Goal: Task Accomplishment & Management: Use online tool/utility

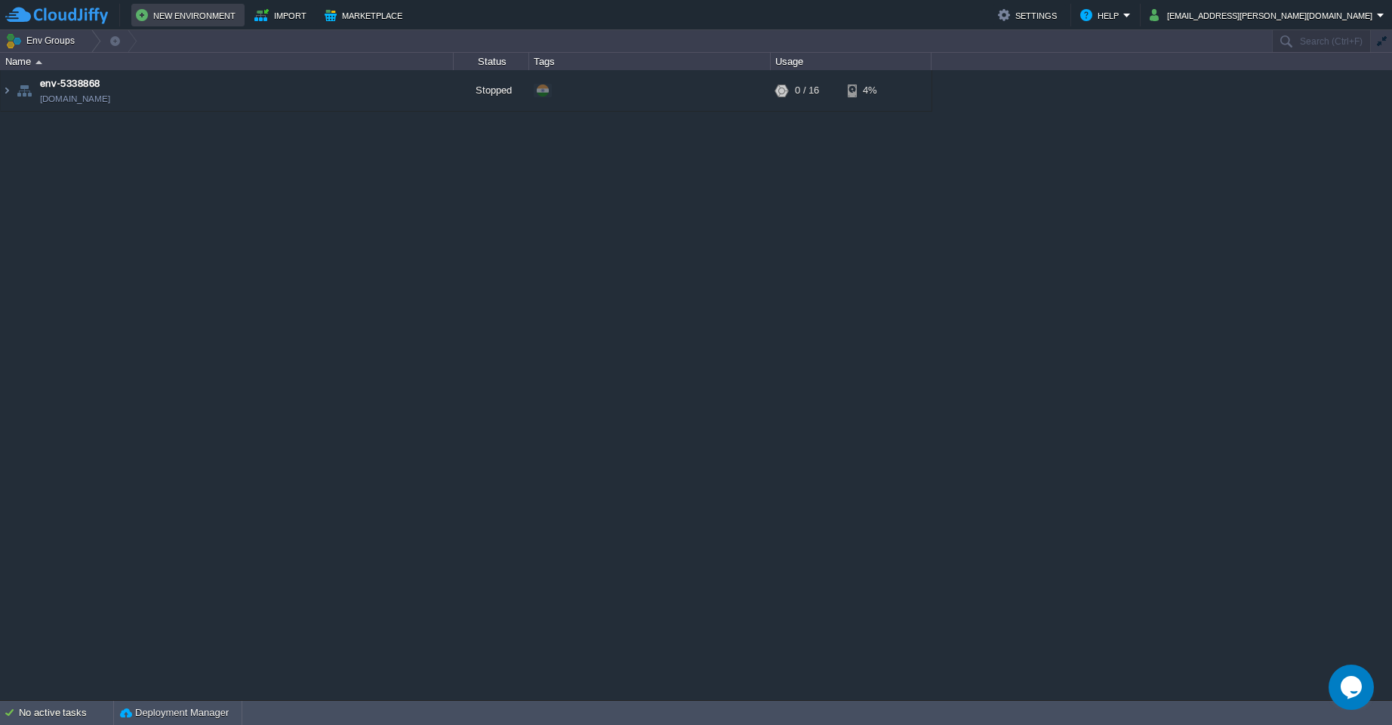
click at [171, 19] on button "New Environment" at bounding box center [188, 15] width 104 height 18
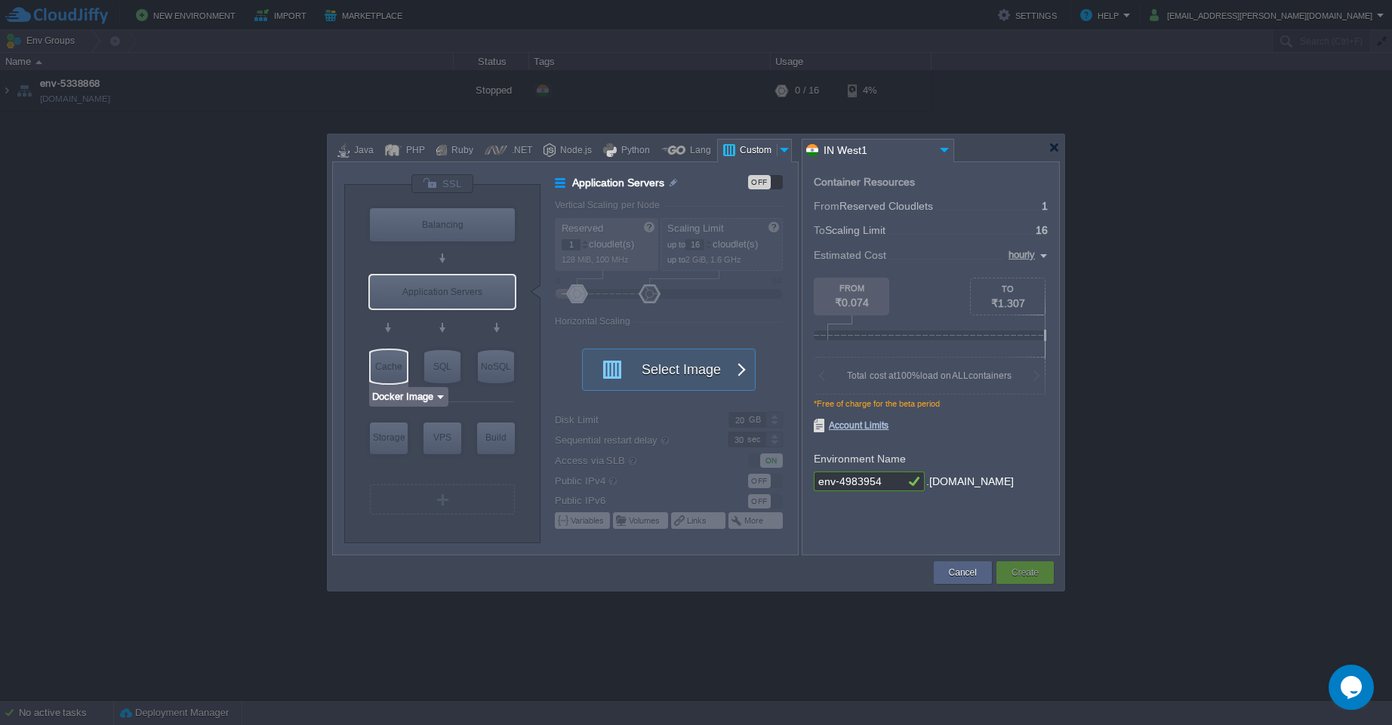
click at [389, 371] on div "Cache" at bounding box center [389, 366] width 36 height 33
type input "Cache"
type input "4"
type input "Select Image"
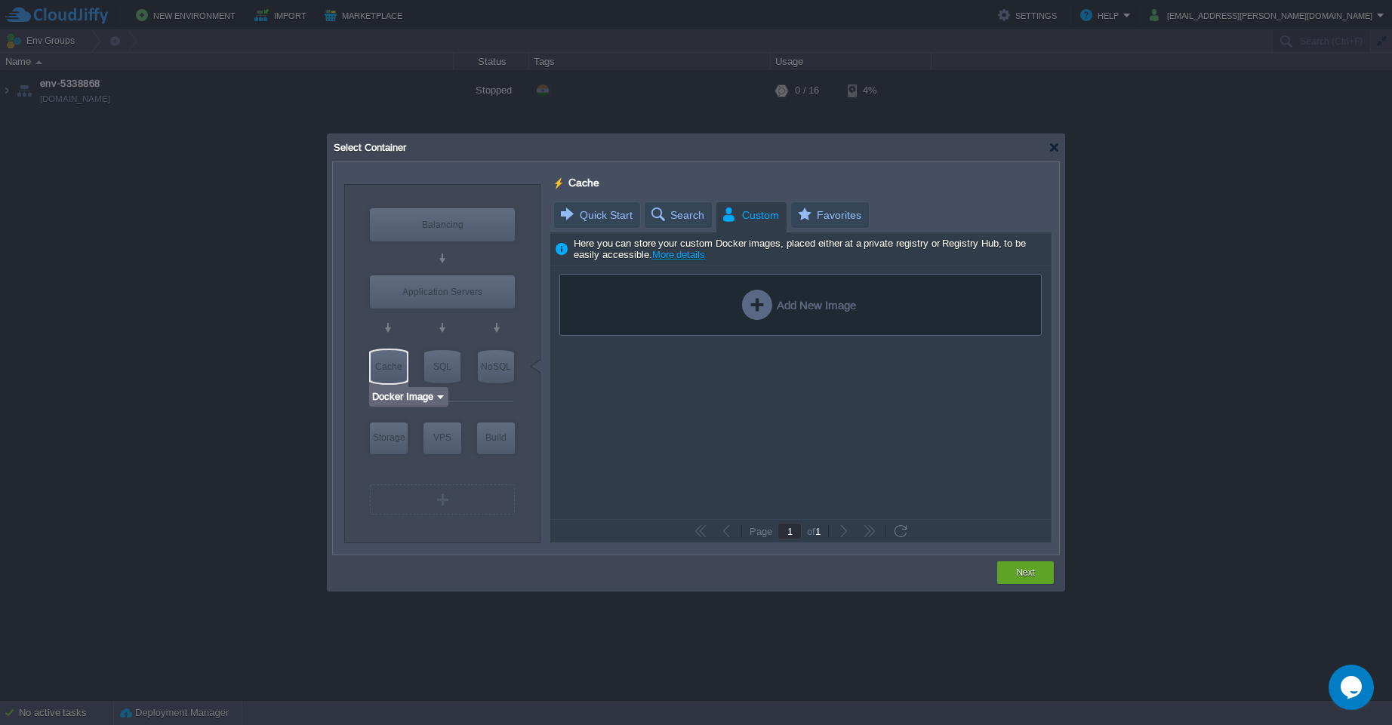
click at [436, 400] on img at bounding box center [440, 396] width 11 height 15
click at [416, 460] on div "More..." at bounding box center [413, 456] width 82 height 18
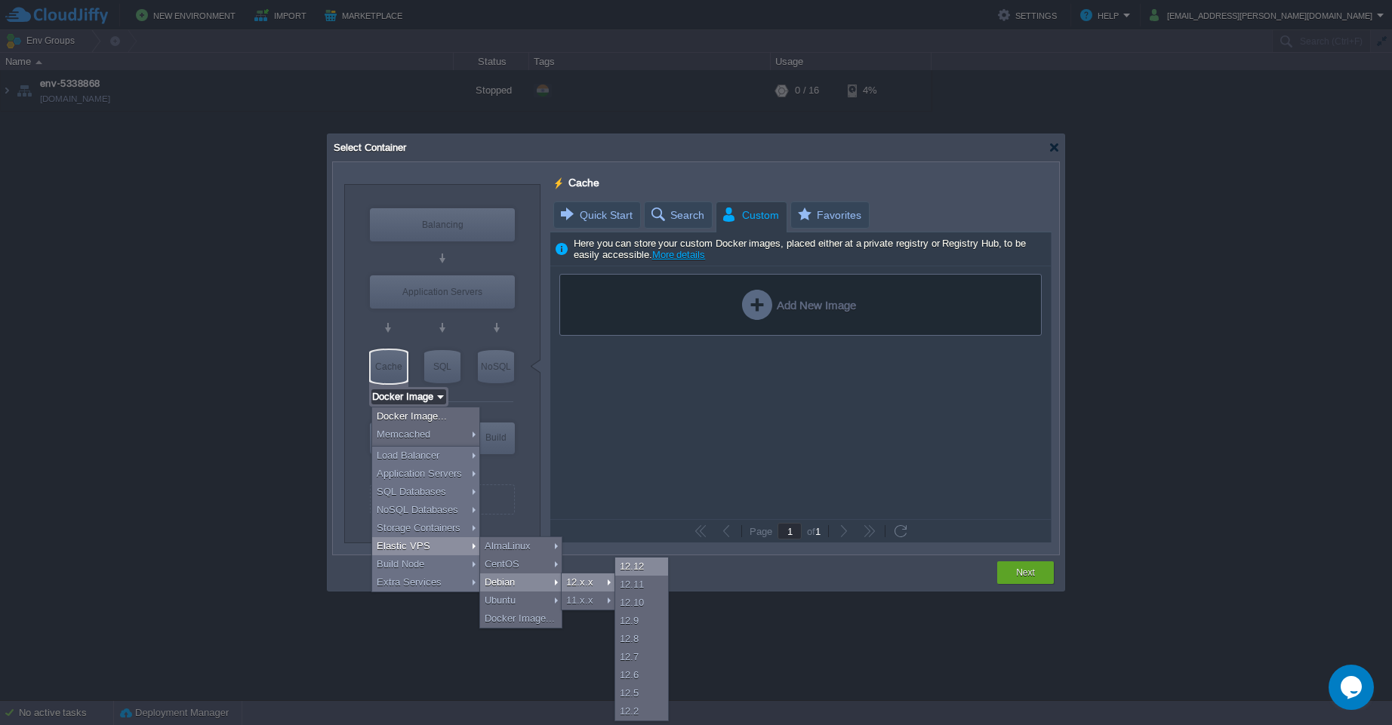
click at [629, 568] on div "12.12" at bounding box center [641, 567] width 53 height 18
type input "Elastic VPS"
type input "Debian 12.12"
type input "12.12"
type input "Stateful"
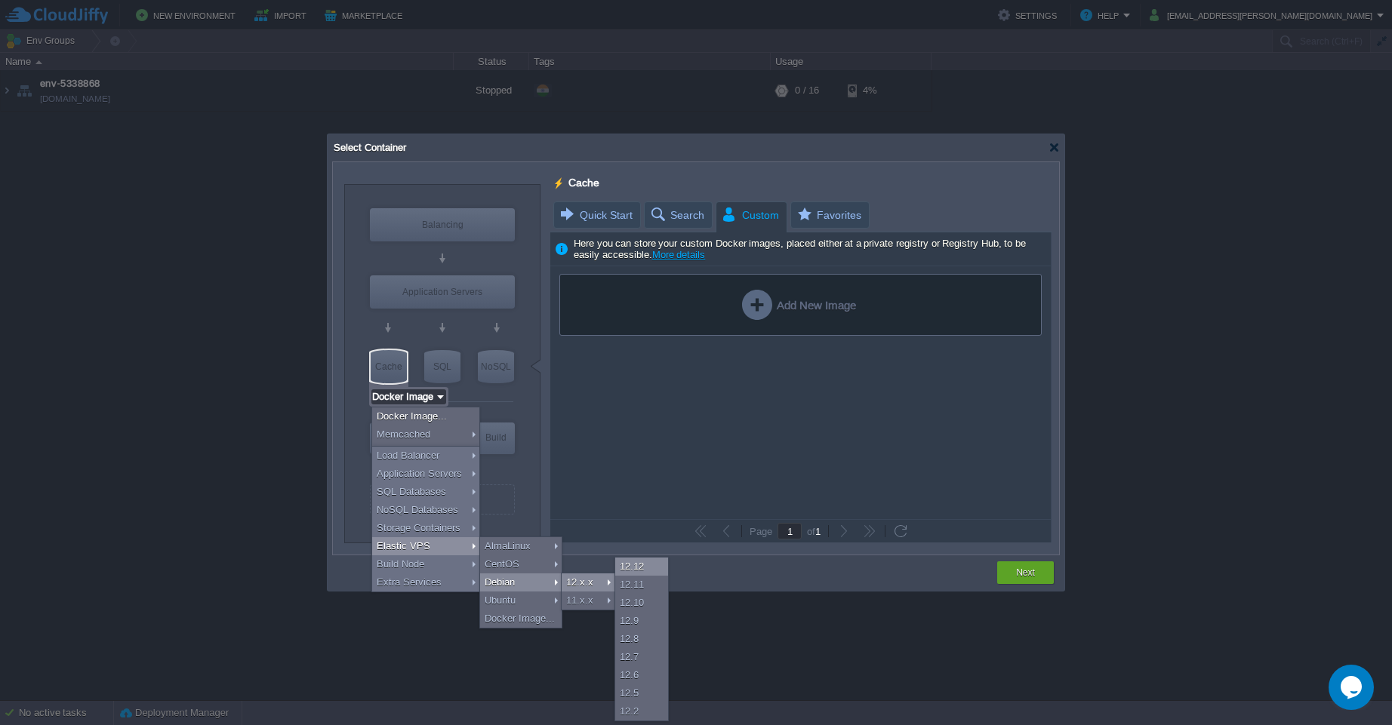
type input "Debian 12.12"
type input "Elastic VPS"
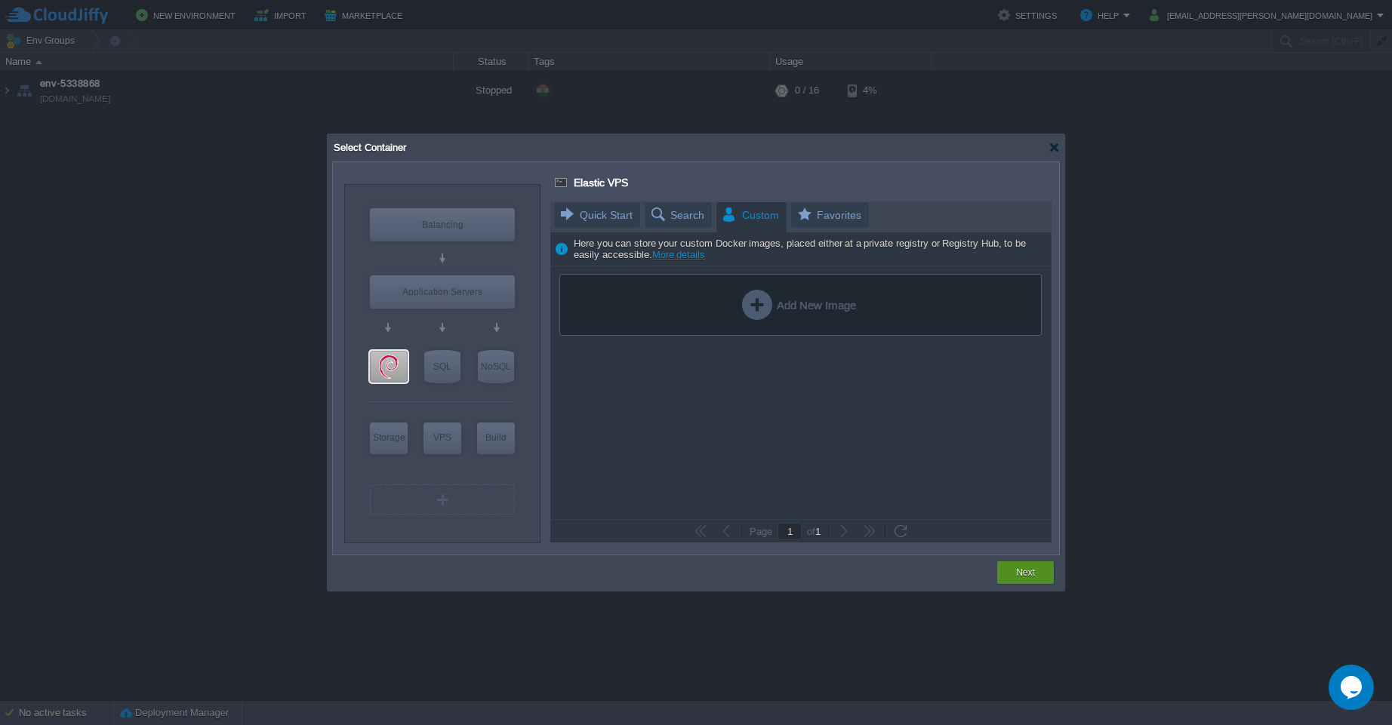
click at [1026, 574] on button "Next" at bounding box center [1025, 572] width 19 height 15
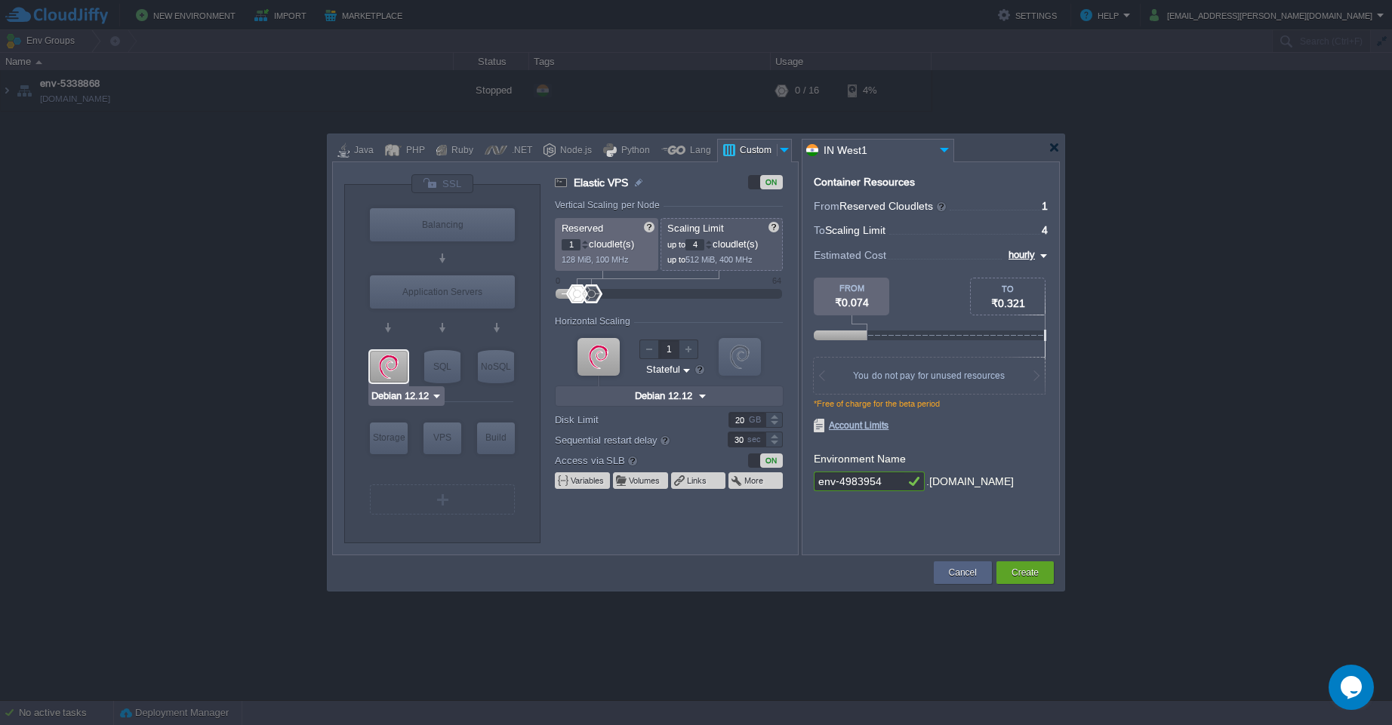
type input "Docker Image"
click at [442, 365] on div "SQL" at bounding box center [442, 366] width 36 height 33
type input "SQL Databases"
type input "4"
type input "6"
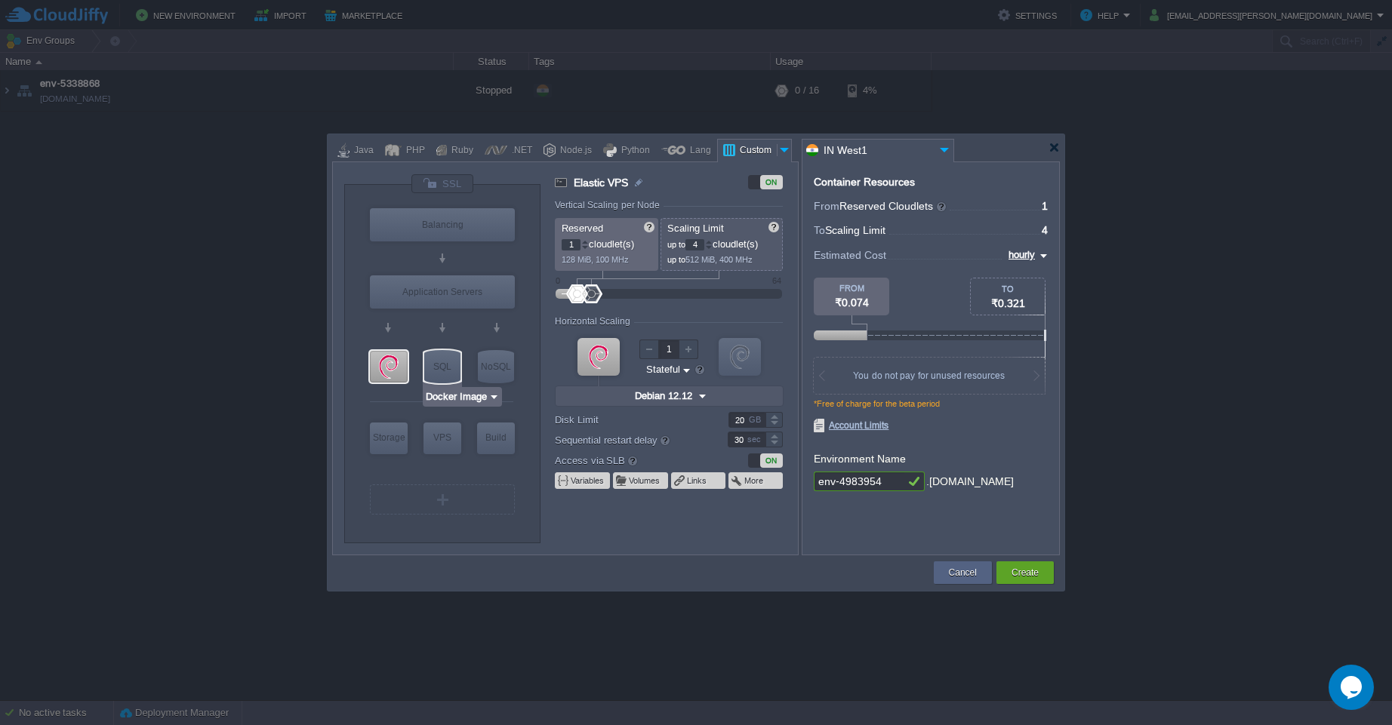
type input "Docker Image"
type input "Stateless"
type input "SQL Databases"
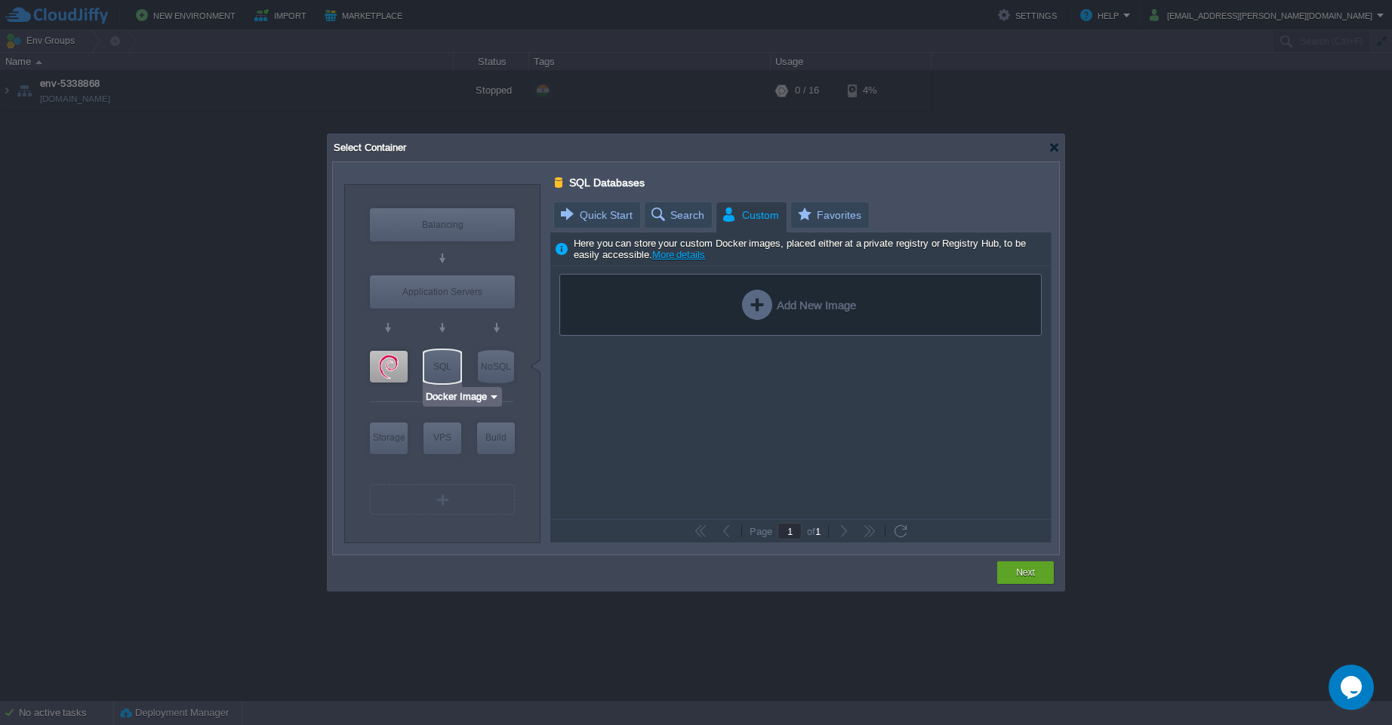
type input "Debian 12.12"
click at [394, 370] on div at bounding box center [389, 367] width 38 height 32
type input "Elastic VPS"
type input "1"
type input "4"
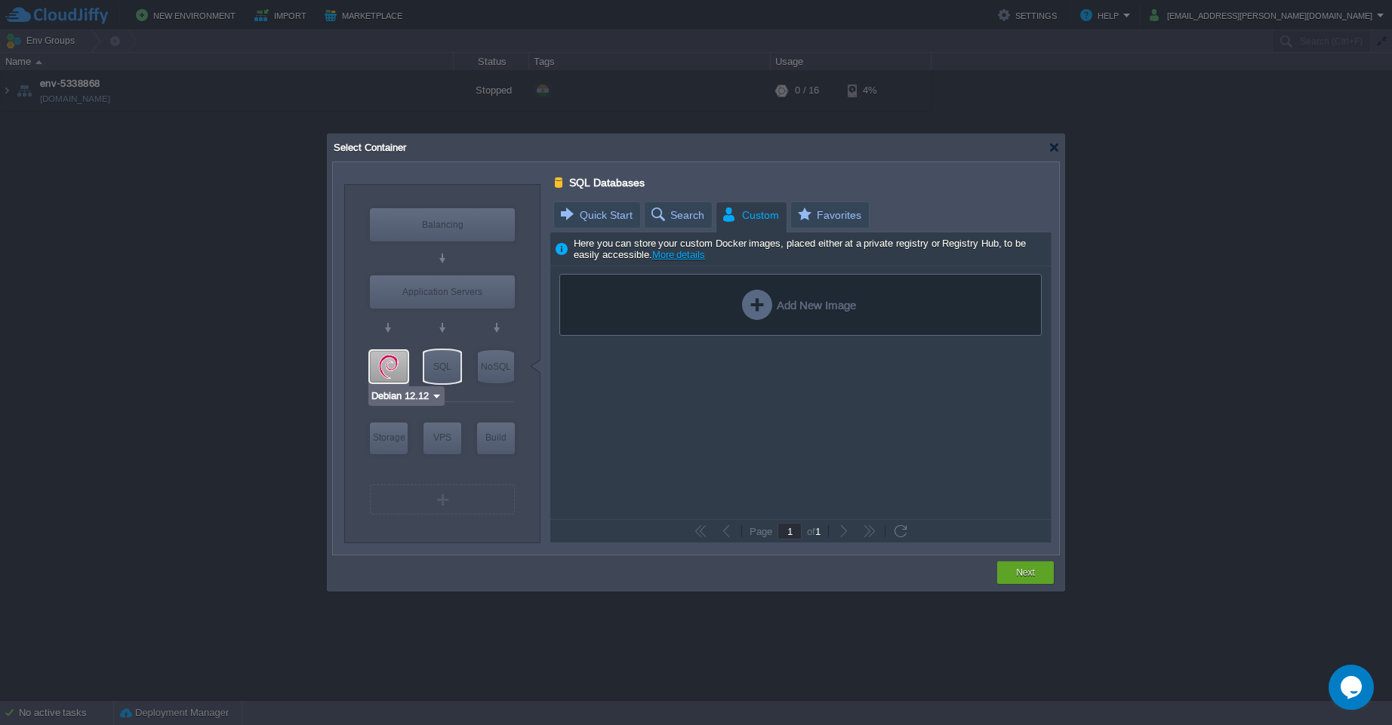
type input "Debian 12.12"
type input "Stateful"
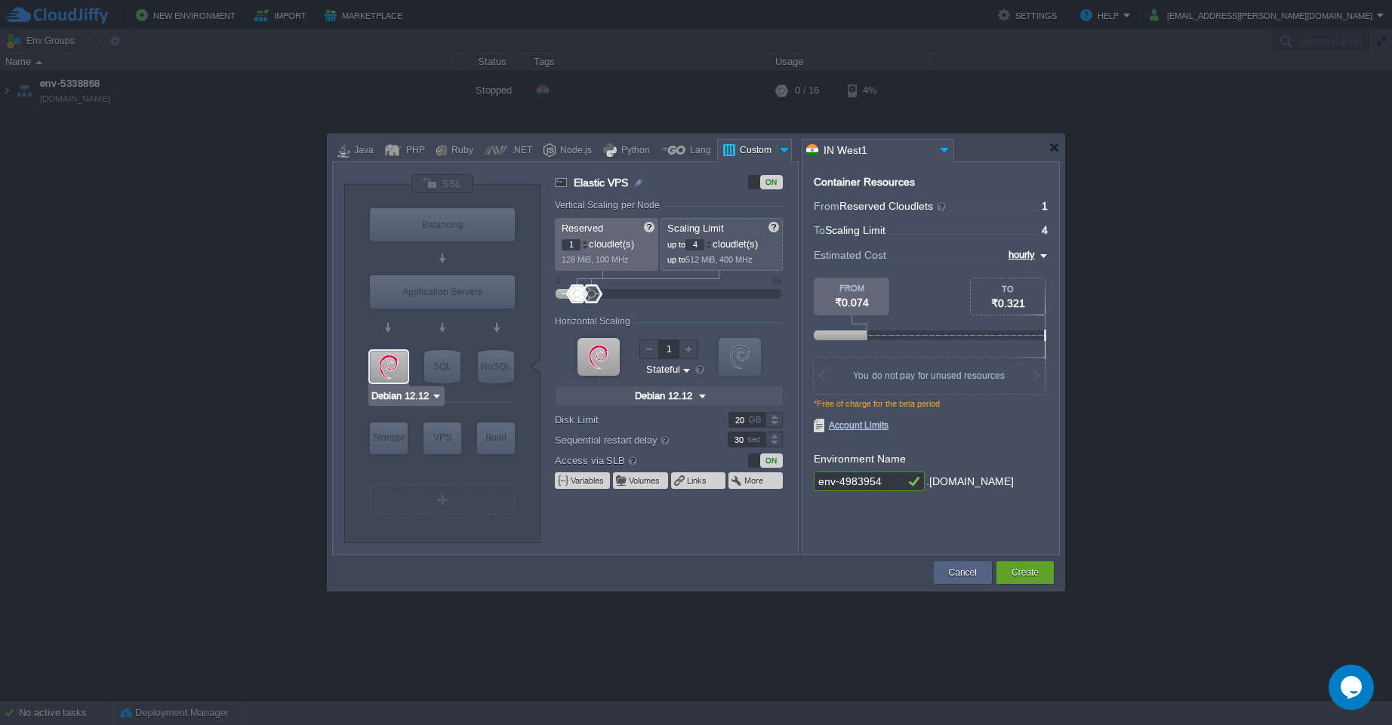
type input "Docker Image"
click at [447, 371] on div "SQL" at bounding box center [442, 366] width 36 height 33
type input "SQL Databases"
type input "4"
type input "6"
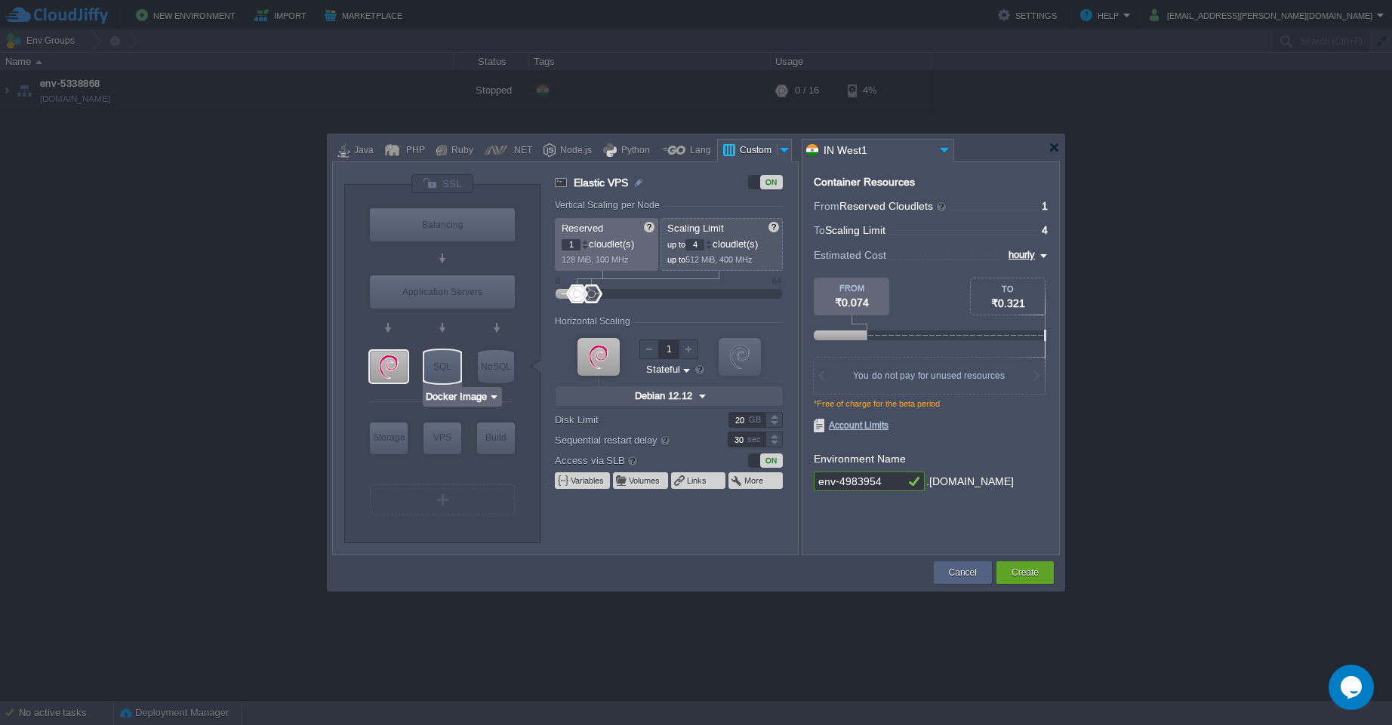
type input "Docker Image"
type input "Stateless"
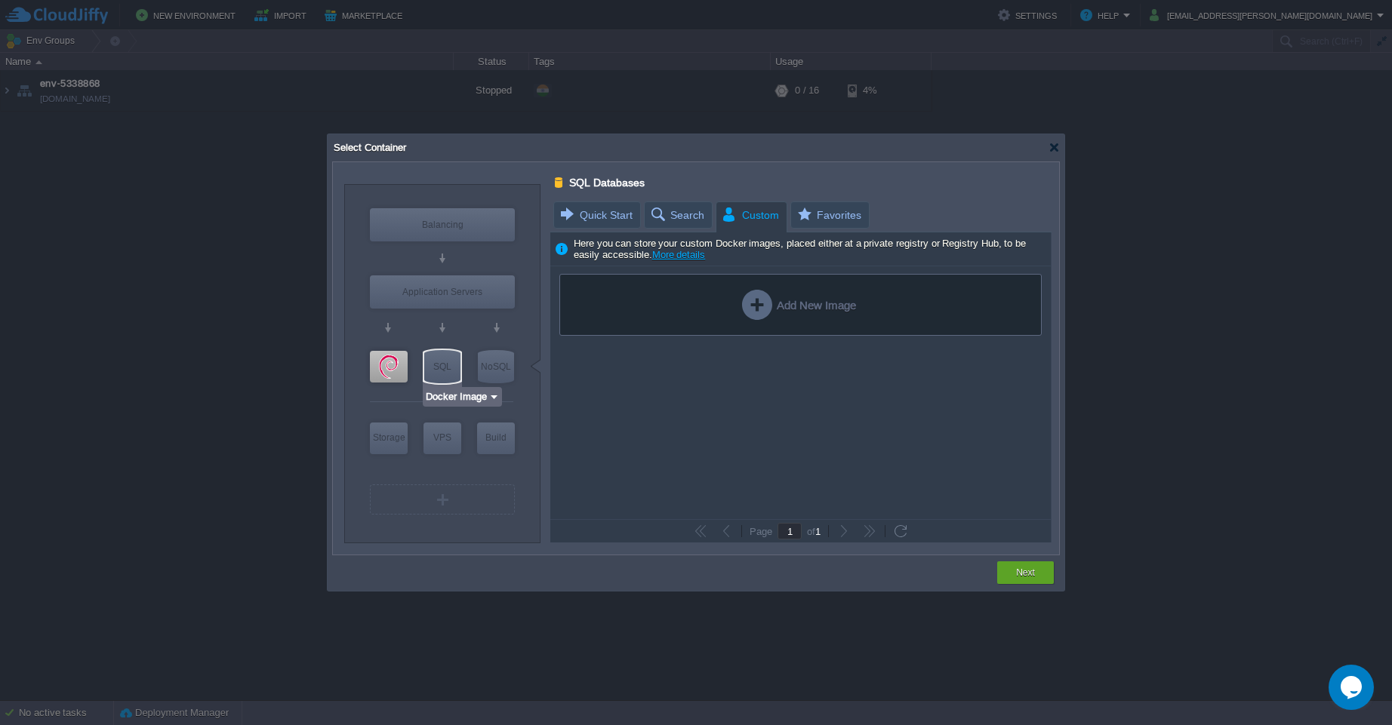
click at [472, 398] on input "Docker Image" at bounding box center [456, 396] width 63 height 15
click at [471, 506] on div "More..." at bounding box center [467, 510] width 82 height 18
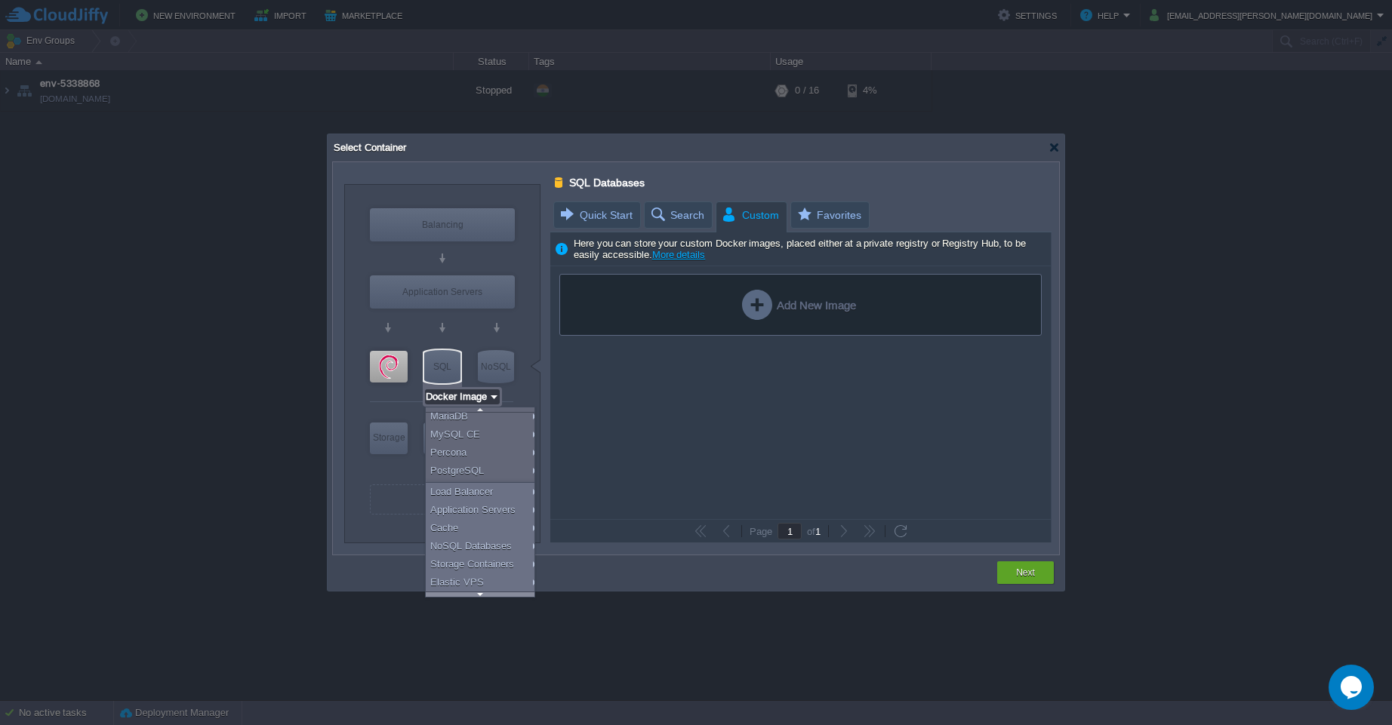
click at [476, 595] on div at bounding box center [480, 594] width 109 height 5
click at [484, 568] on div "Elastic VPS" at bounding box center [483, 564] width 114 height 18
type input "Elastic VPS"
type input "1"
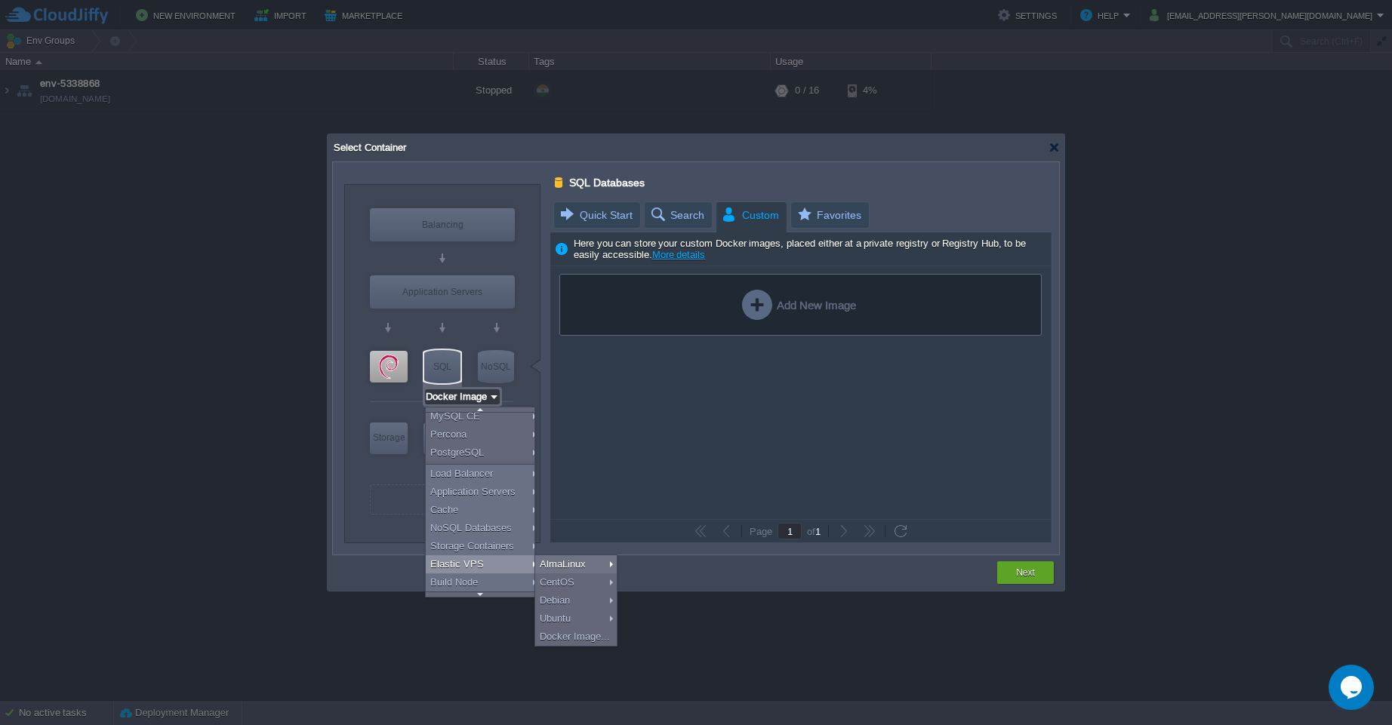
type input "4"
type input "AlmaLinux 9.6"
type input "9.6"
type input "Stateful"
type input "AlmaLinux 9.6"
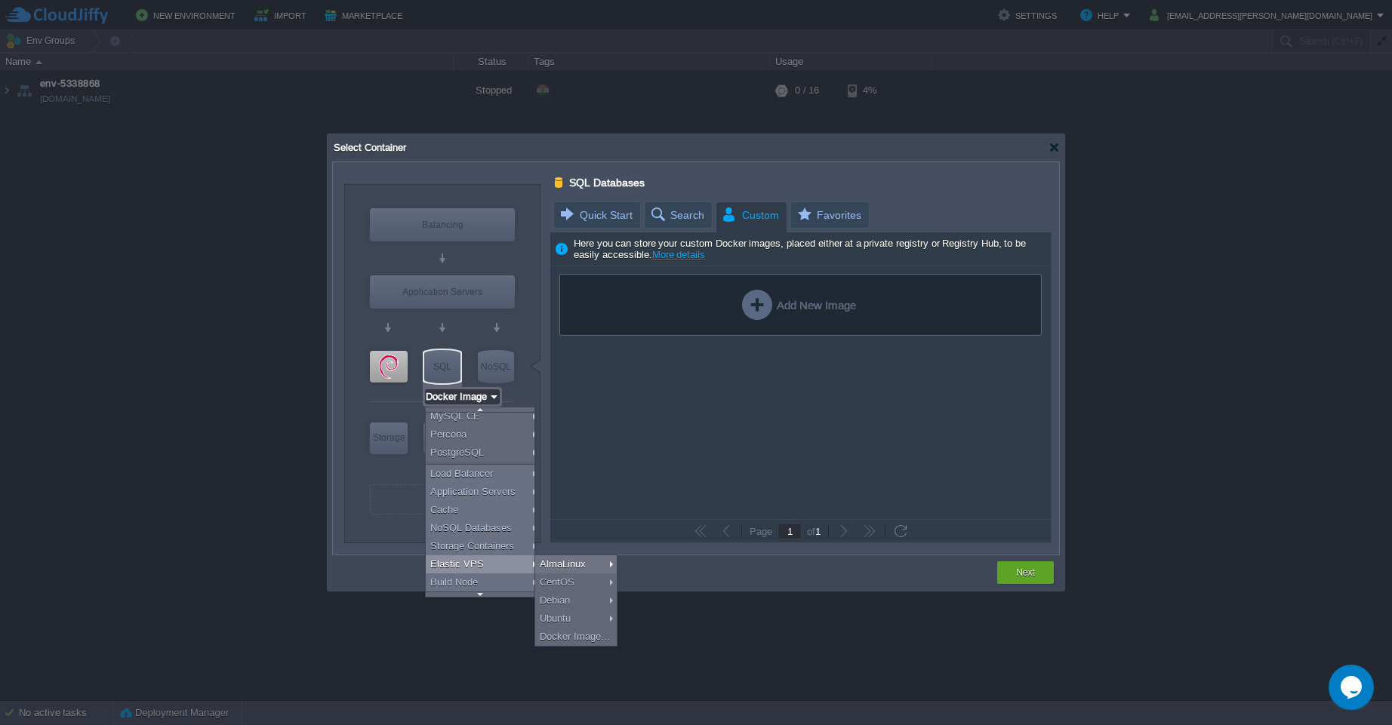
type input "Elastic VPS"
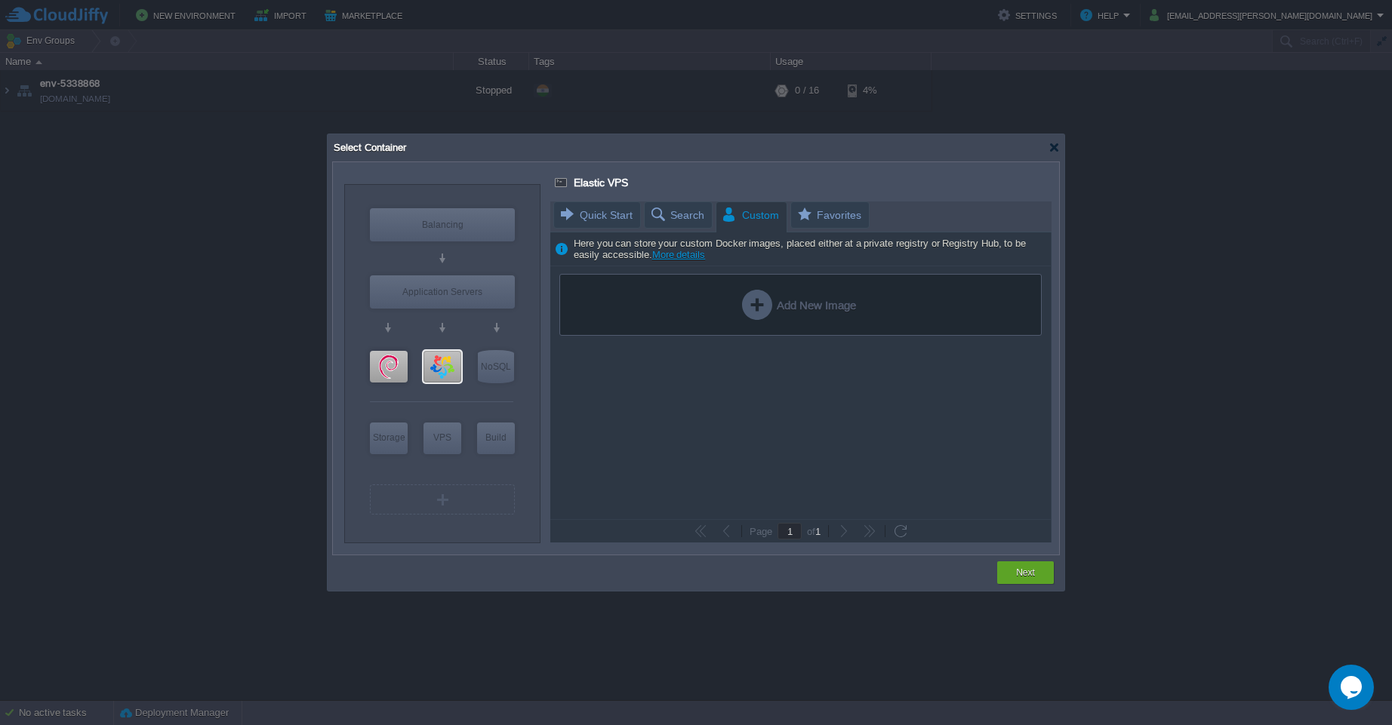
scroll to position [0, 0]
type input "AlmaLinux 9.6"
click at [444, 368] on div at bounding box center [442, 367] width 38 height 32
click at [481, 393] on input "AlmaLinux 9.6" at bounding box center [456, 396] width 64 height 15
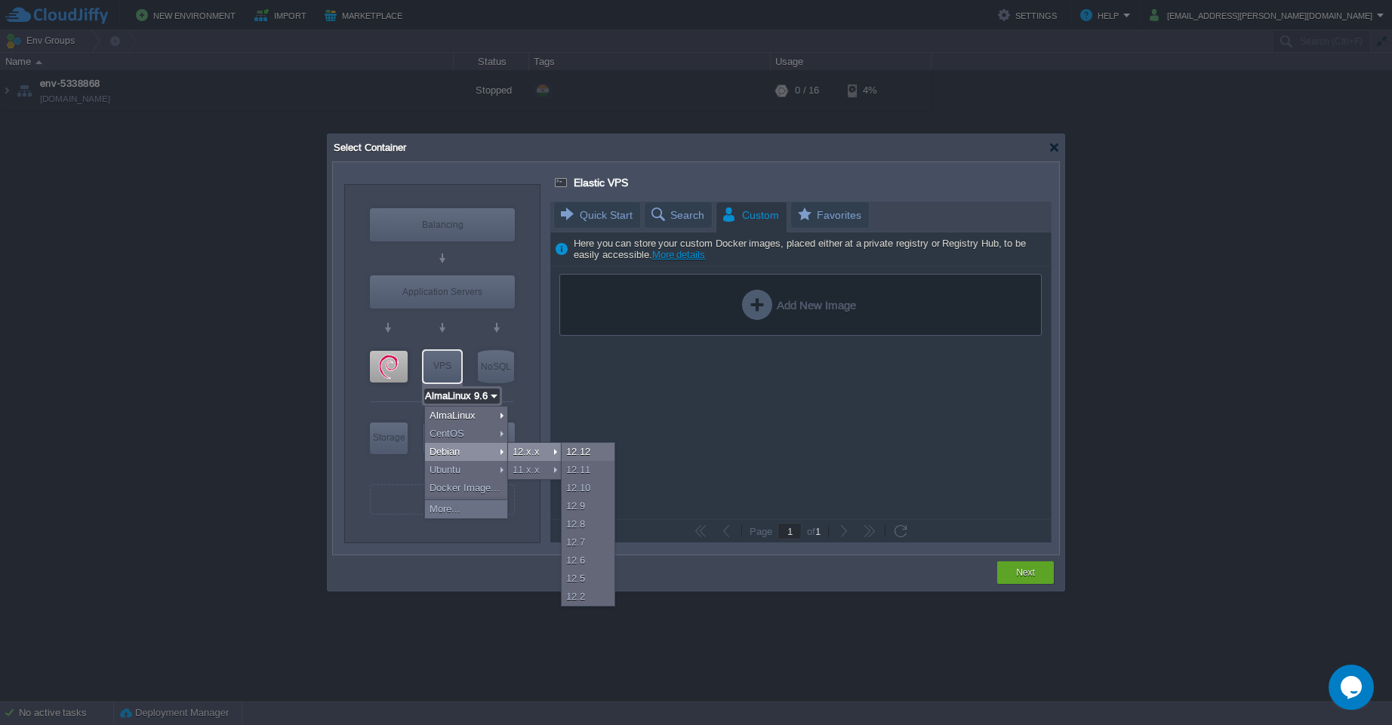
click at [534, 453] on div "12.x.x" at bounding box center [534, 452] width 53 height 18
type input "Debian 12.12"
type input "12.12"
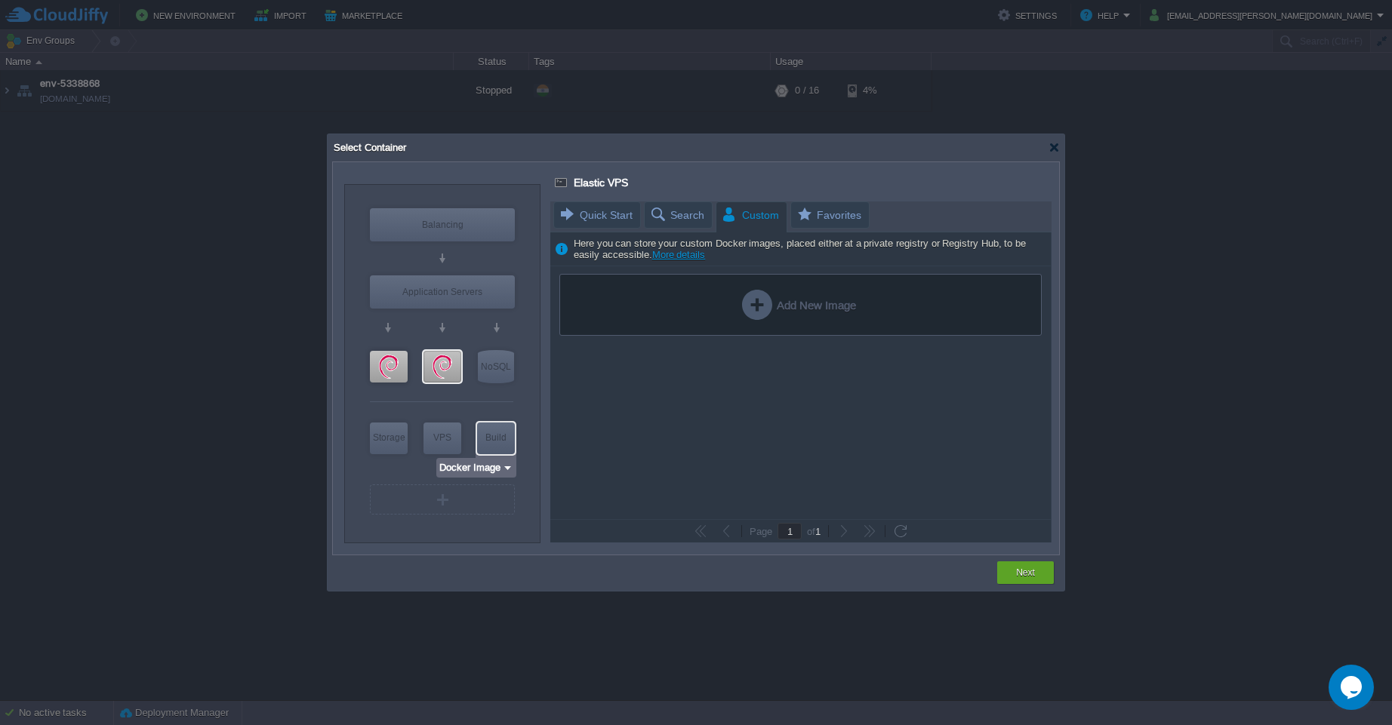
type input "Debian 12.12"
drag, startPoint x: 395, startPoint y: 361, endPoint x: 423, endPoint y: 398, distance: 45.7
click at [423, 398] on div "VM Balancing VM Application Servers VM VPS VM VPS VM NoSQL VM Storage VM VPS VM…" at bounding box center [442, 364] width 196 height 358
click at [388, 363] on div at bounding box center [389, 367] width 38 height 32
type input "Elastic VPS"
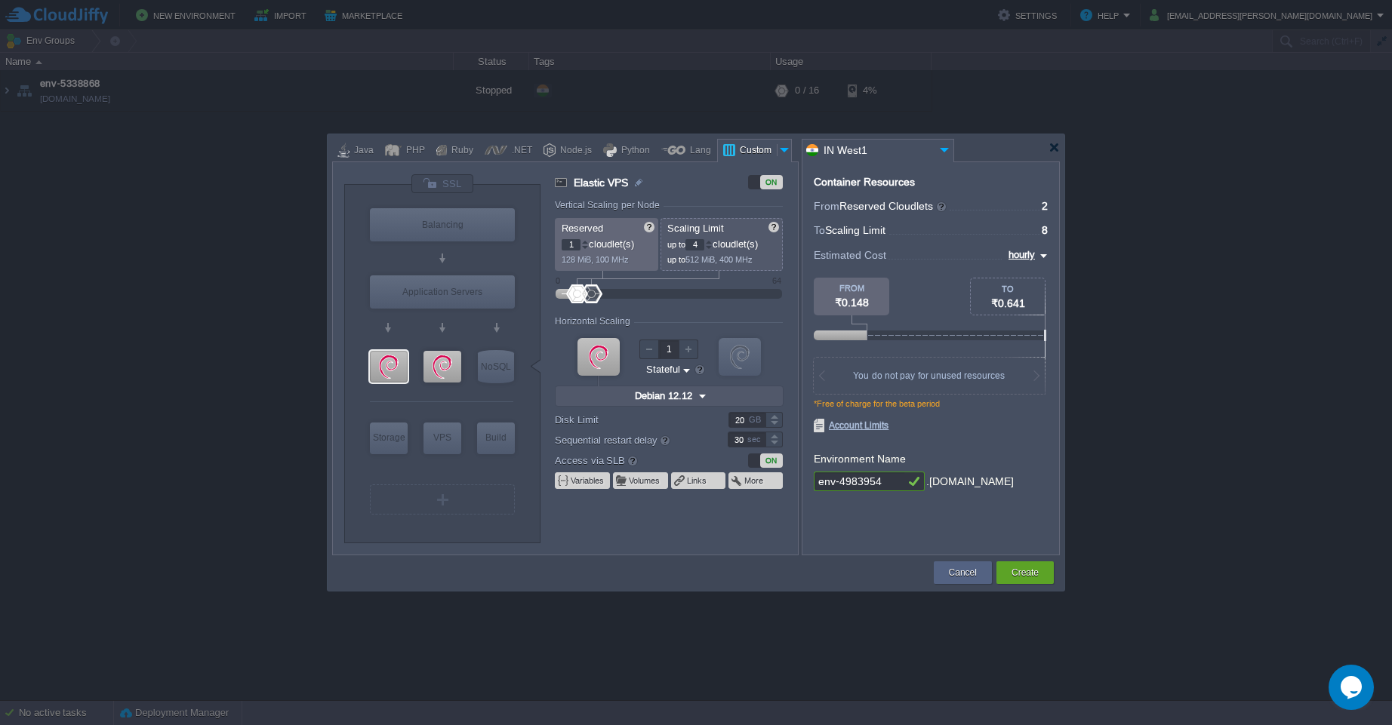
click at [526, 391] on div "VM Balancing VM Application Servers VM VPS VM VPS VM NoSQL VM Storage VM VPS VM…" at bounding box center [442, 364] width 196 height 358
type input "Debian 12.12"
click at [441, 368] on div at bounding box center [442, 367] width 38 height 32
type input "Elastic VPS"
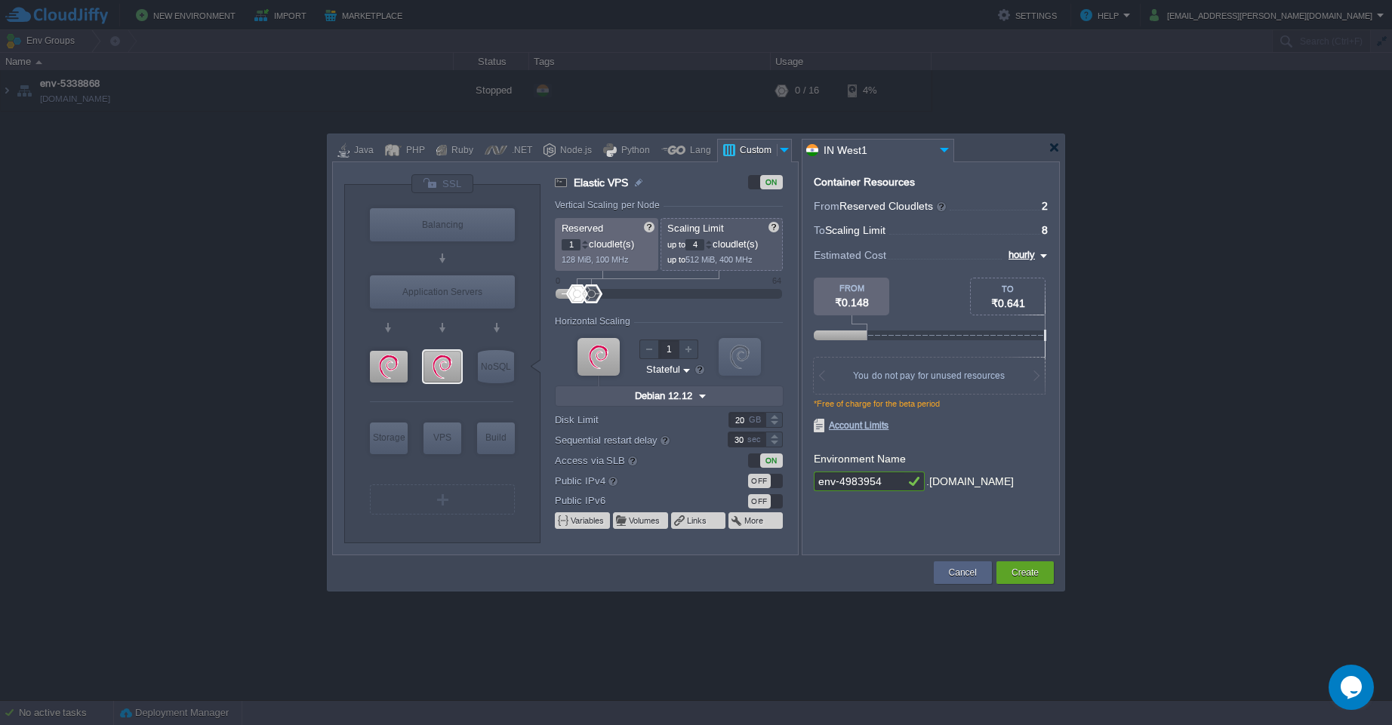
click at [760, 482] on div "OFF" at bounding box center [759, 481] width 23 height 14
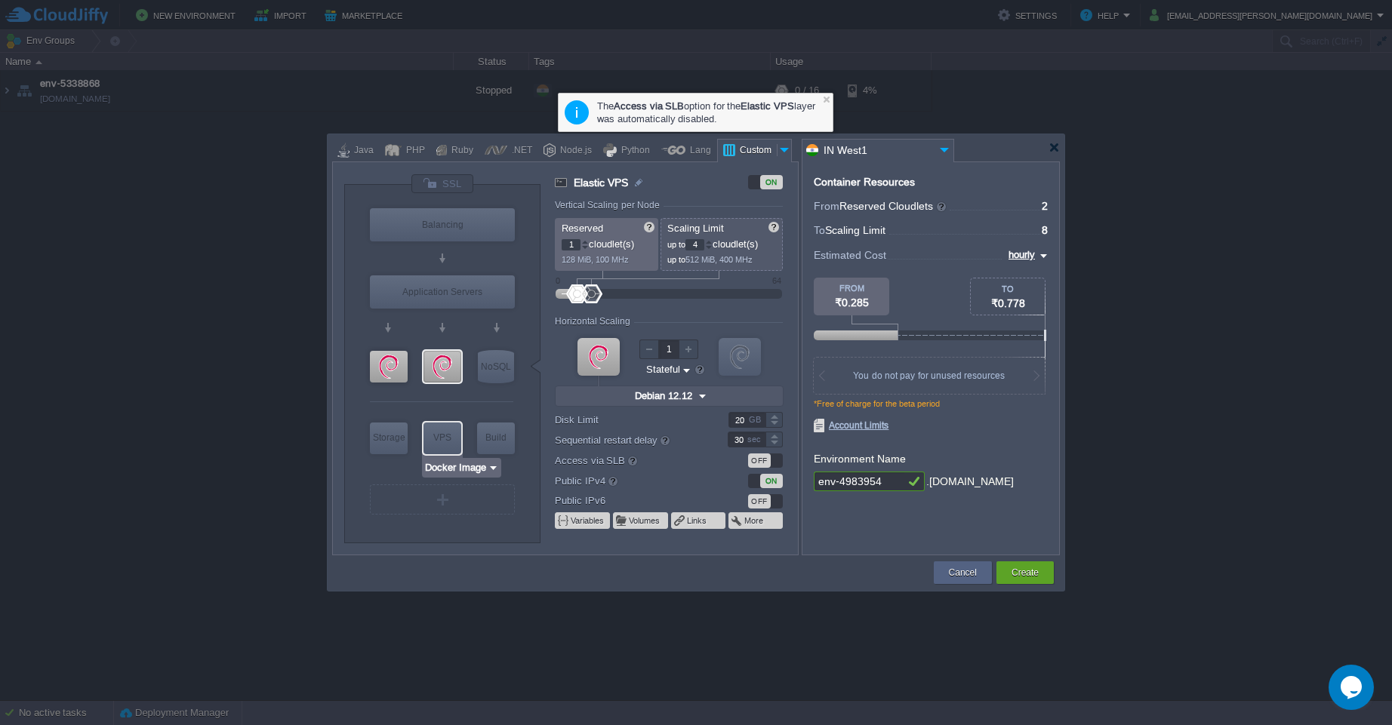
type input "Debian 12.12"
click at [943, 573] on div "Cancel" at bounding box center [963, 572] width 58 height 23
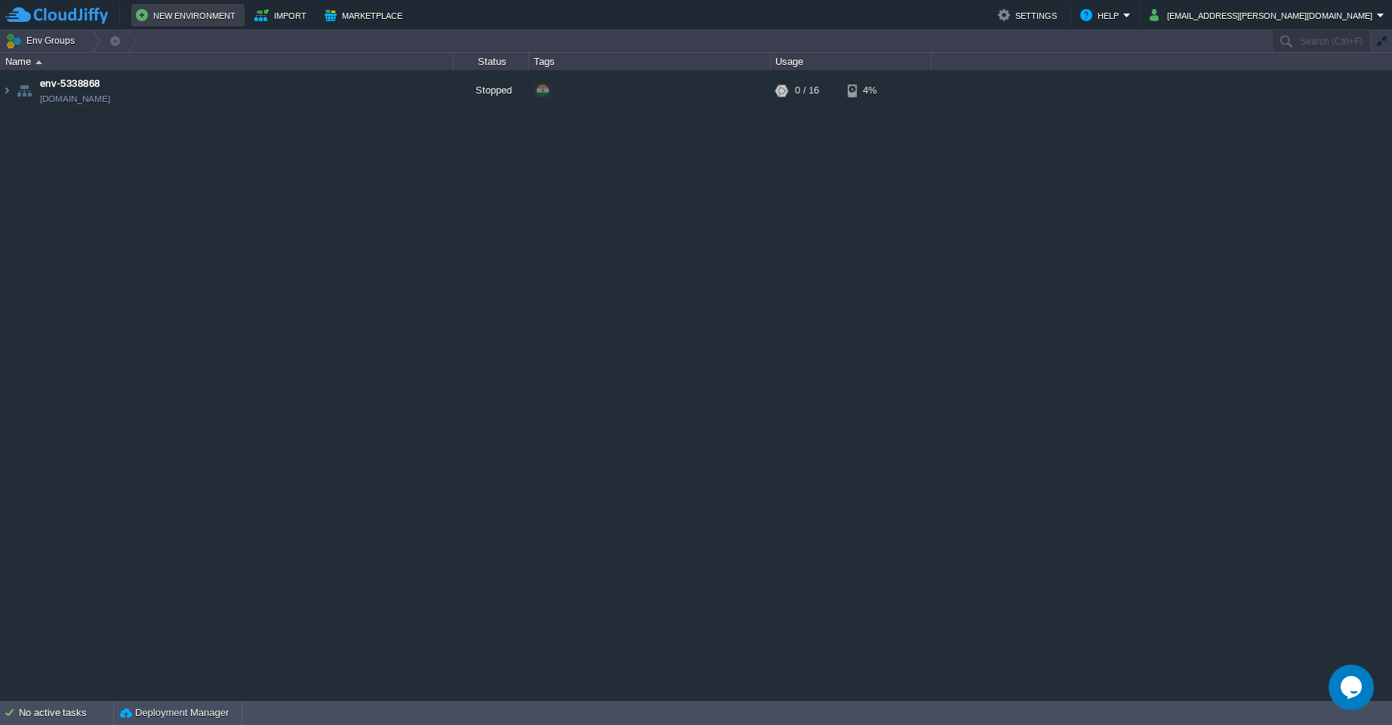
click at [174, 19] on button "New Environment" at bounding box center [188, 15] width 104 height 18
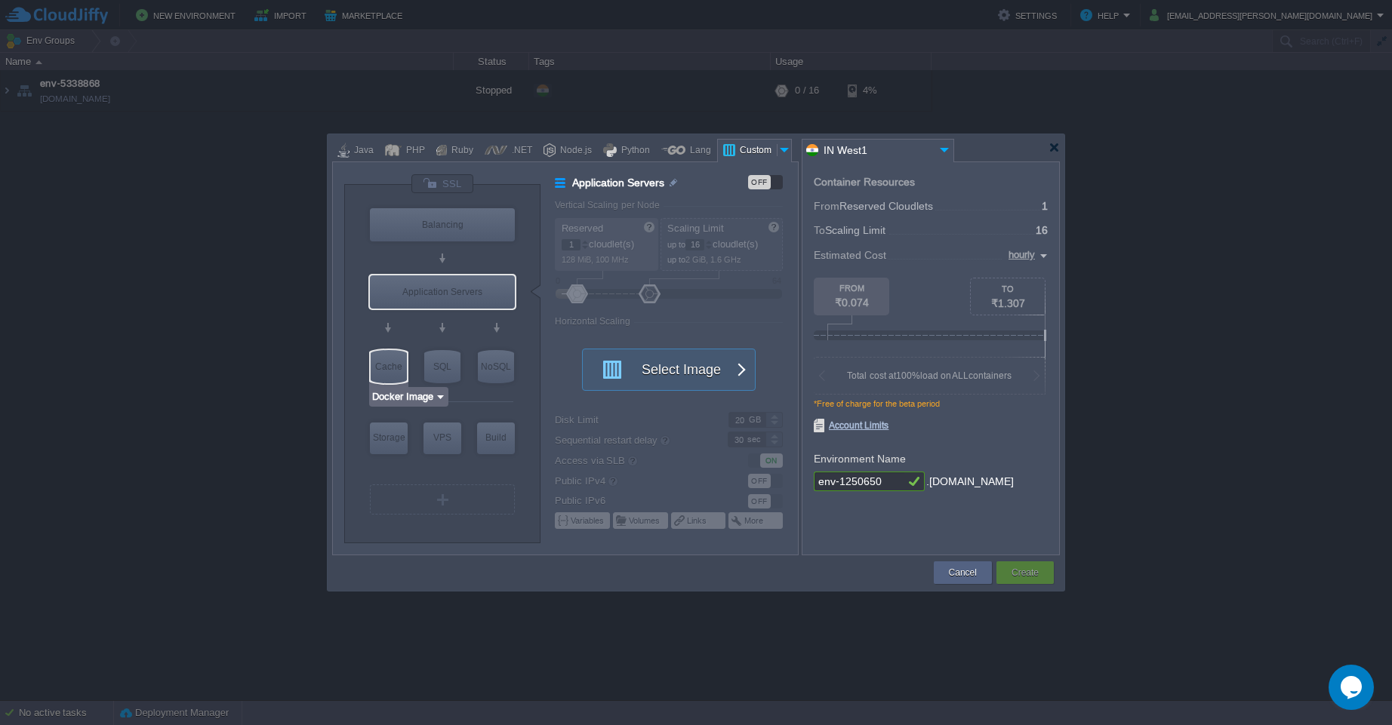
click at [397, 361] on div "Cache" at bounding box center [389, 366] width 36 height 33
type input "Cache"
type input "4"
type input "Select Image"
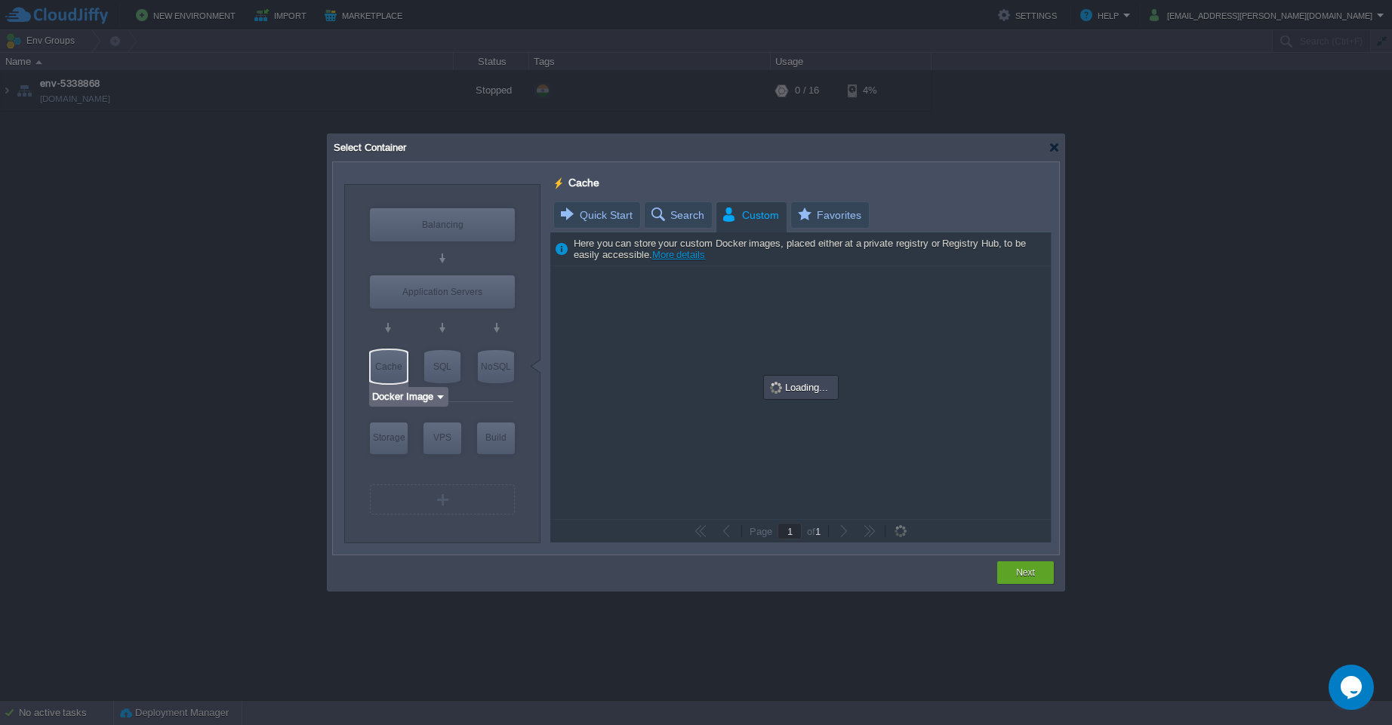
click at [420, 399] on input "Docker Image" at bounding box center [402, 396] width 63 height 15
click at [413, 455] on div "More..." at bounding box center [413, 456] width 82 height 18
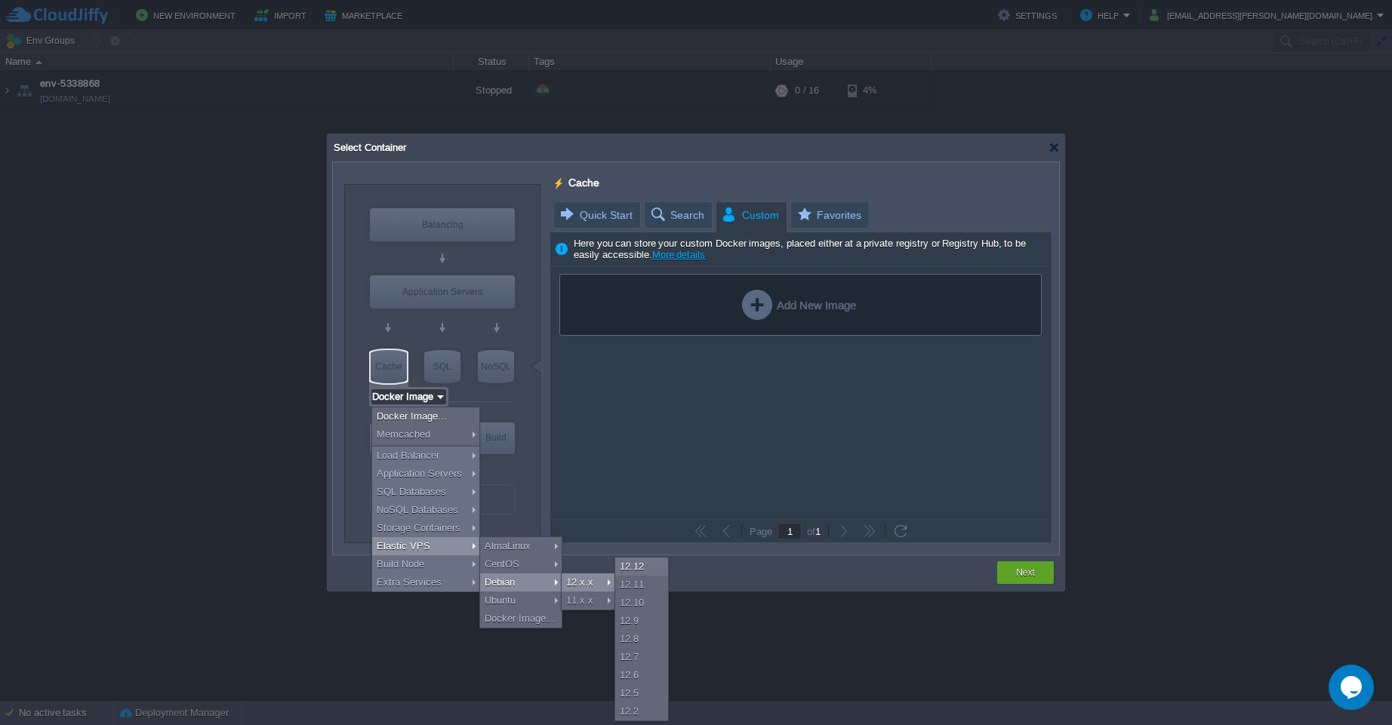
click at [577, 587] on div "12.x.x" at bounding box center [587, 583] width 53 height 18
type input "Elastic VPS"
type input "Debian 12.12"
type input "12.12"
type input "Stateful"
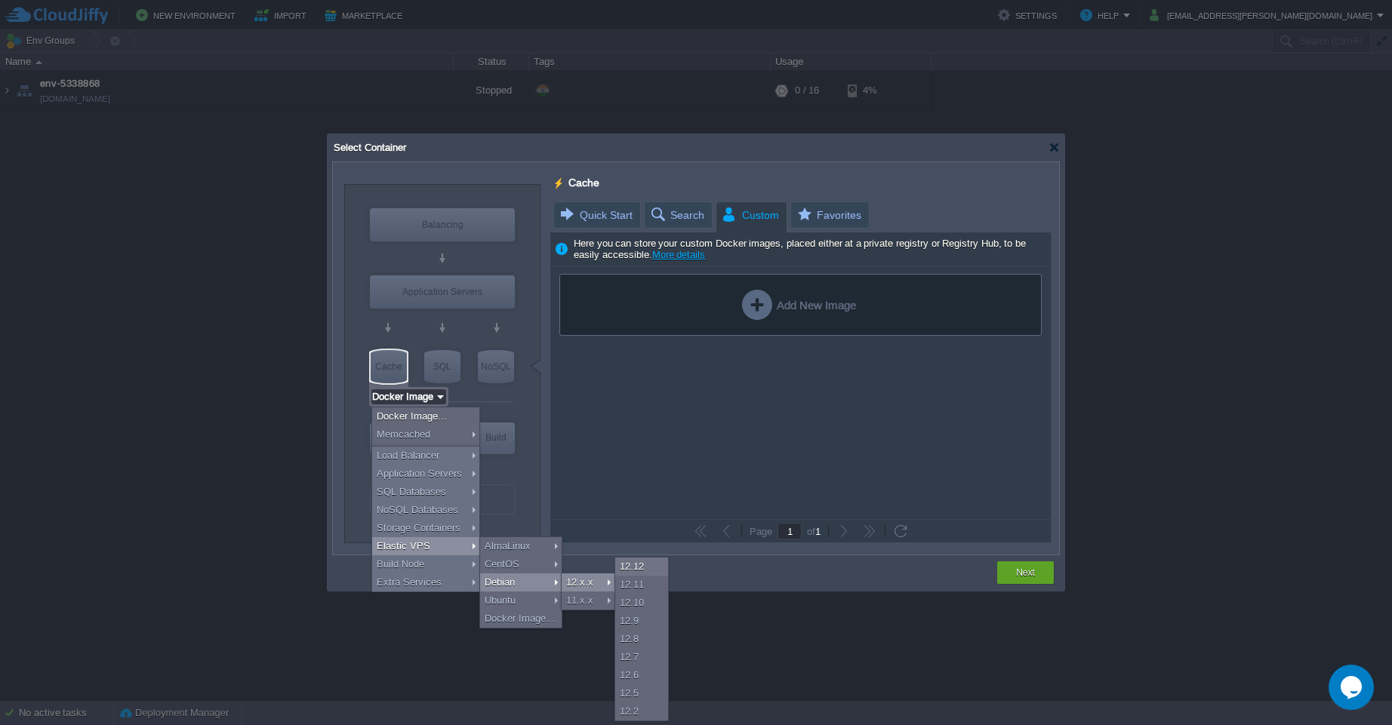
type input "Debian 12.12"
type input "Elastic VPS"
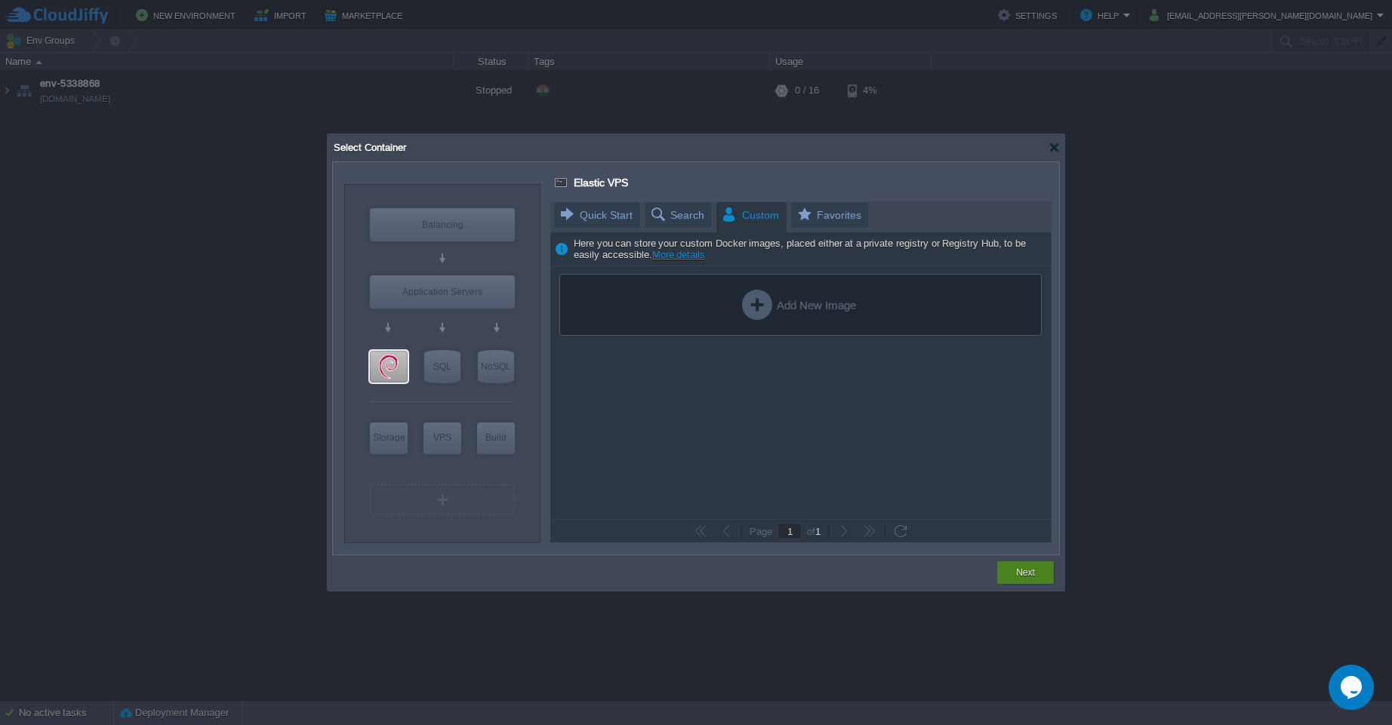
click at [1023, 577] on button "Next" at bounding box center [1025, 572] width 19 height 15
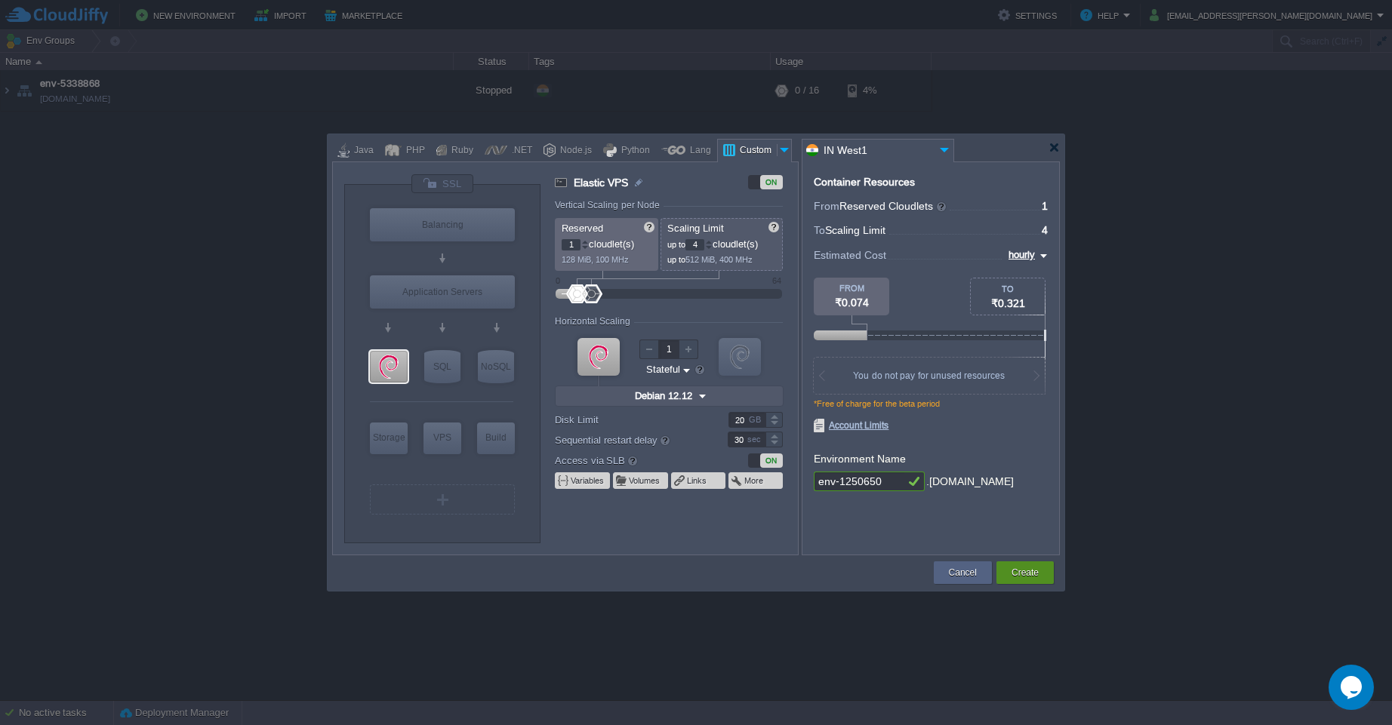
click at [1032, 574] on button "Create" at bounding box center [1024, 572] width 27 height 15
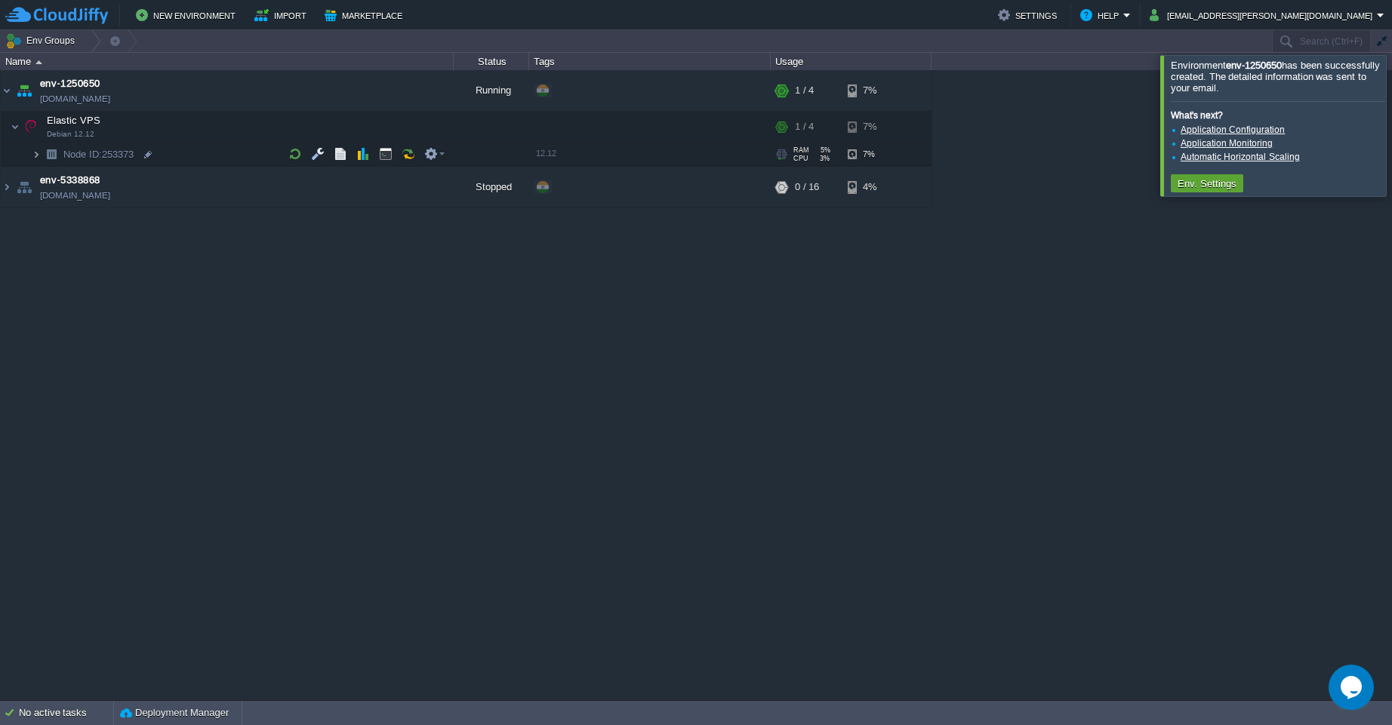
click at [37, 158] on img at bounding box center [36, 154] width 9 height 23
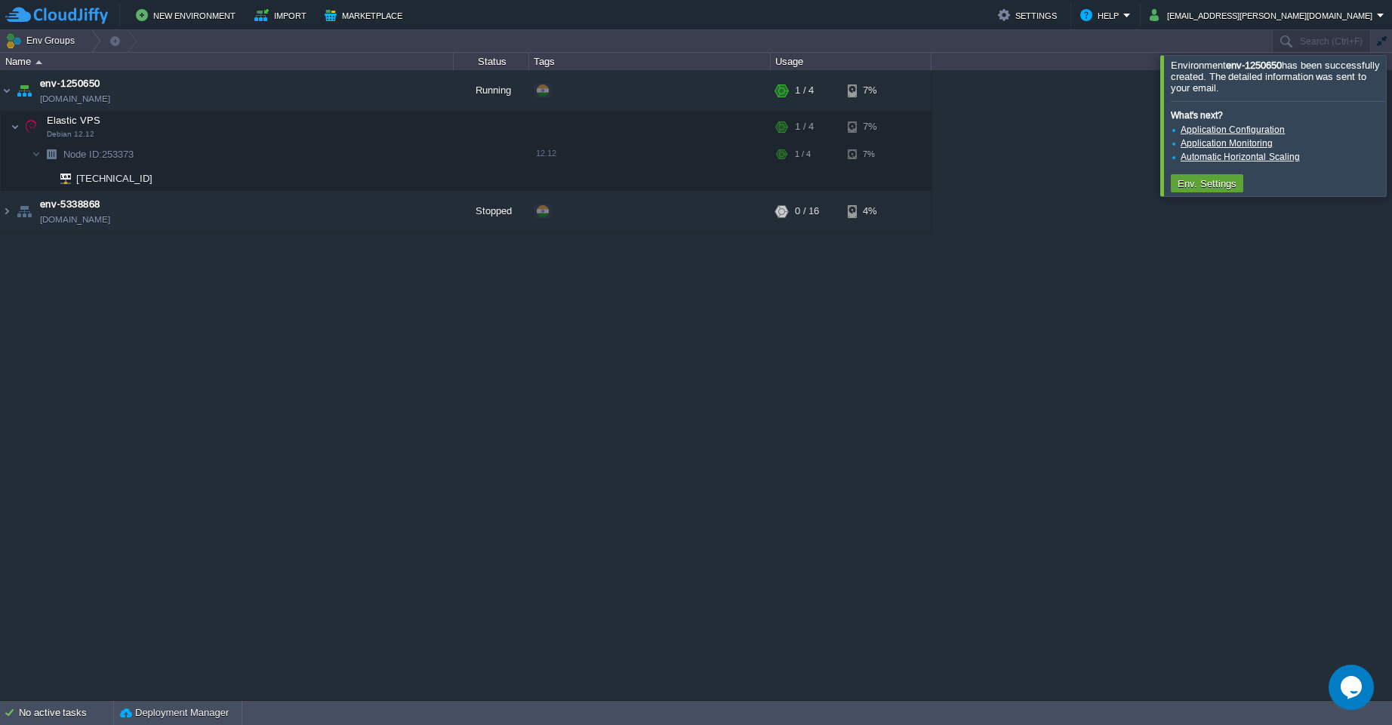
click at [1391, 125] on div at bounding box center [1410, 125] width 0 height 140
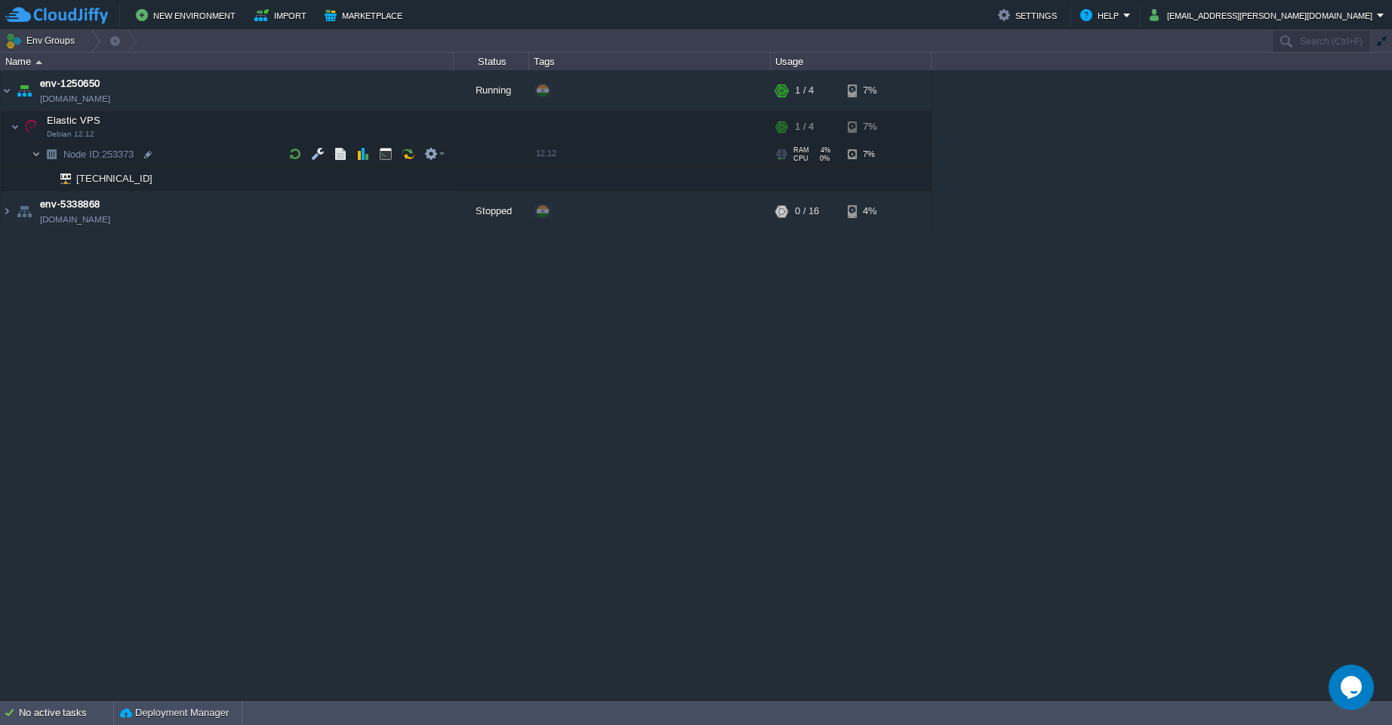
click at [34, 155] on img at bounding box center [36, 154] width 9 height 23
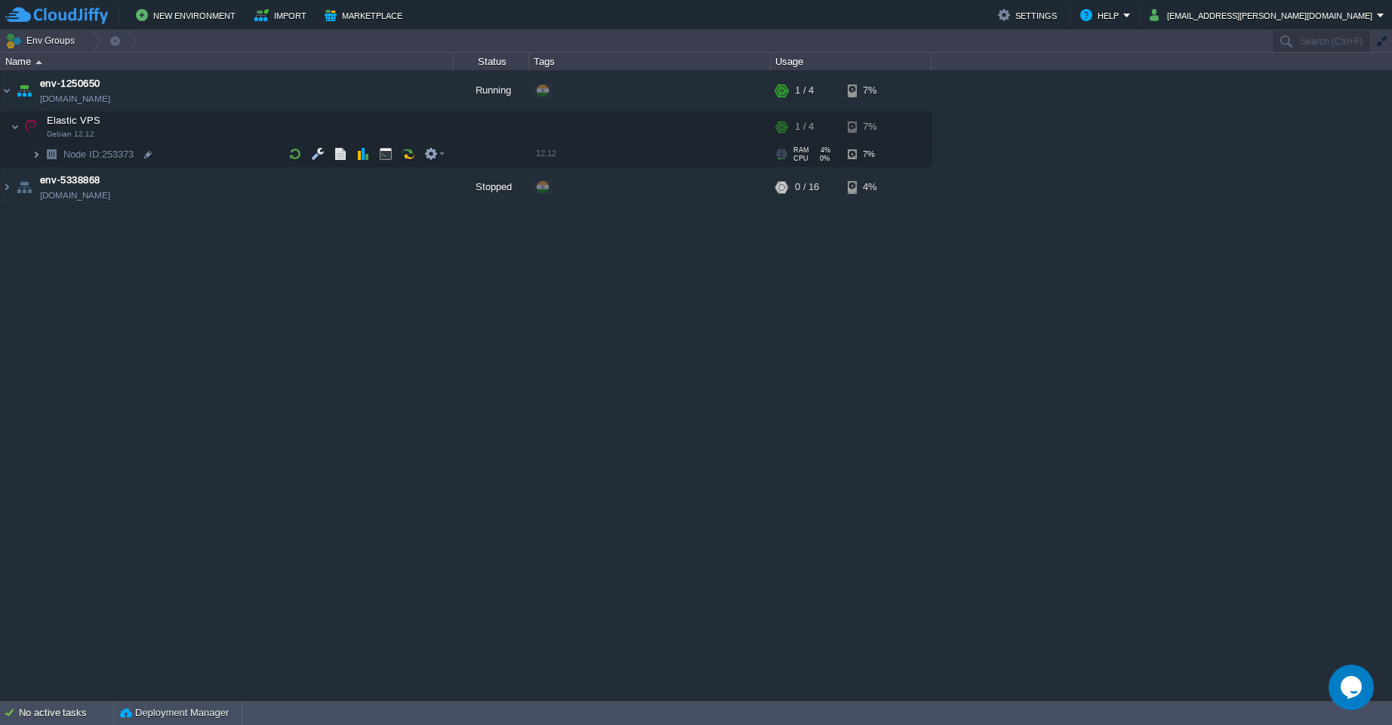
click at [34, 156] on img at bounding box center [36, 154] width 9 height 23
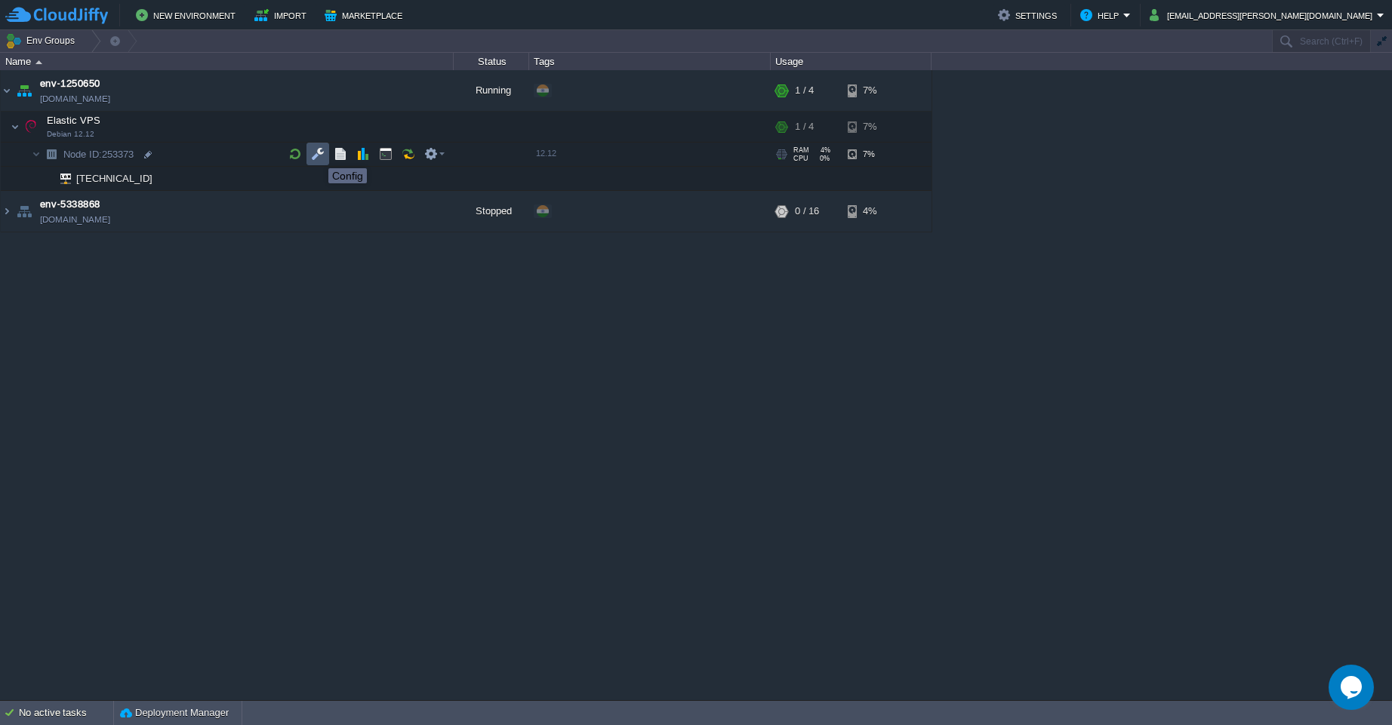
click at [317, 155] on button "button" at bounding box center [318, 154] width 14 height 14
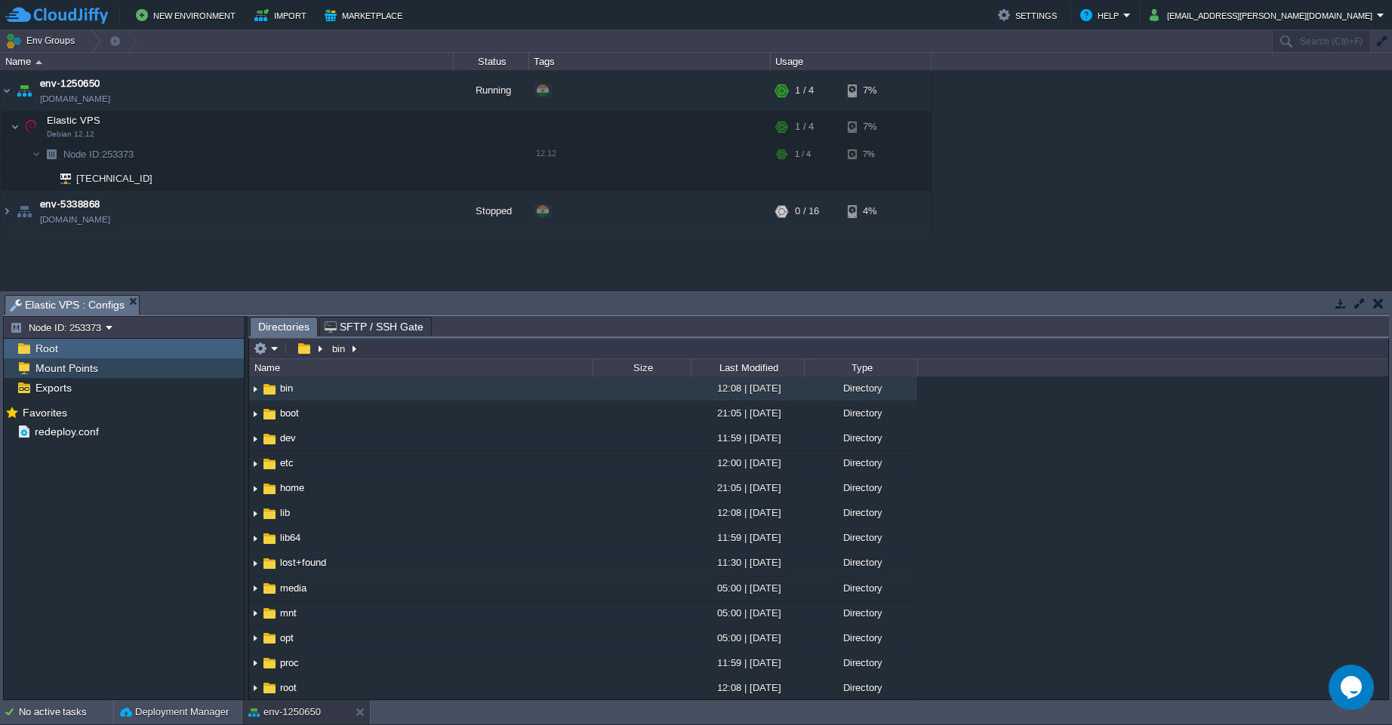
click at [88, 371] on span "Mount Points" at bounding box center [66, 368] width 68 height 14
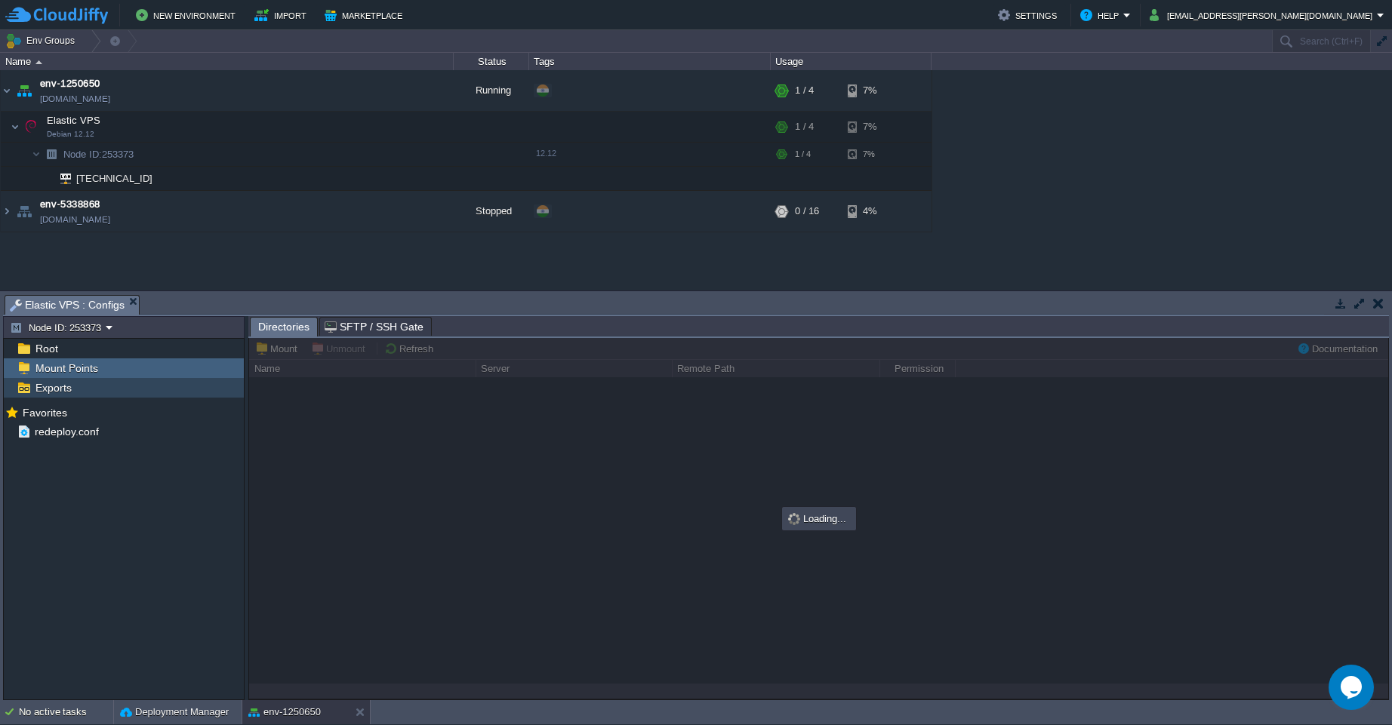
click at [69, 388] on span "Exports" at bounding box center [53, 388] width 42 height 14
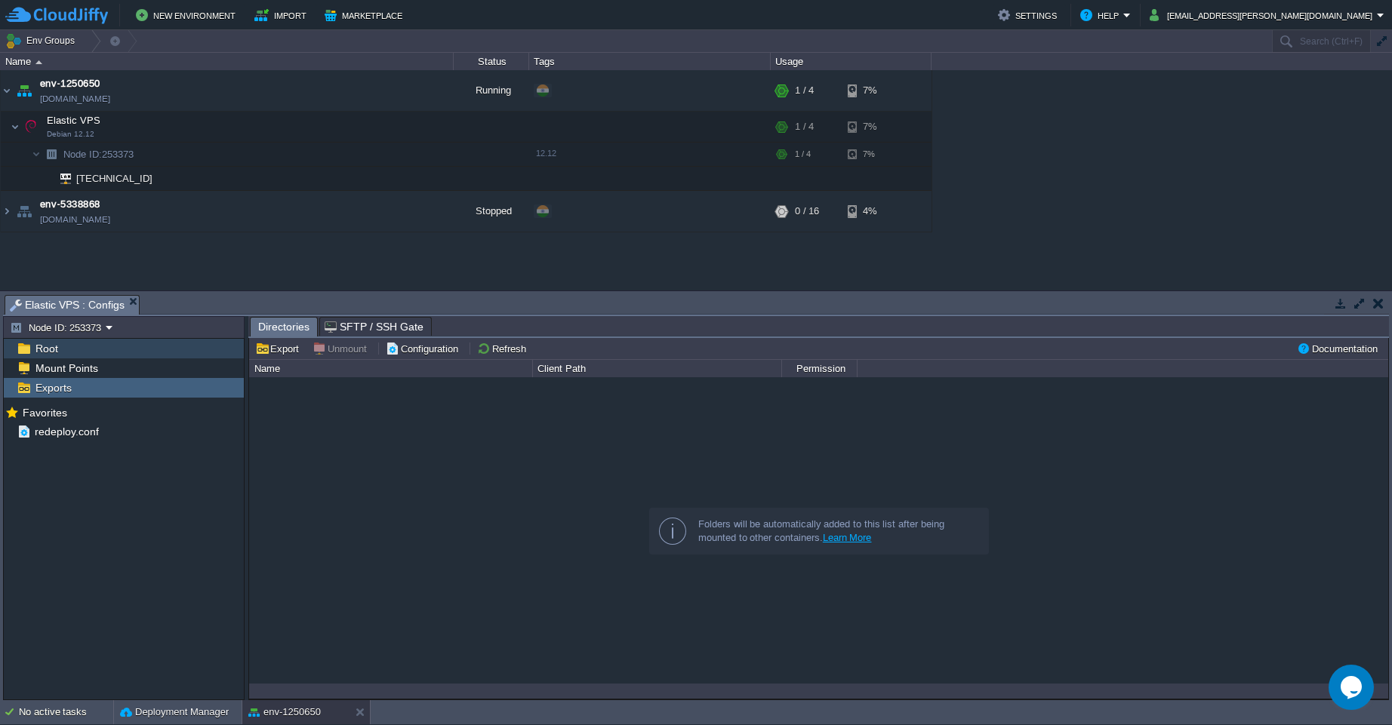
click at [50, 346] on span "Root" at bounding box center [46, 349] width 28 height 14
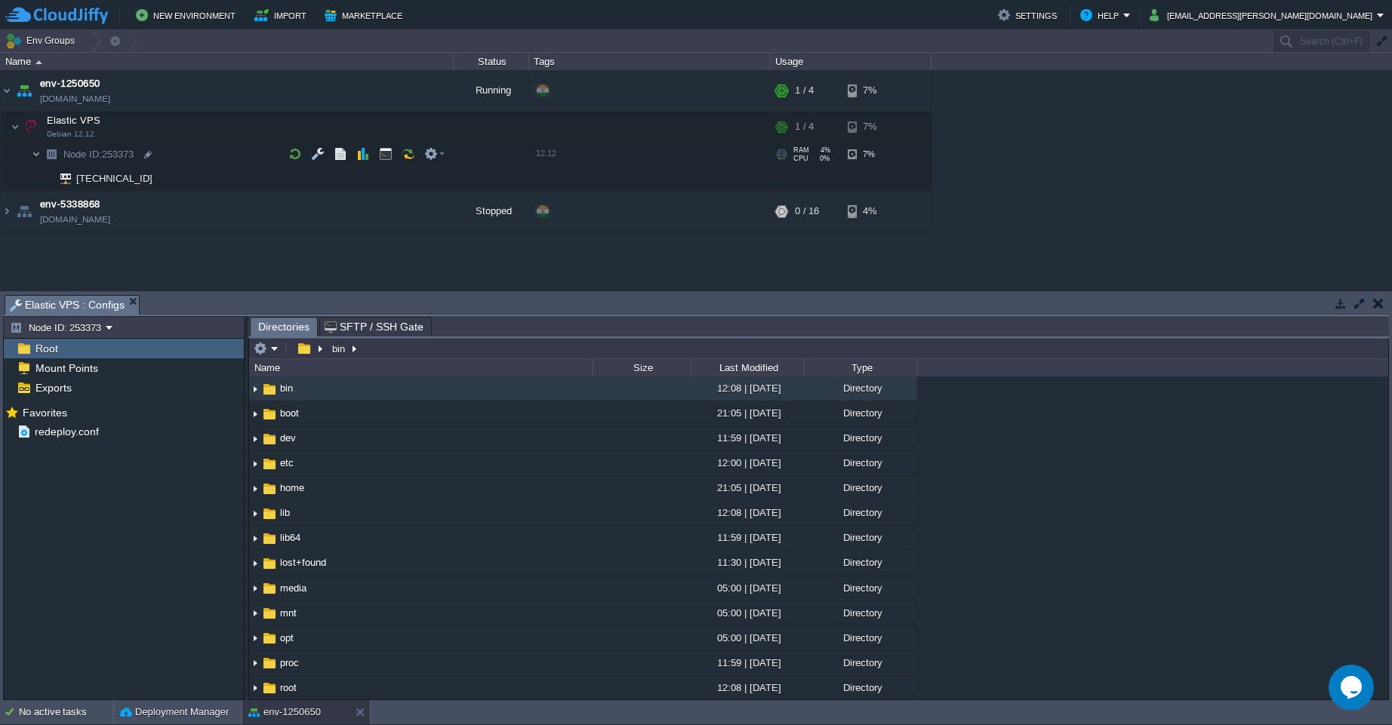
click at [38, 158] on img at bounding box center [36, 154] width 9 height 23
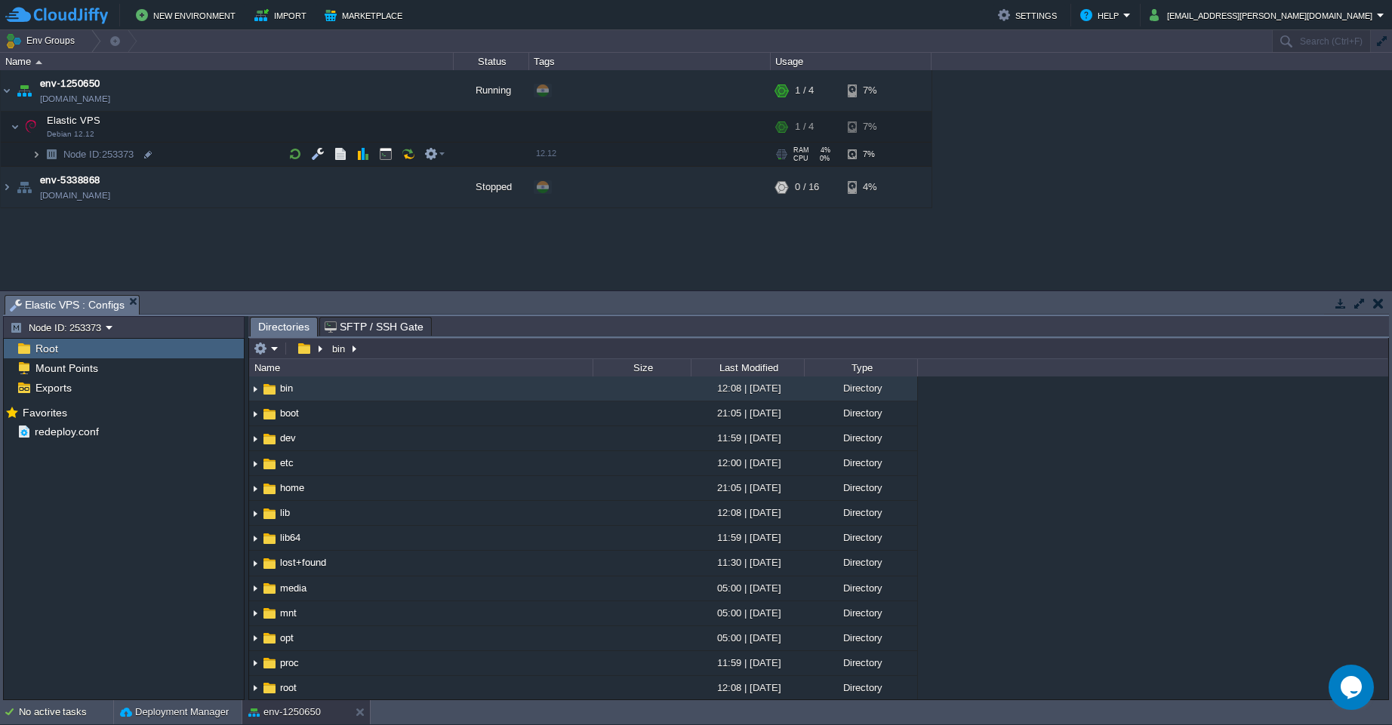
click at [38, 154] on img at bounding box center [36, 154] width 9 height 23
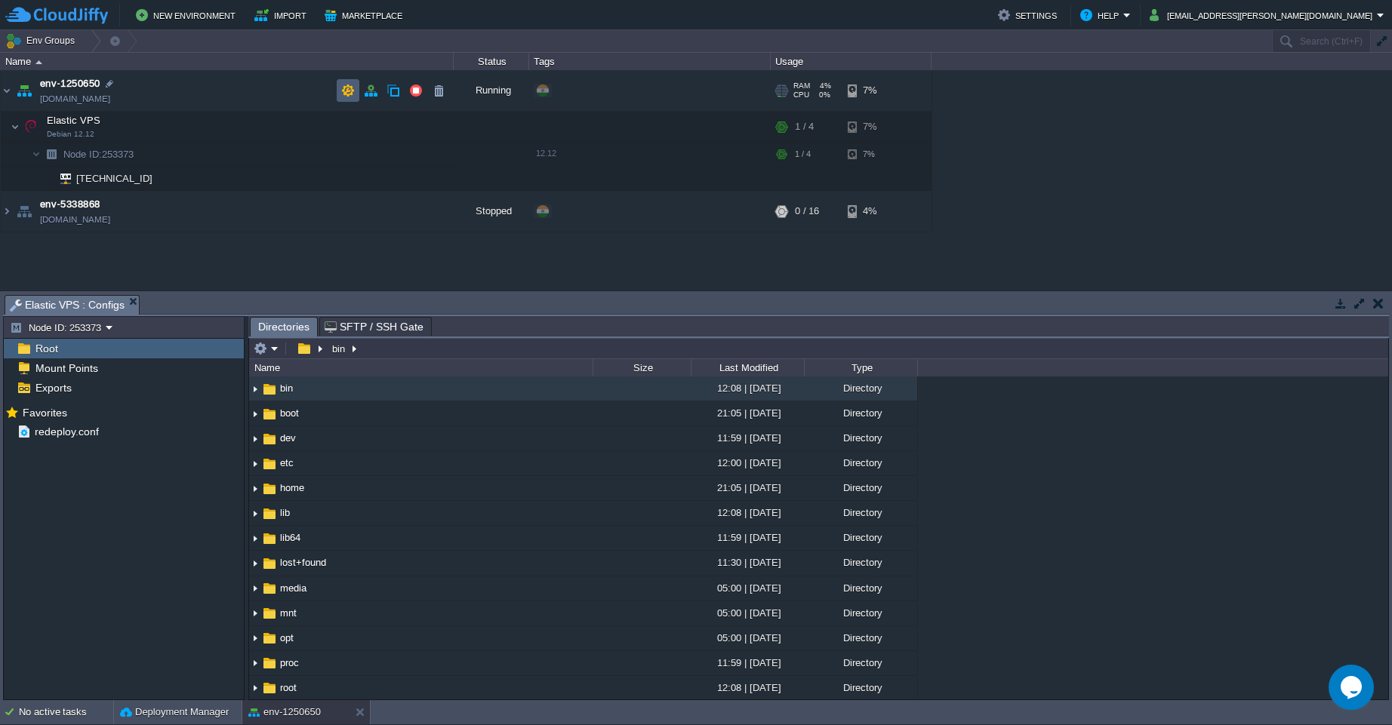
click at [349, 97] on td at bounding box center [348, 90] width 23 height 23
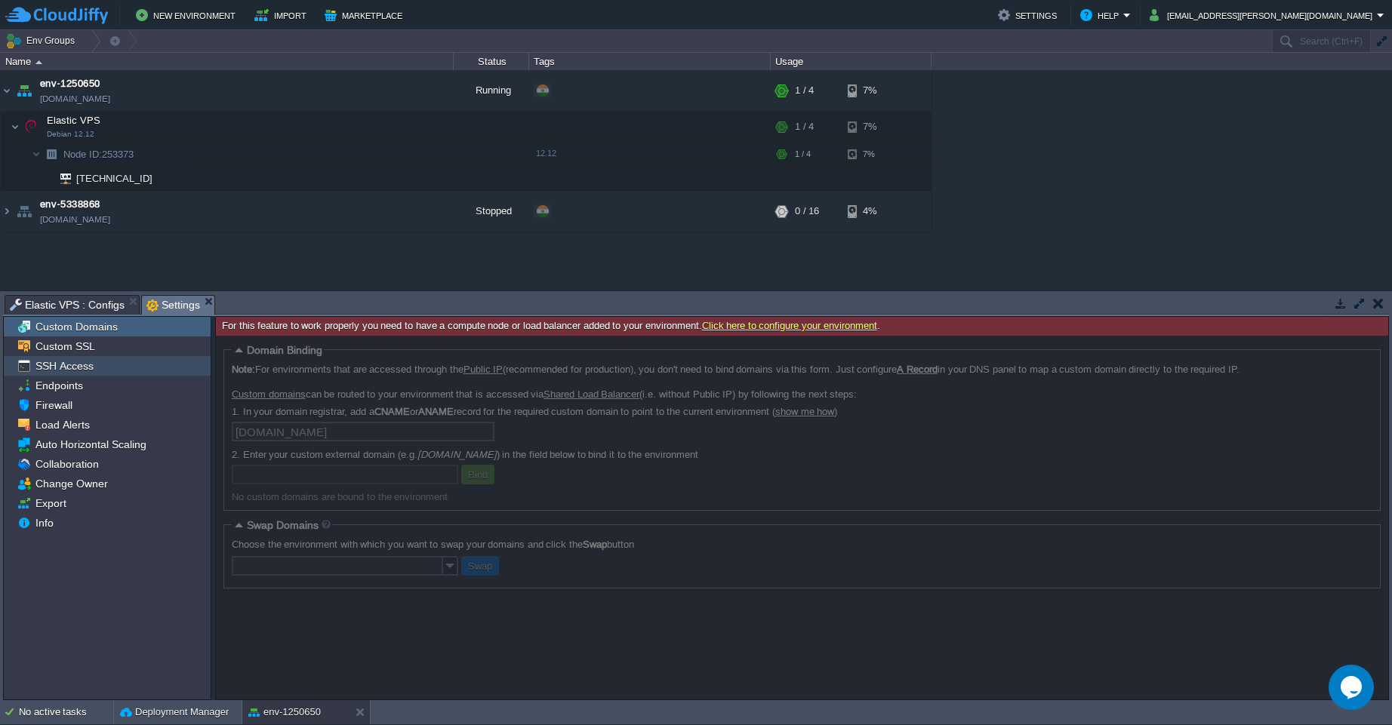
click at [63, 371] on span "SSH Access" at bounding box center [63, 366] width 63 height 14
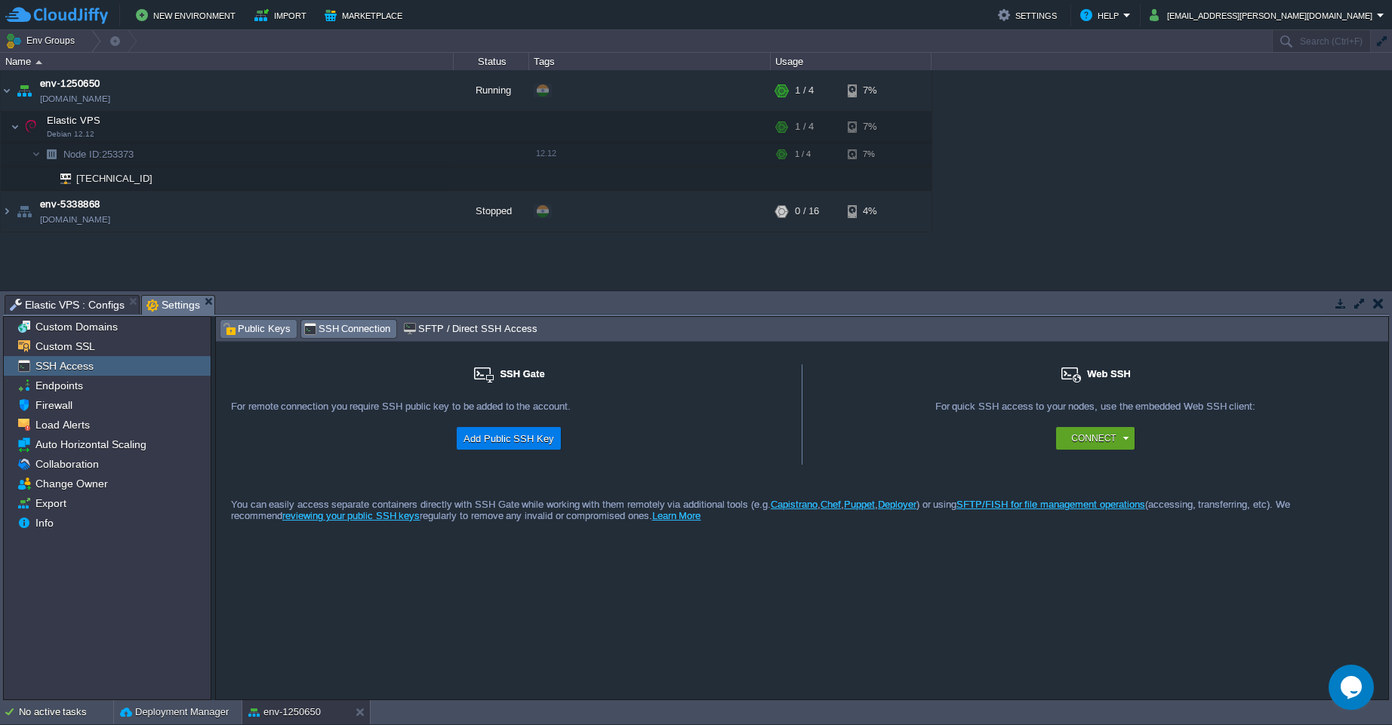
click at [274, 332] on span "Public Keys" at bounding box center [257, 329] width 68 height 17
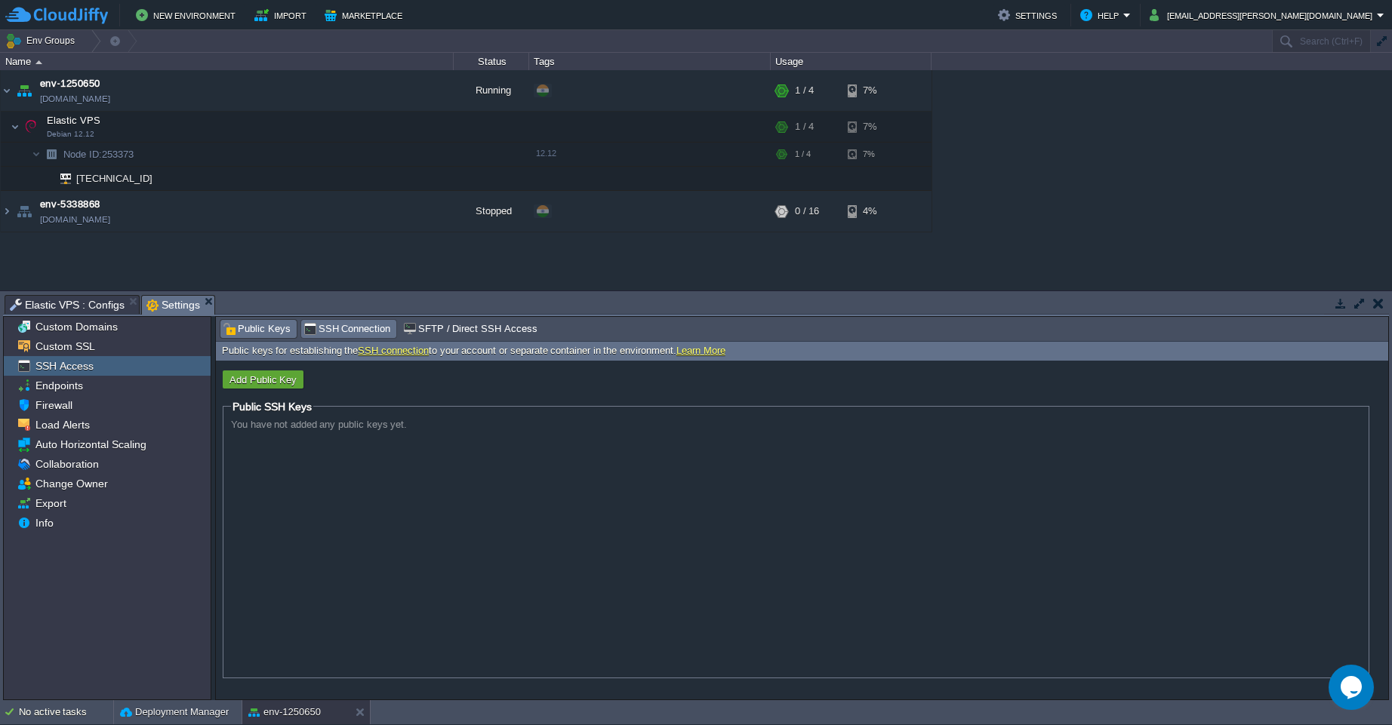
click at [349, 330] on span "SSH Connection" at bounding box center [347, 329] width 88 height 17
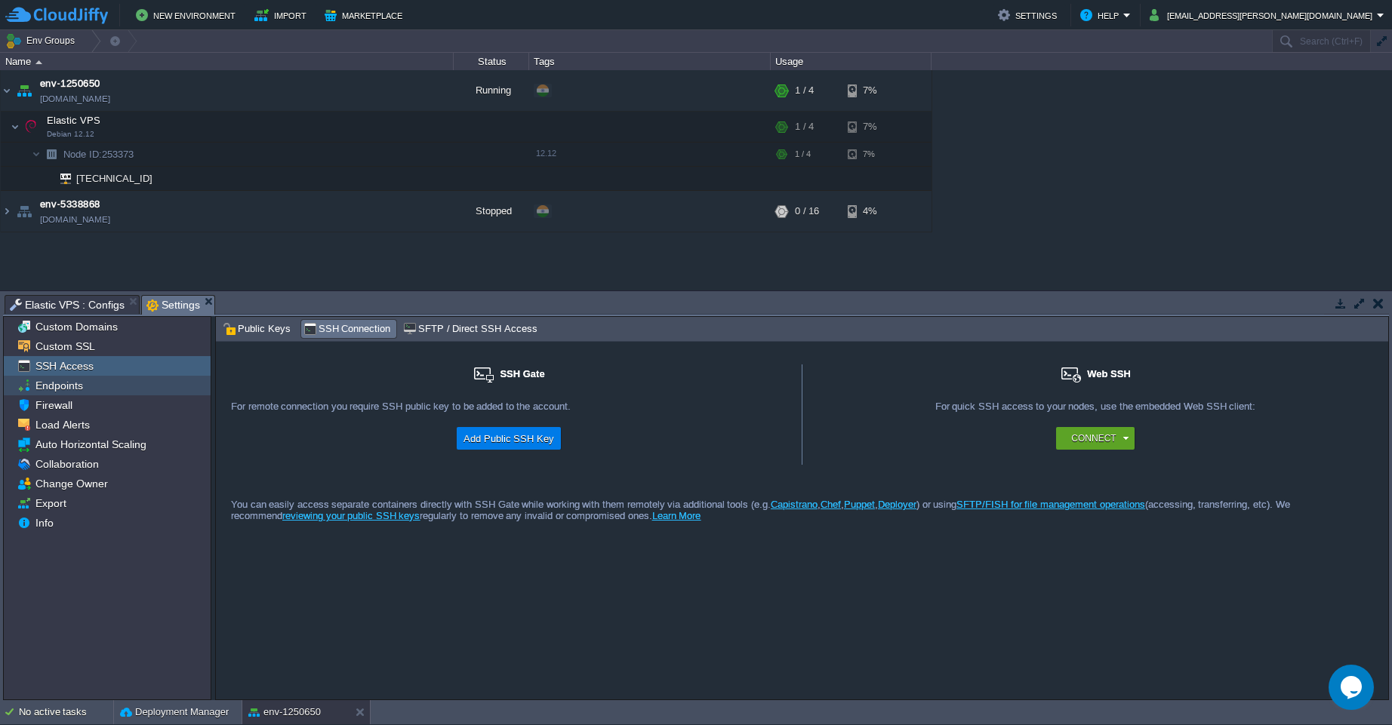
click at [58, 383] on span "Endpoints" at bounding box center [58, 386] width 53 height 14
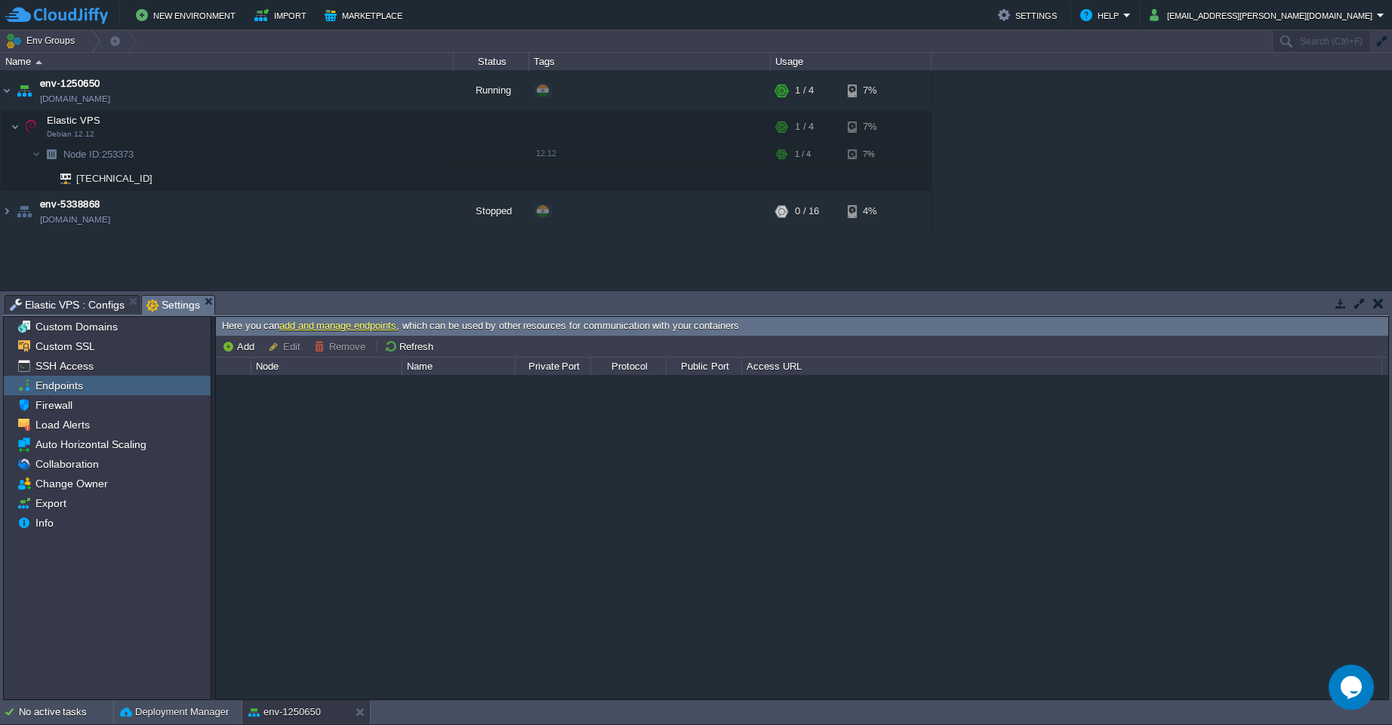
click at [312, 328] on link "add and manage endpoints" at bounding box center [337, 325] width 117 height 11
click at [1381, 305] on button "button" at bounding box center [1378, 304] width 11 height 14
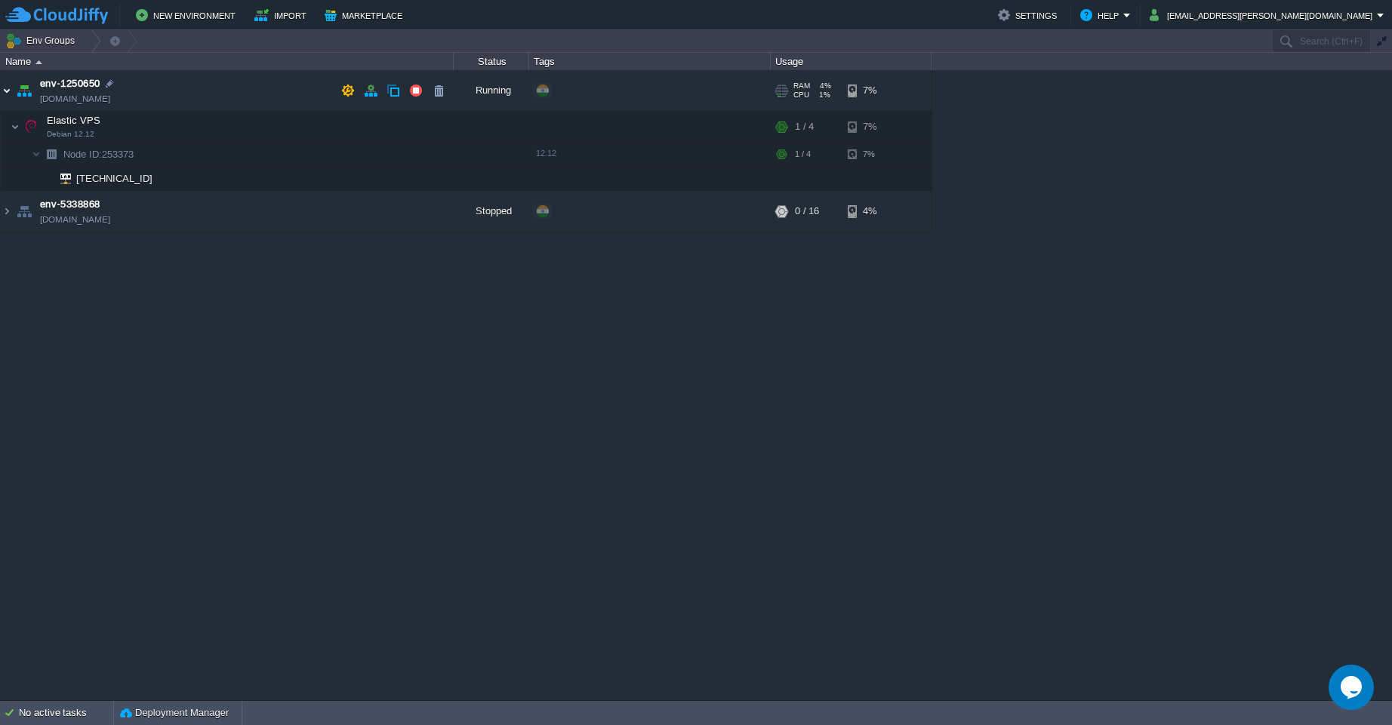
click at [5, 96] on img at bounding box center [7, 90] width 12 height 41
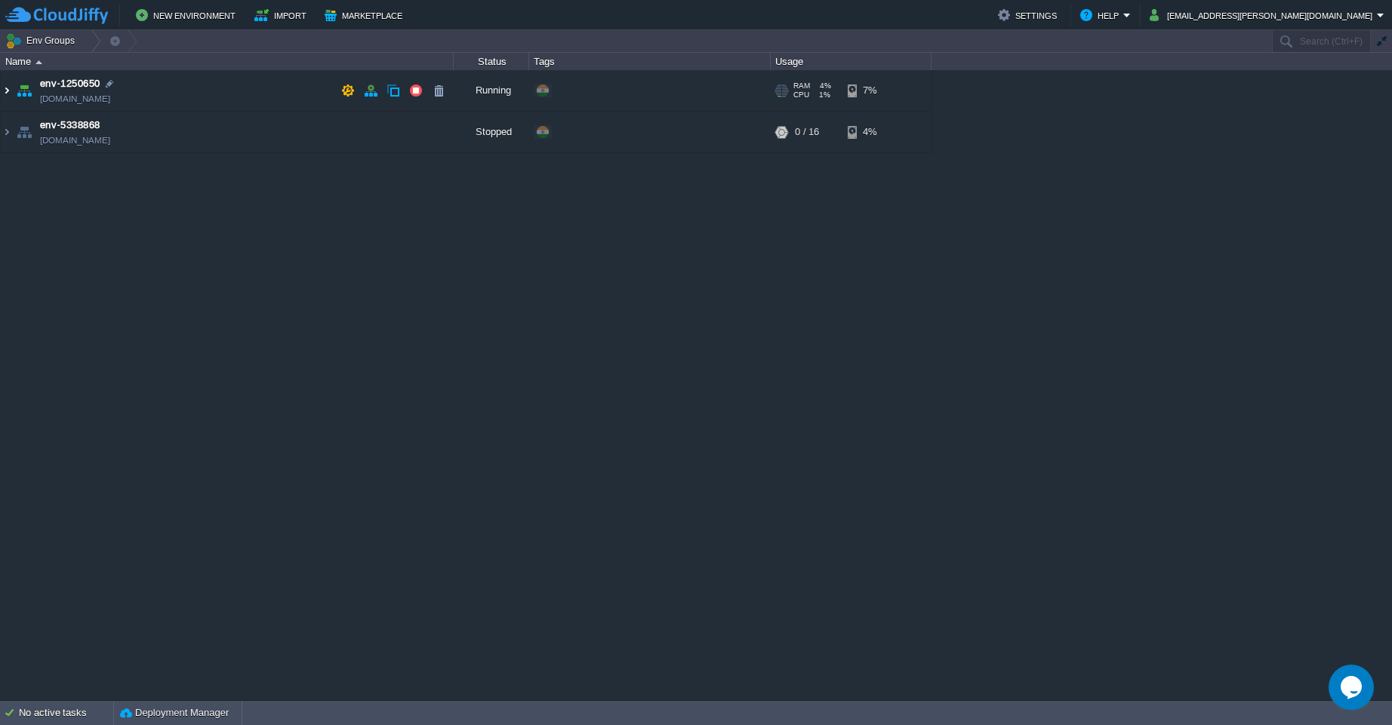
click at [5, 95] on img at bounding box center [7, 90] width 12 height 41
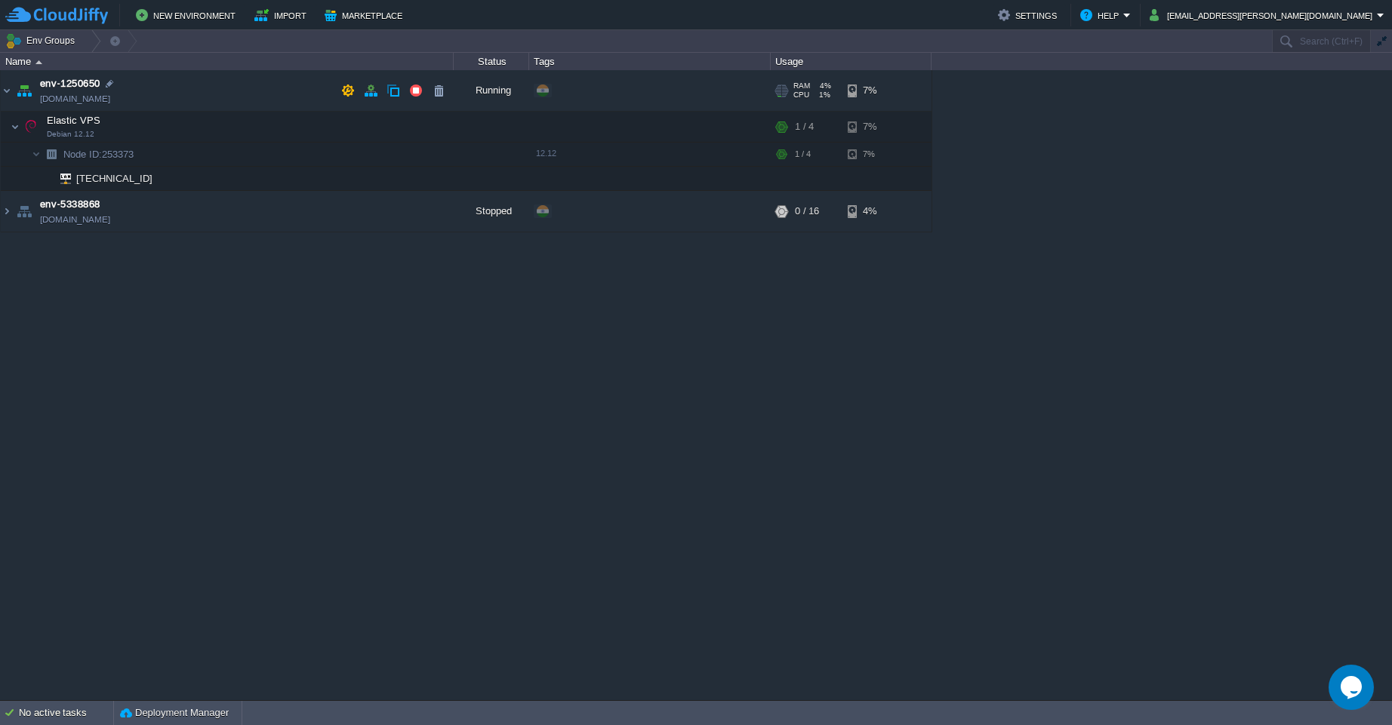
click at [59, 93] on span "[DOMAIN_NAME]" at bounding box center [75, 98] width 70 height 15
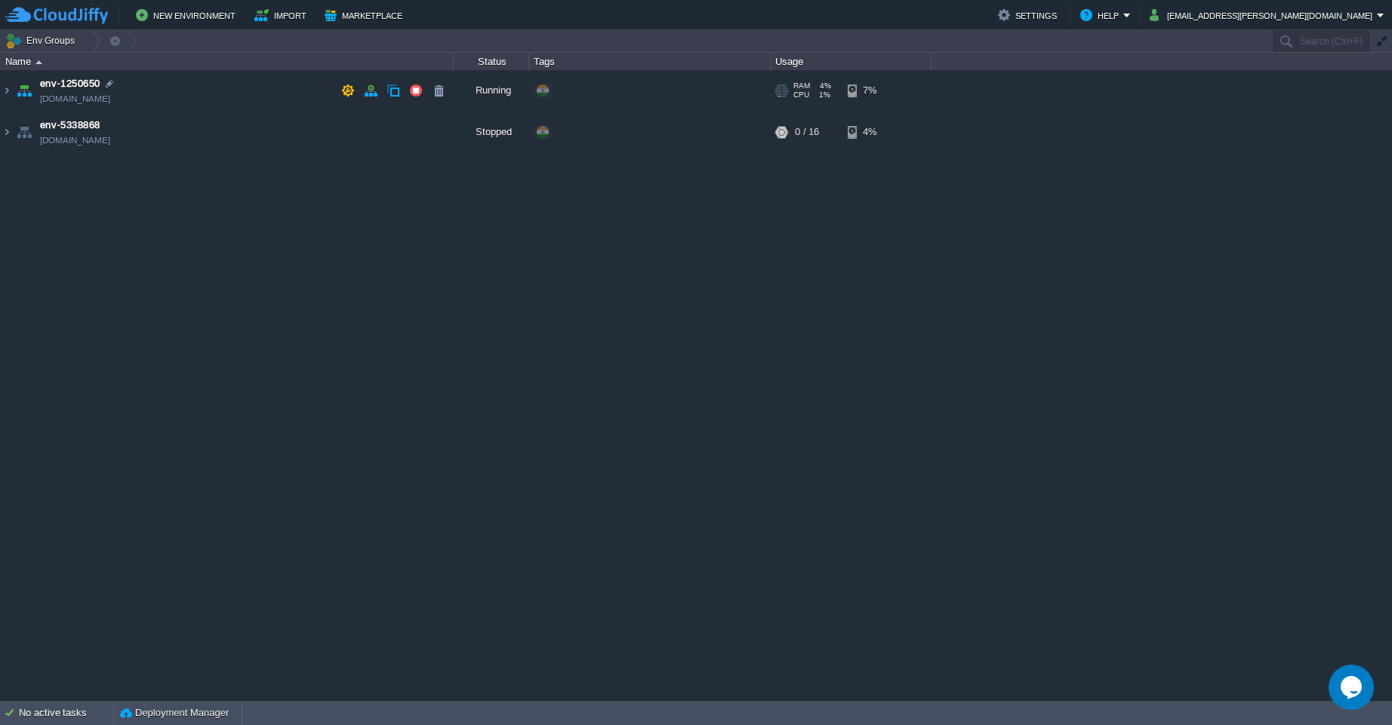
click at [66, 89] on span "env-1250650" at bounding box center [70, 83] width 60 height 15
click at [109, 87] on div at bounding box center [110, 84] width 14 height 14
click at [11, 88] on img at bounding box center [7, 90] width 12 height 41
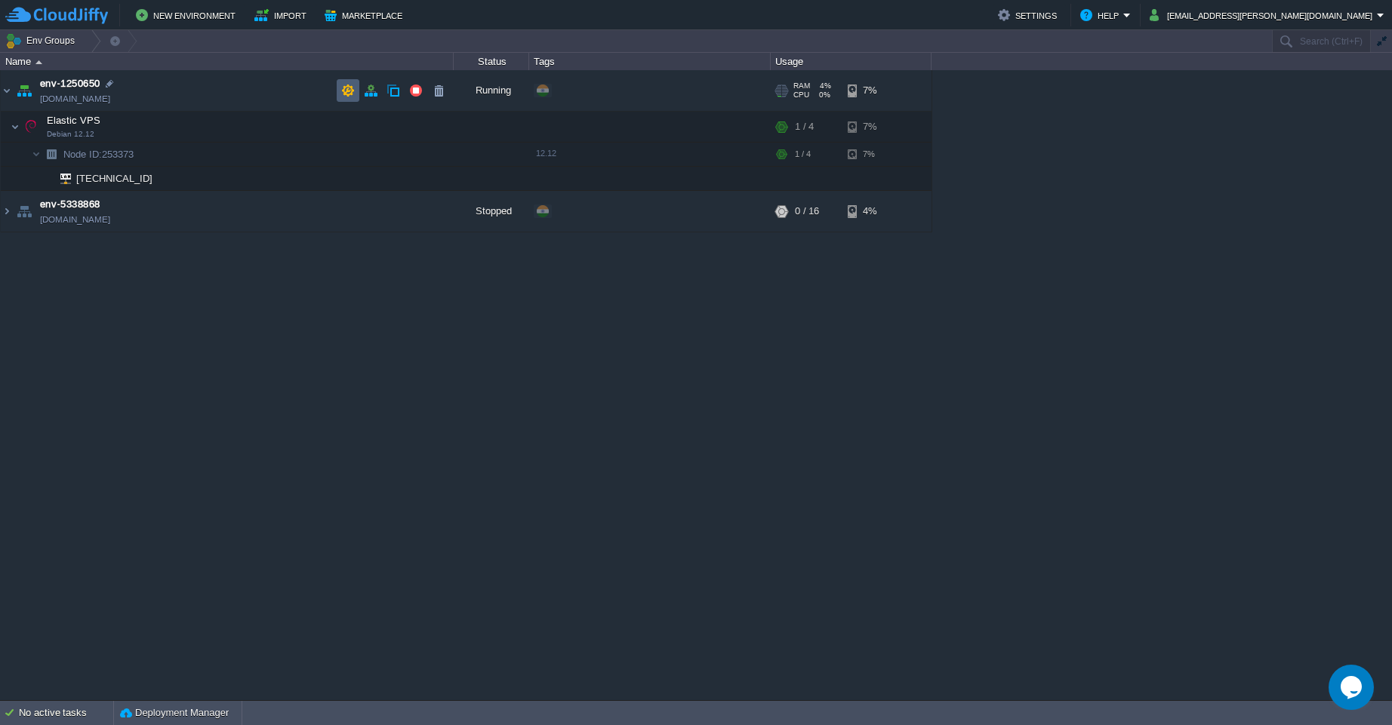
click at [346, 98] on td at bounding box center [348, 90] width 23 height 23
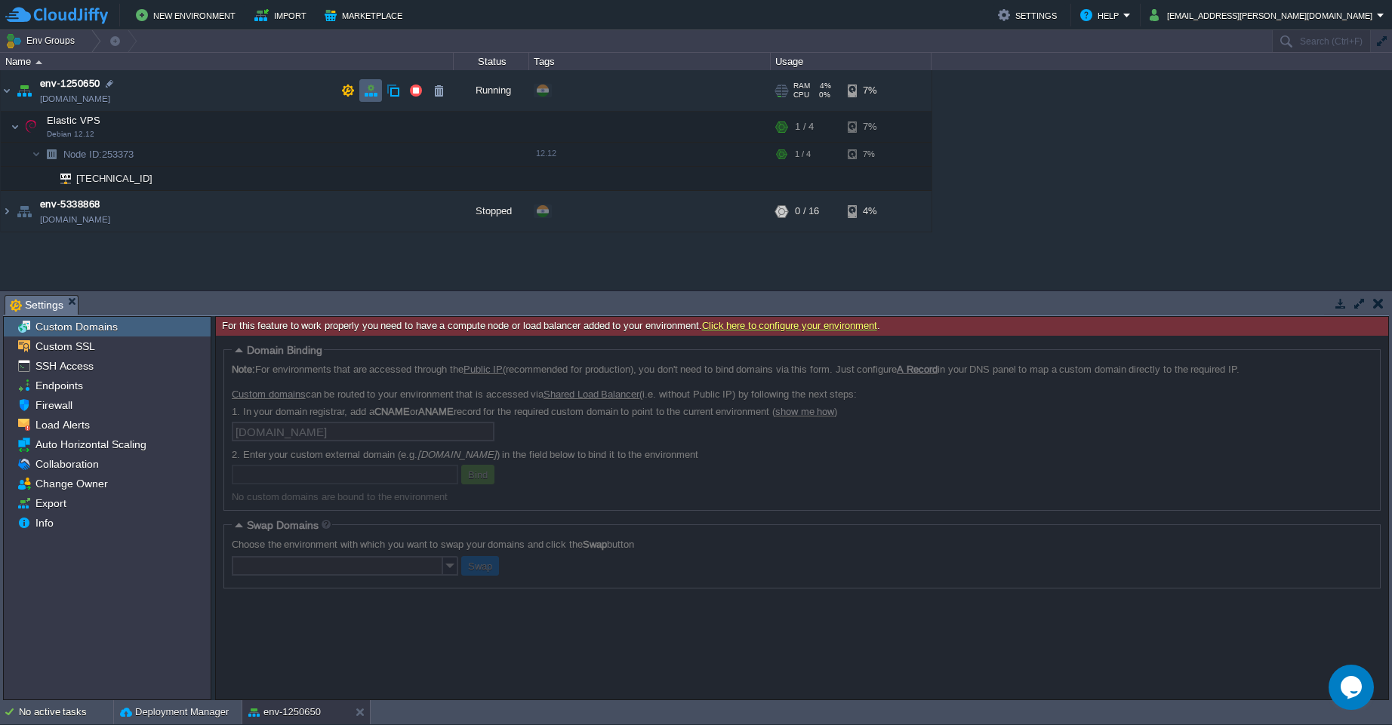
click at [371, 98] on td at bounding box center [370, 90] width 23 height 23
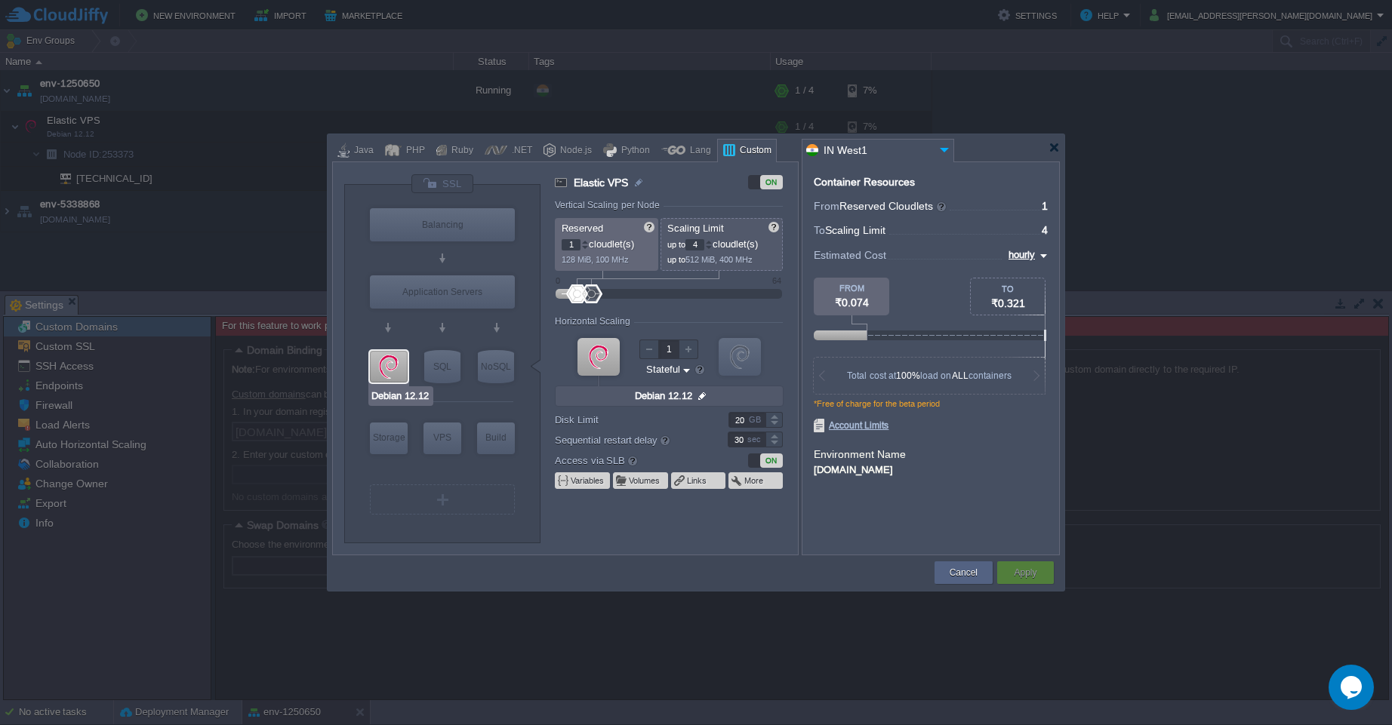
type input "Docker Image"
click at [450, 365] on div "SQL" at bounding box center [442, 366] width 36 height 33
type input "SQL Databases"
type input "4"
type input "6"
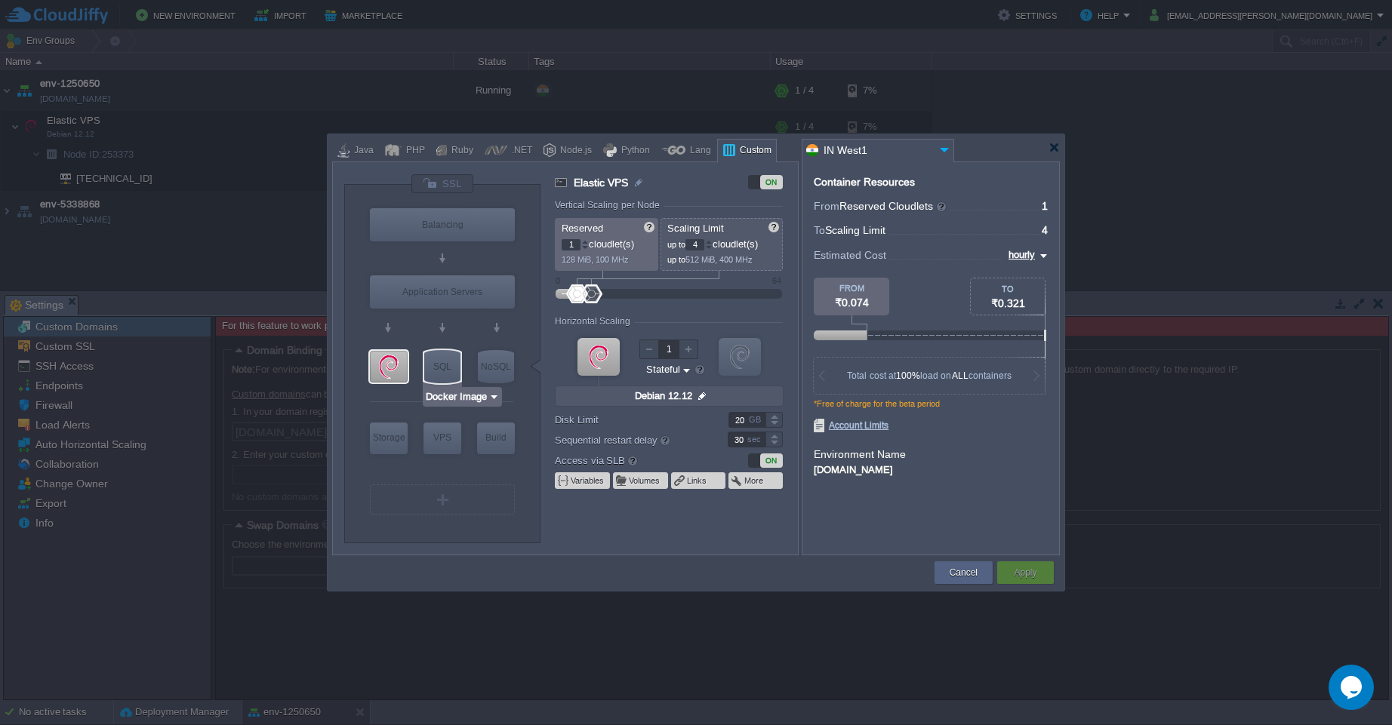
type input "Docker Image"
type input "Stateless"
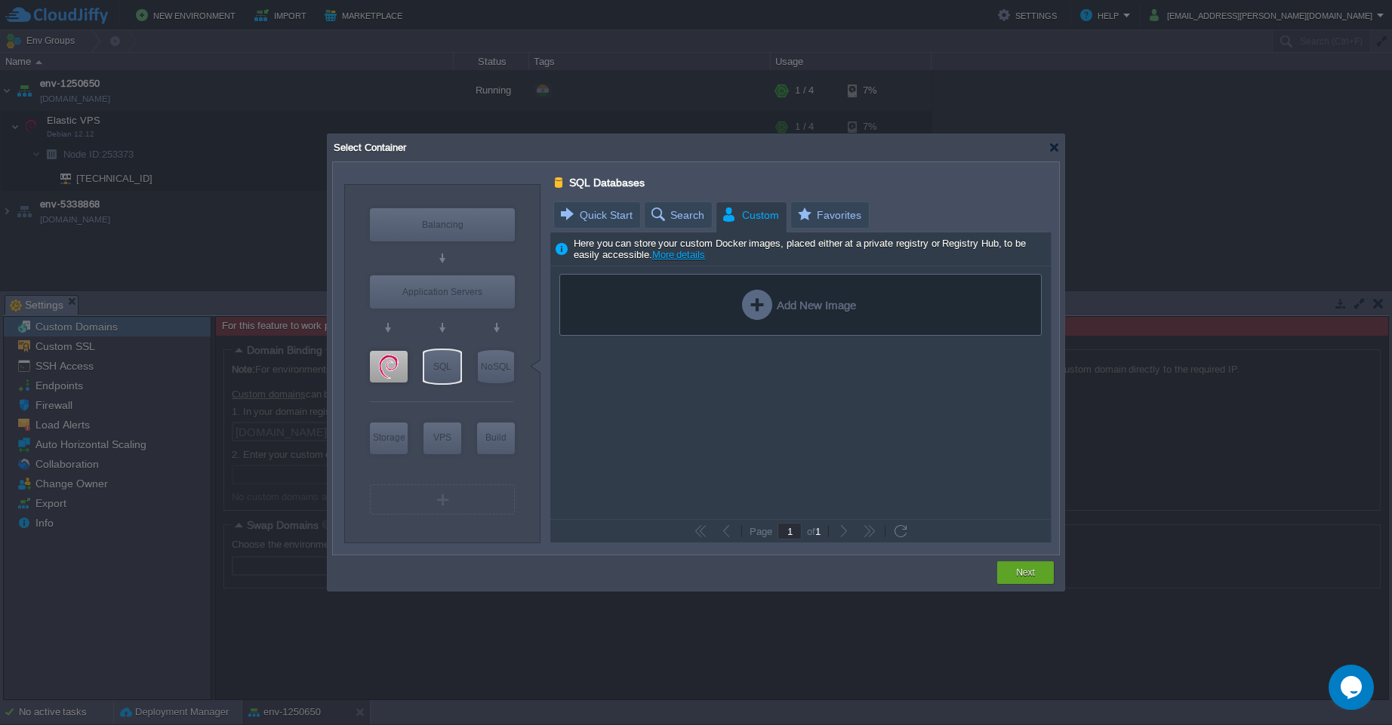
click at [817, 312] on div "Add New Image" at bounding box center [799, 305] width 114 height 30
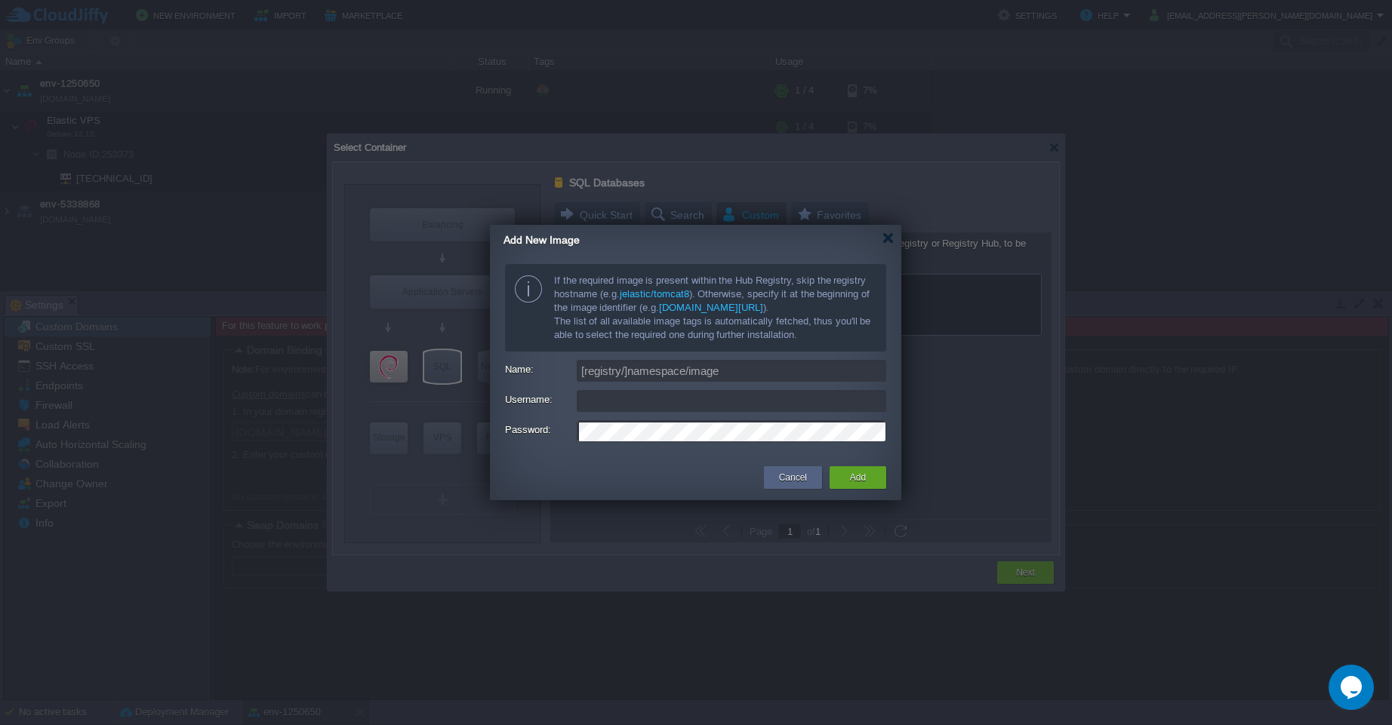
type input "[EMAIL_ADDRESS][PERSON_NAME][DOMAIN_NAME]"
click at [793, 479] on button "Cancel" at bounding box center [793, 477] width 28 height 15
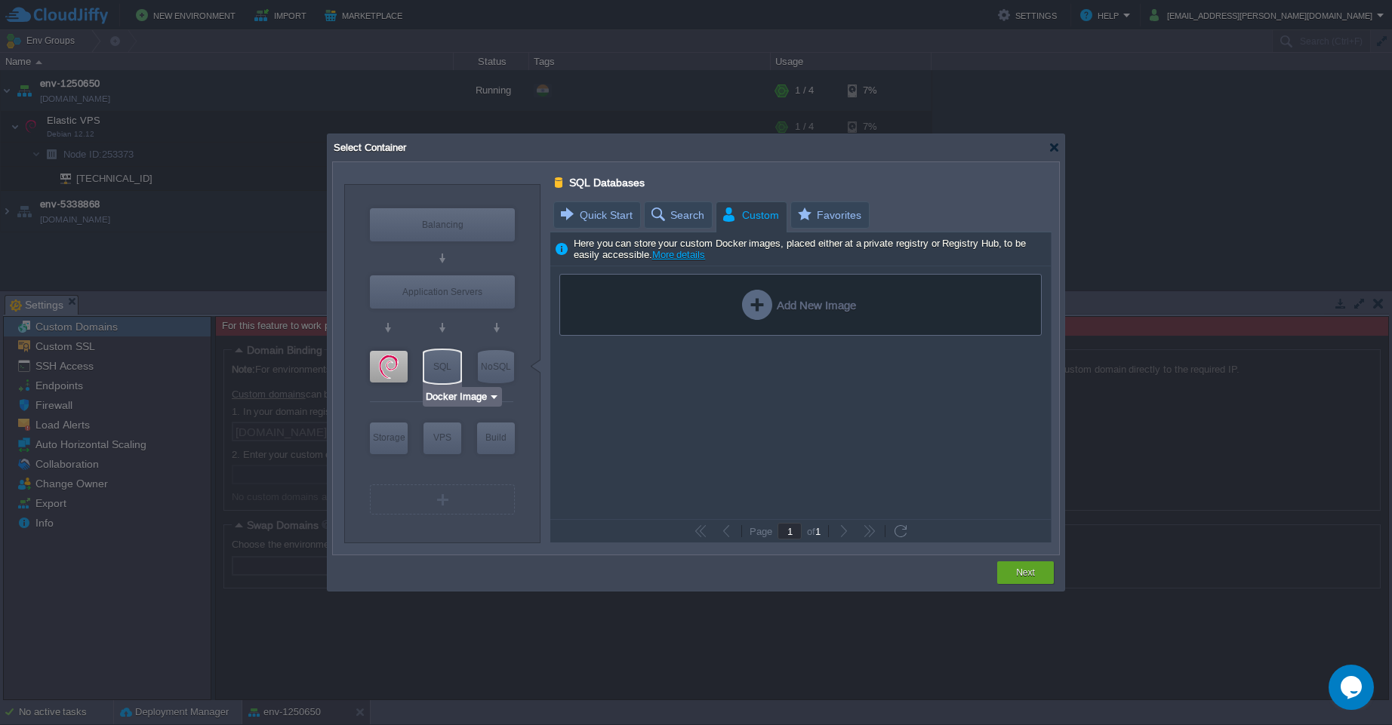
click at [447, 368] on div "SQL" at bounding box center [442, 366] width 36 height 33
click at [454, 404] on input "Docker Image" at bounding box center [456, 396] width 63 height 15
click at [457, 515] on div "More..." at bounding box center [467, 510] width 82 height 18
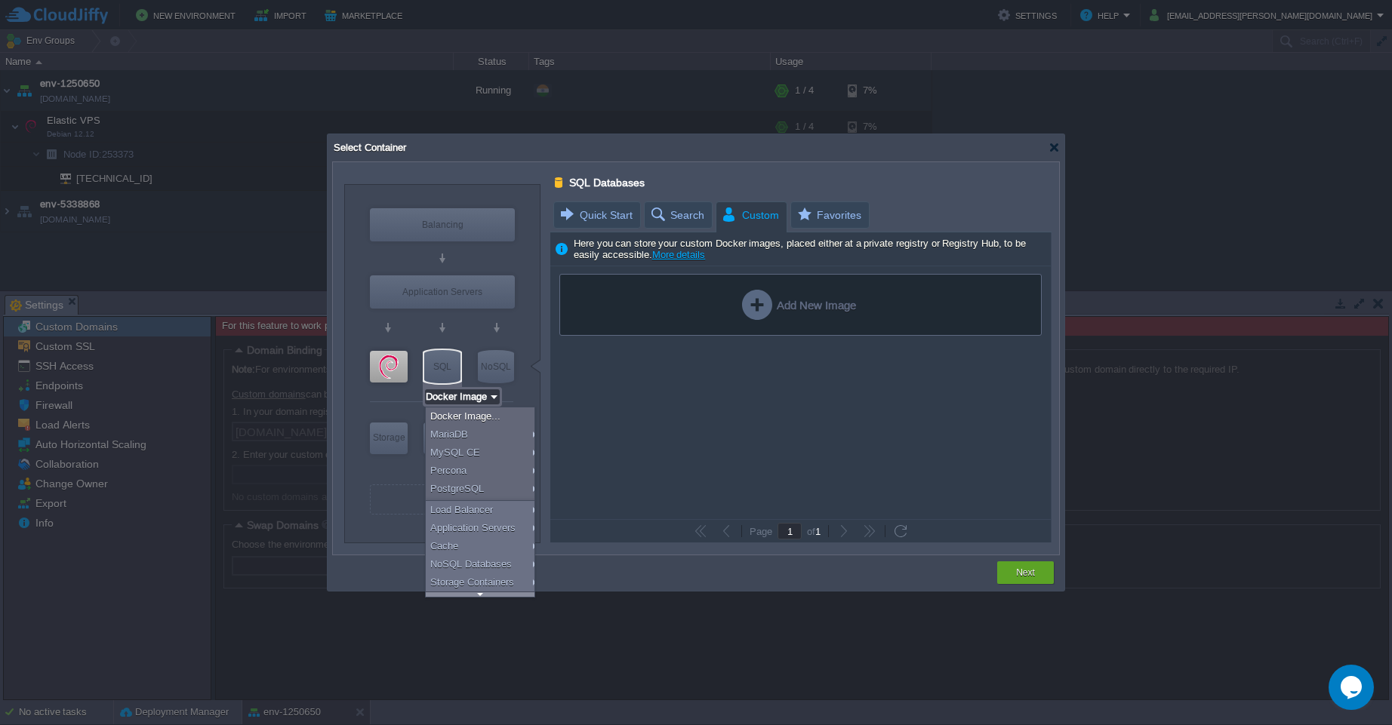
click at [475, 591] on div "Storage Containers" at bounding box center [483, 583] width 114 height 18
type input "Storage Containers"
type input "1"
type input "Extra Storage 2.0-10.5"
type input "2.0-10.5-almalinux-9"
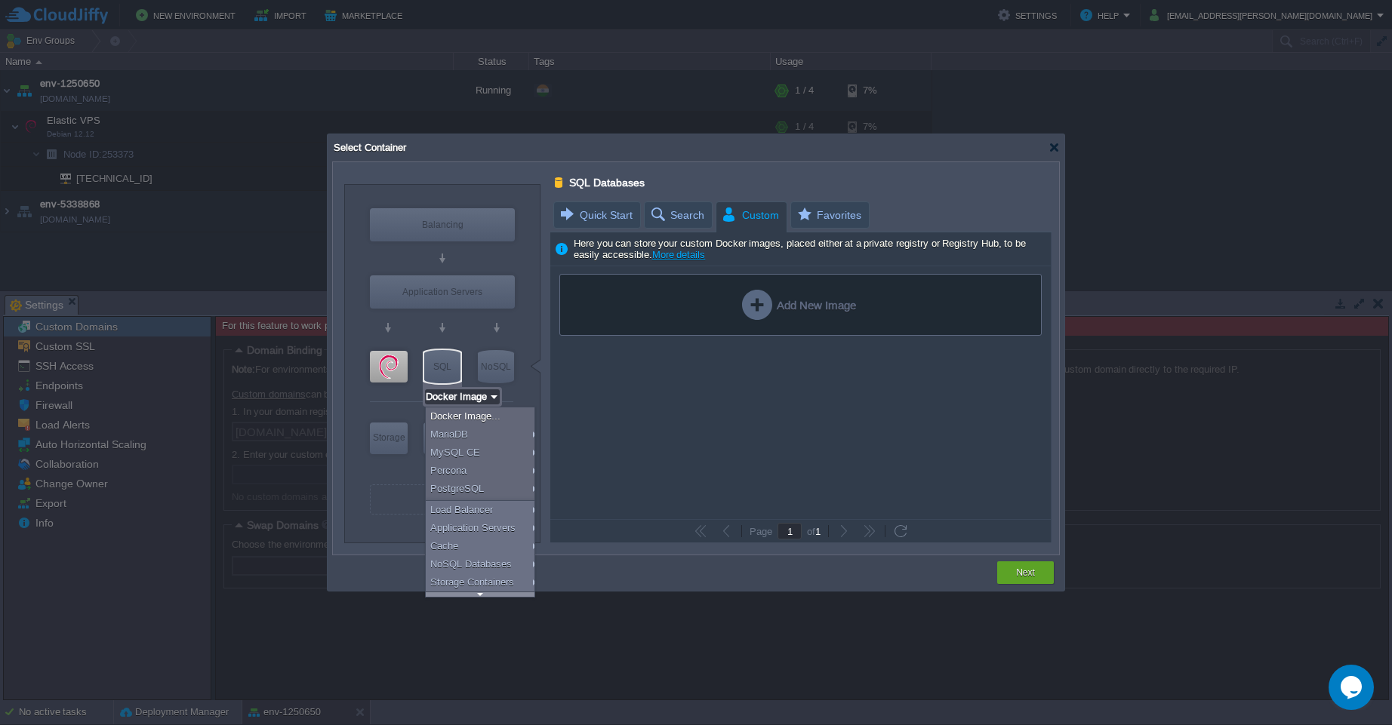
type input "Extra Storage 2.0-10.5"
type input "Storage Containers"
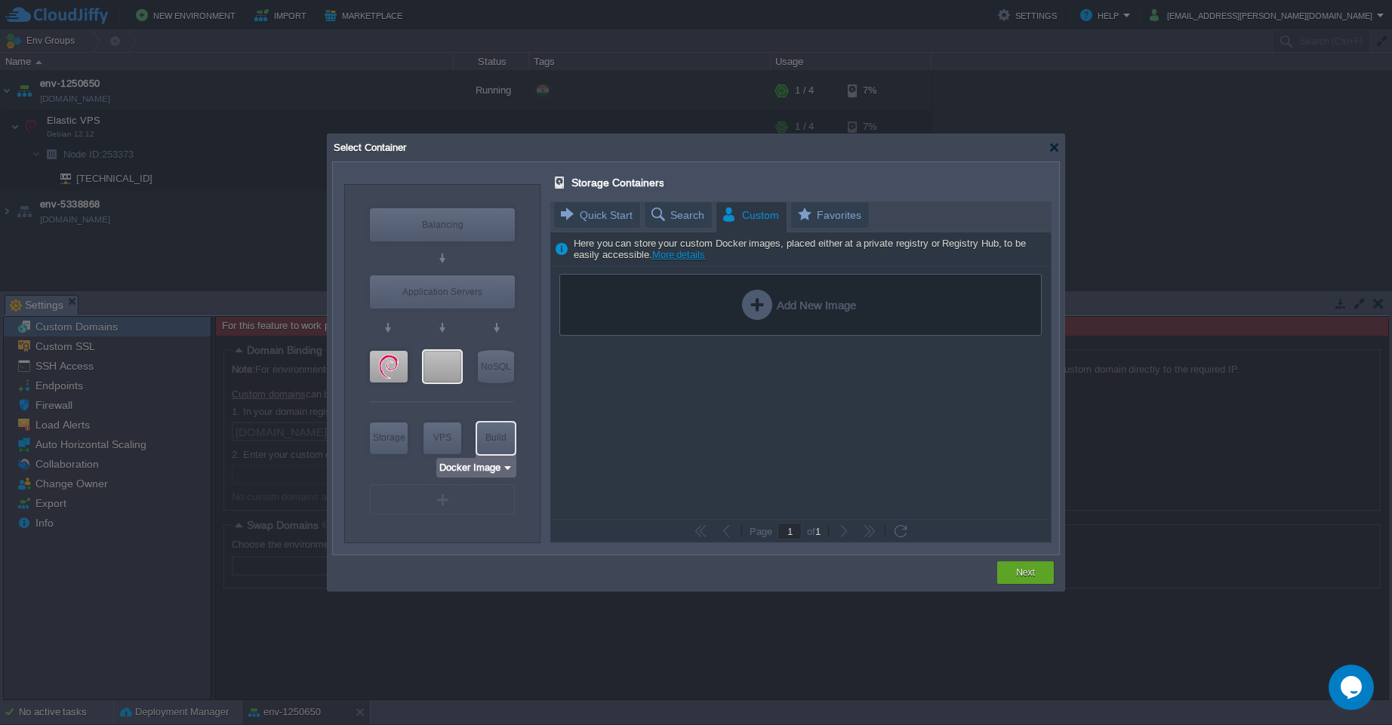
type input "Extra Storage 2.0-10.5"
click at [447, 372] on div at bounding box center [442, 367] width 38 height 32
click at [497, 403] on input "Extra Storage 2.0-10.5" at bounding box center [474, 396] width 101 height 15
click at [466, 457] on div "More..." at bounding box center [480, 455] width 111 height 18
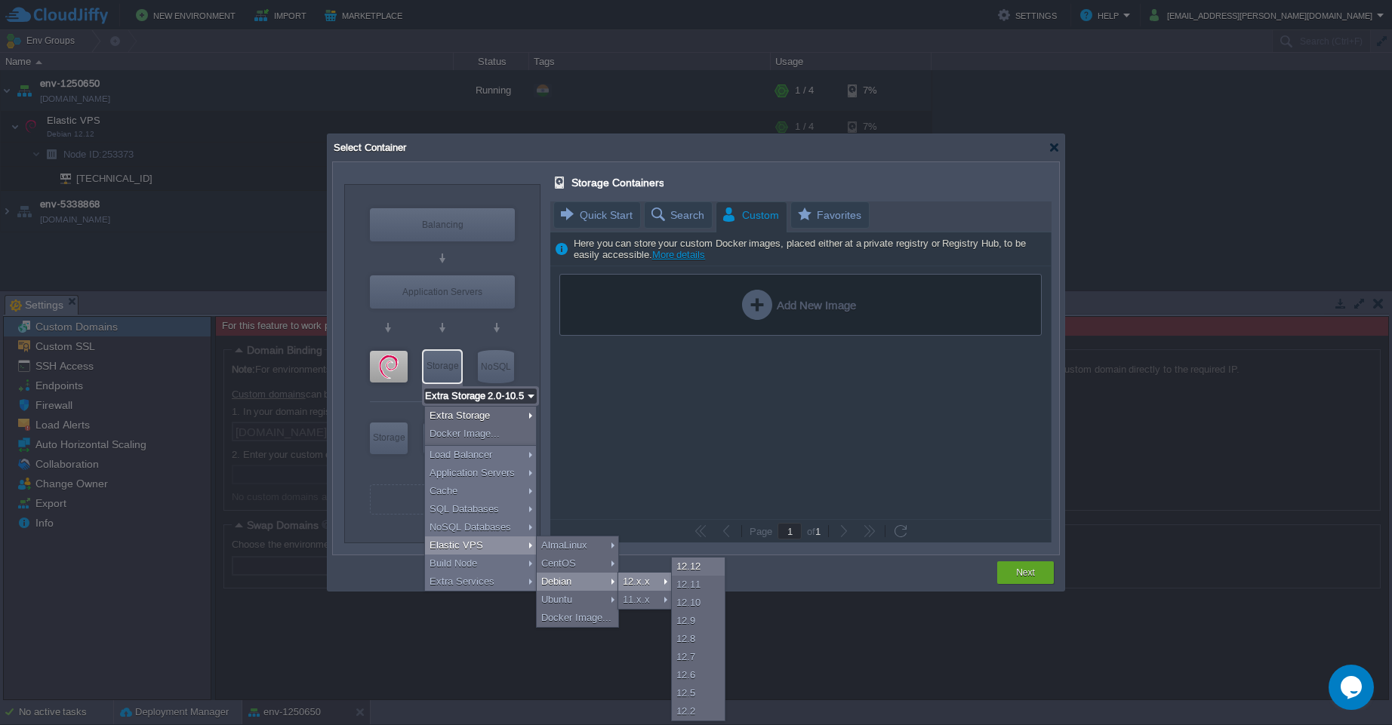
click at [644, 580] on div "12.x.x" at bounding box center [644, 582] width 53 height 18
type input "4"
type input "Debian 12.12"
type input "12.12"
type input "Stateful"
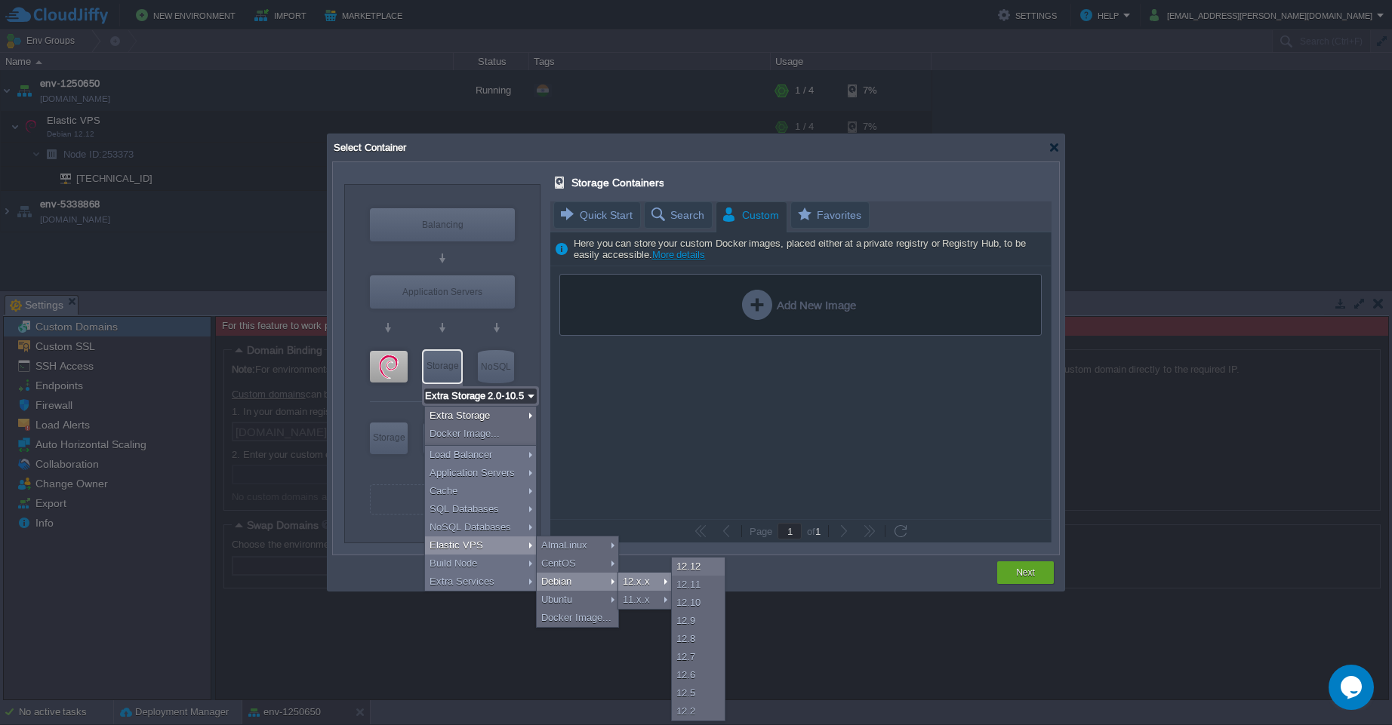
type input "Debian 12.12"
type input "Elastic VPS"
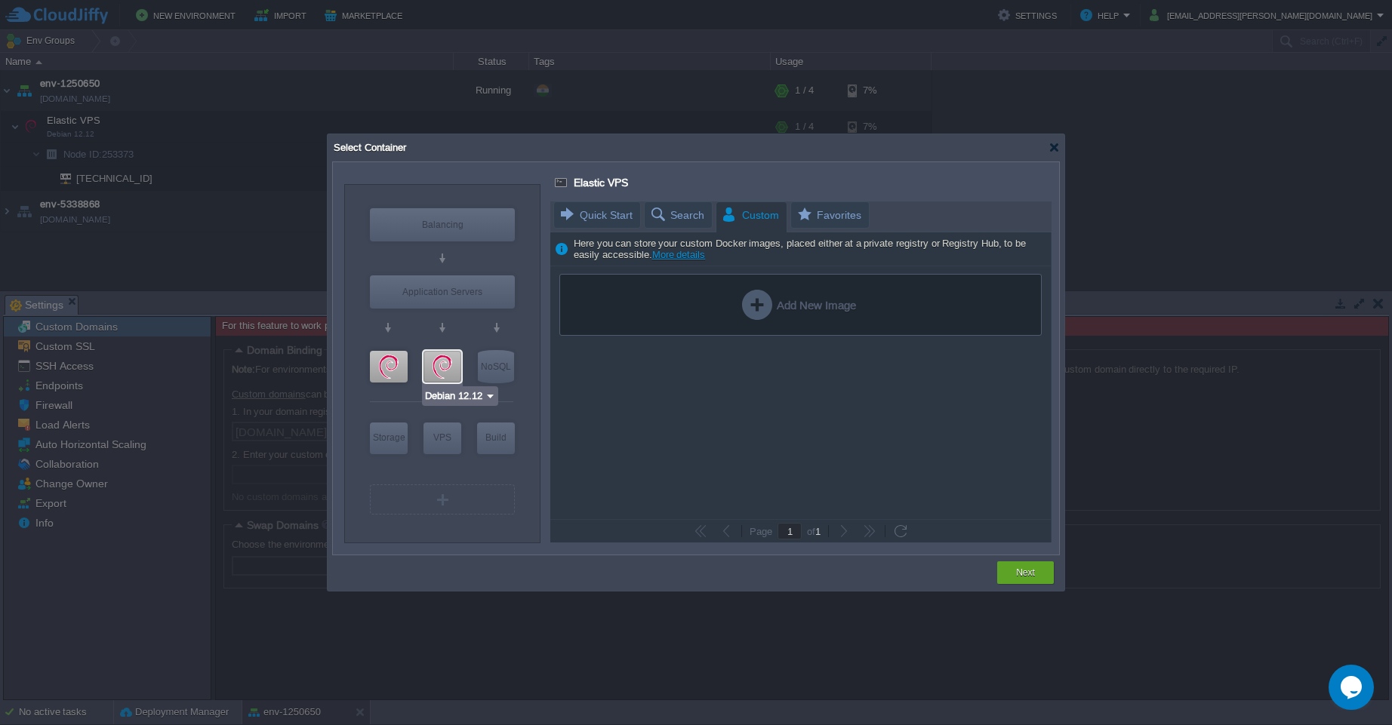
click at [448, 368] on div at bounding box center [442, 367] width 38 height 32
type input "Debian 12.12"
click at [437, 362] on div "VPS" at bounding box center [442, 366] width 38 height 30
click at [389, 364] on div at bounding box center [389, 367] width 38 height 32
type input "Elastic VPS"
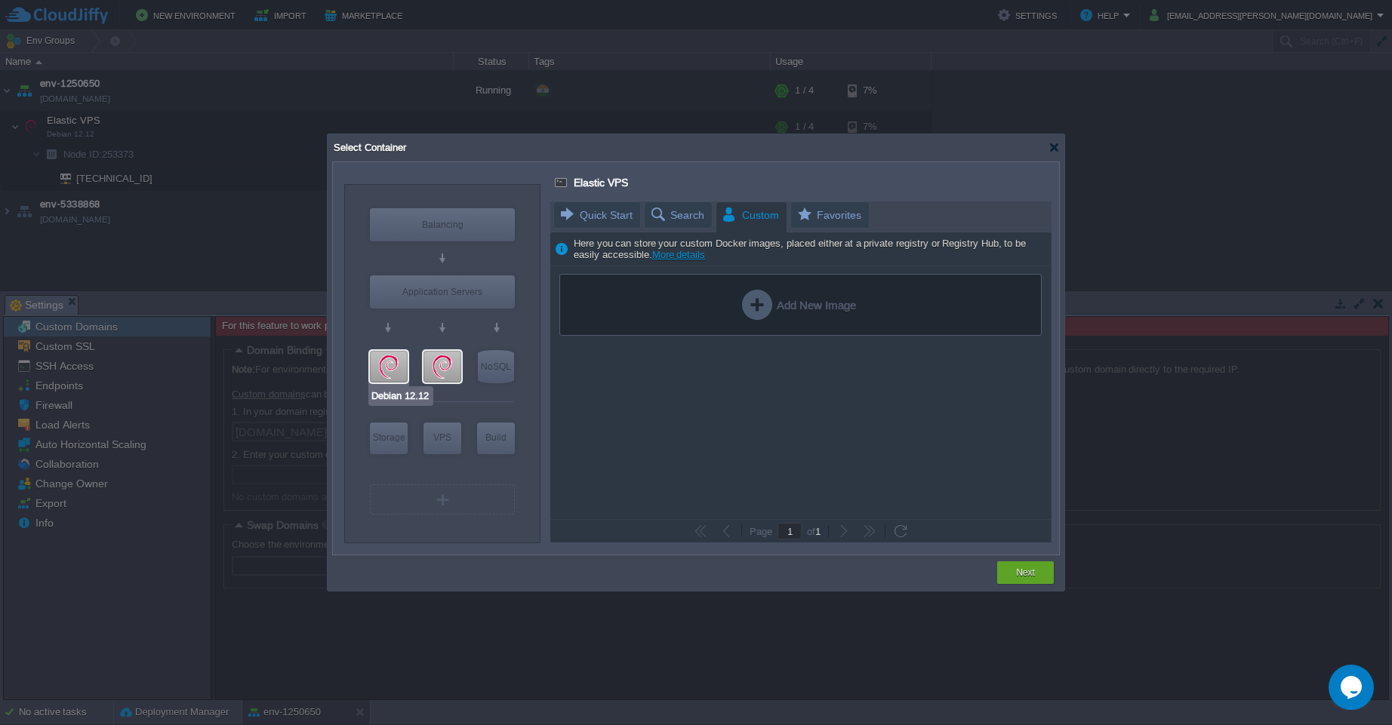
type input "null"
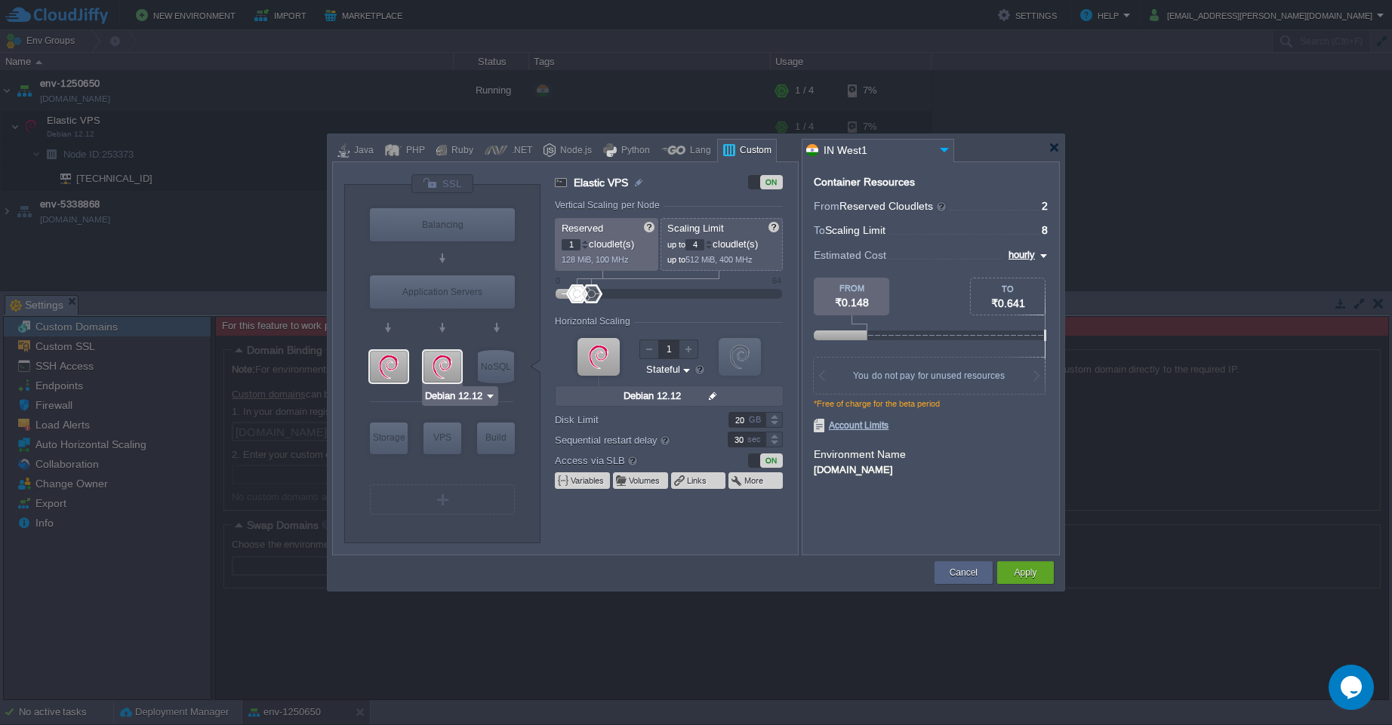
click at [449, 364] on div at bounding box center [442, 367] width 38 height 32
type input "Elastic VPS"
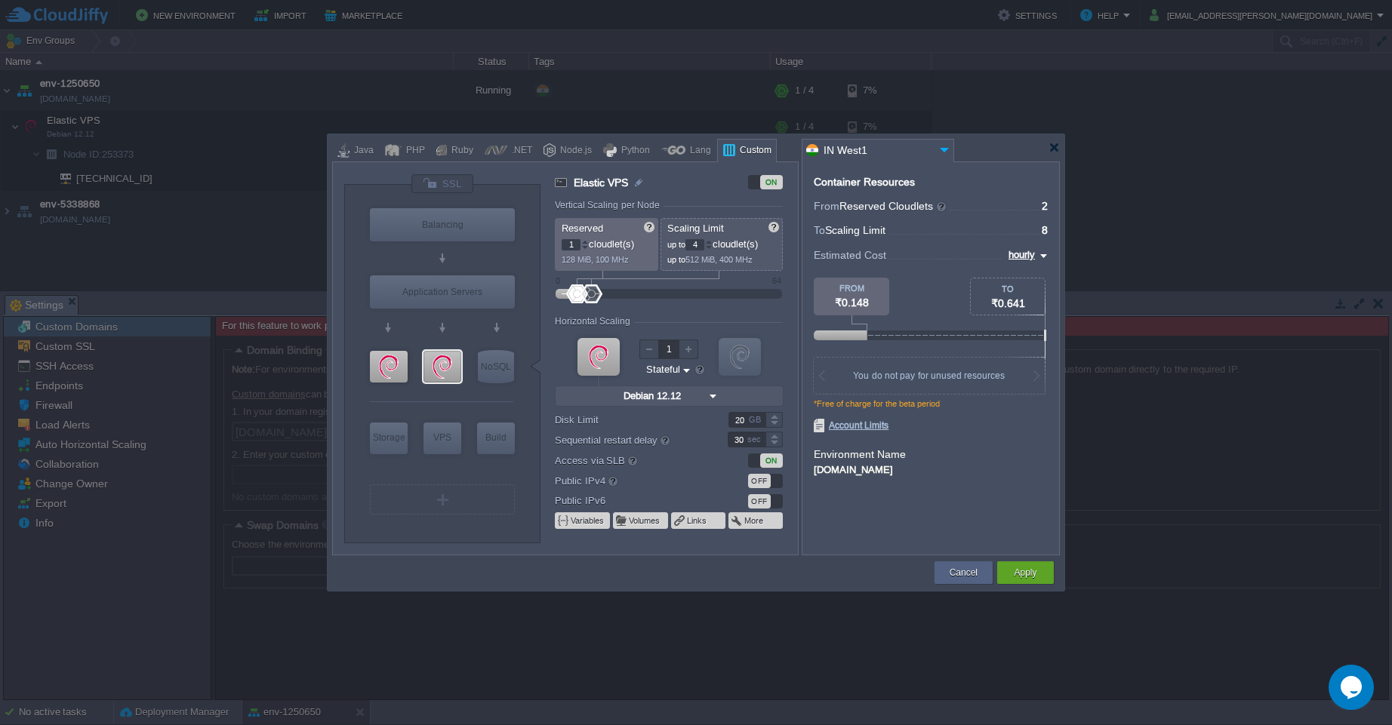
click at [762, 483] on div "OFF" at bounding box center [759, 481] width 23 height 14
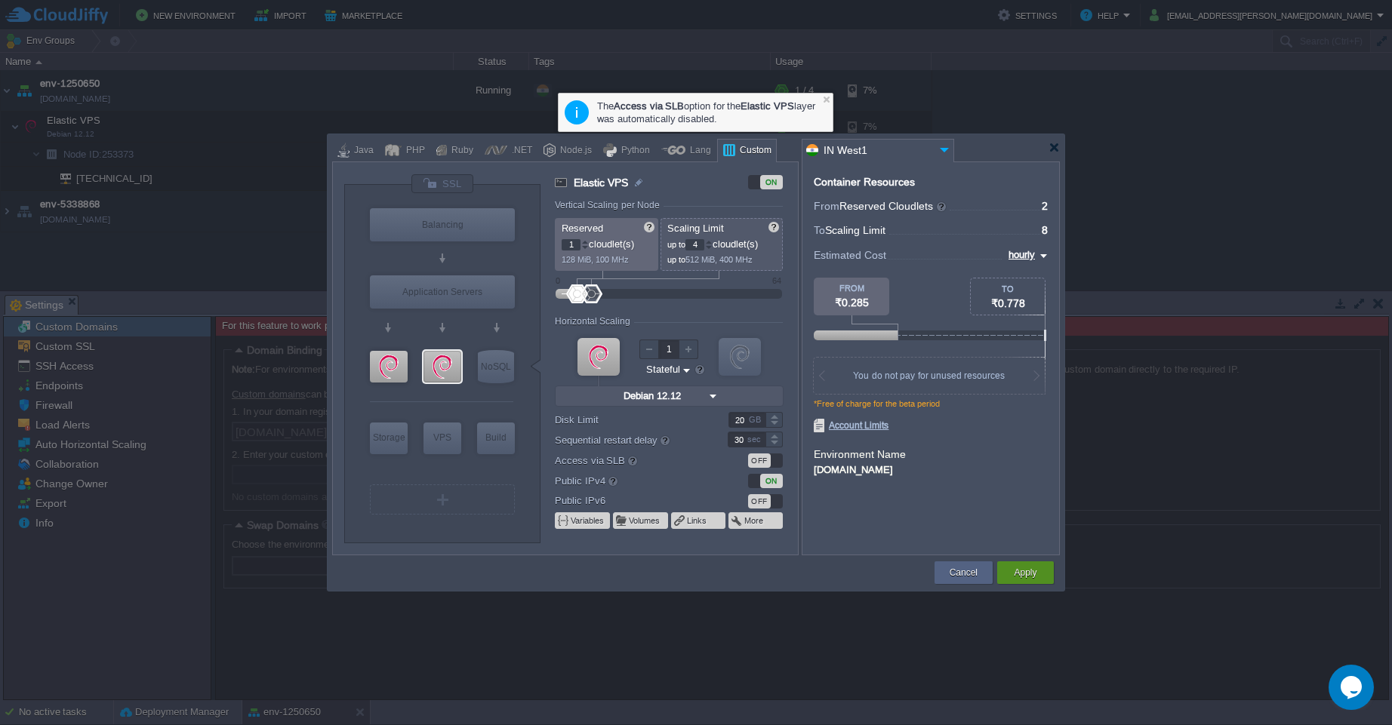
click at [1029, 577] on button "Apply" at bounding box center [1025, 572] width 23 height 15
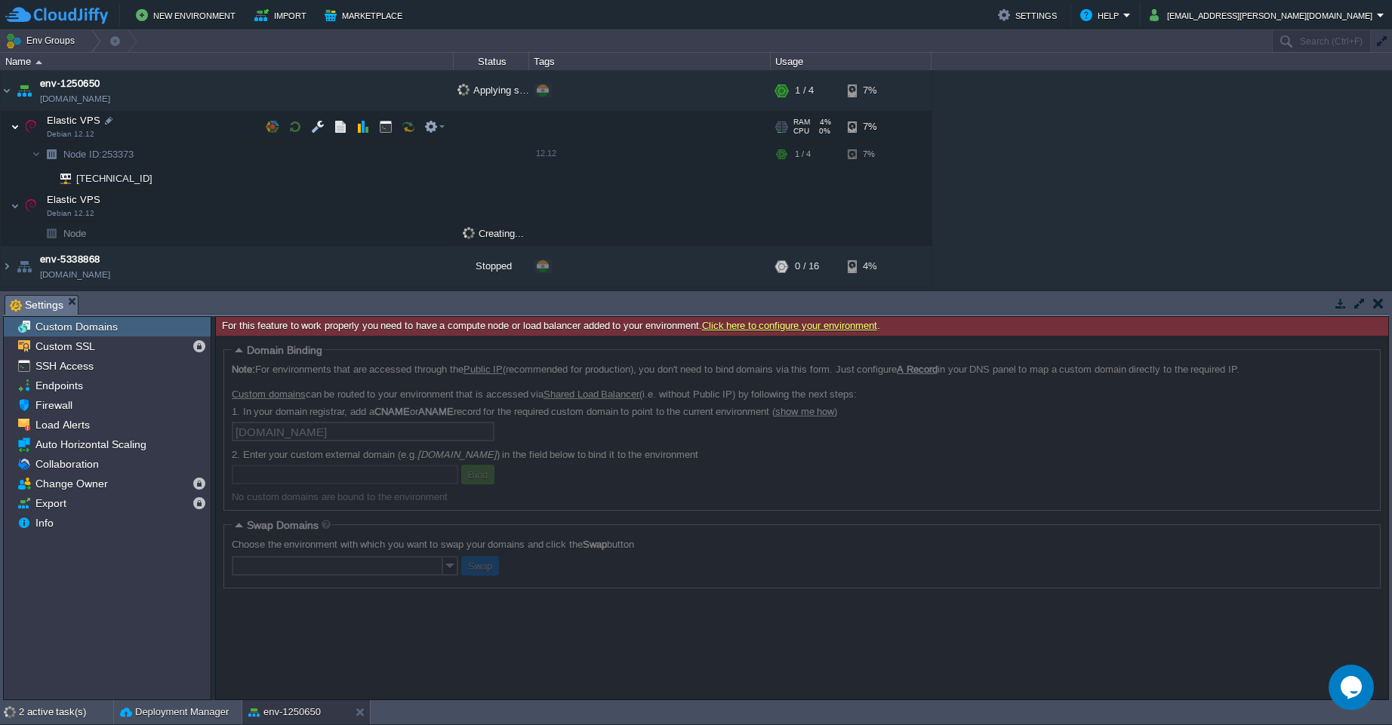
click at [15, 128] on img at bounding box center [15, 127] width 9 height 30
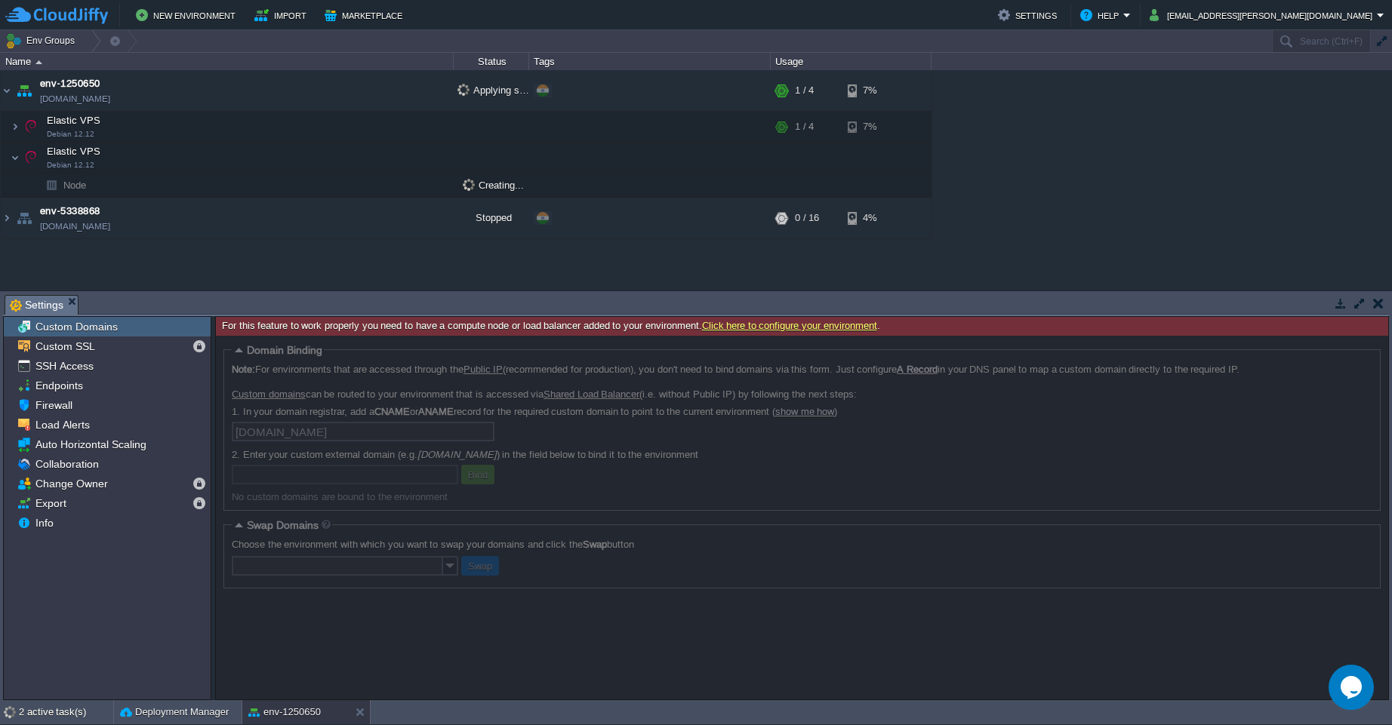
click at [1379, 307] on button "button" at bounding box center [1378, 304] width 11 height 14
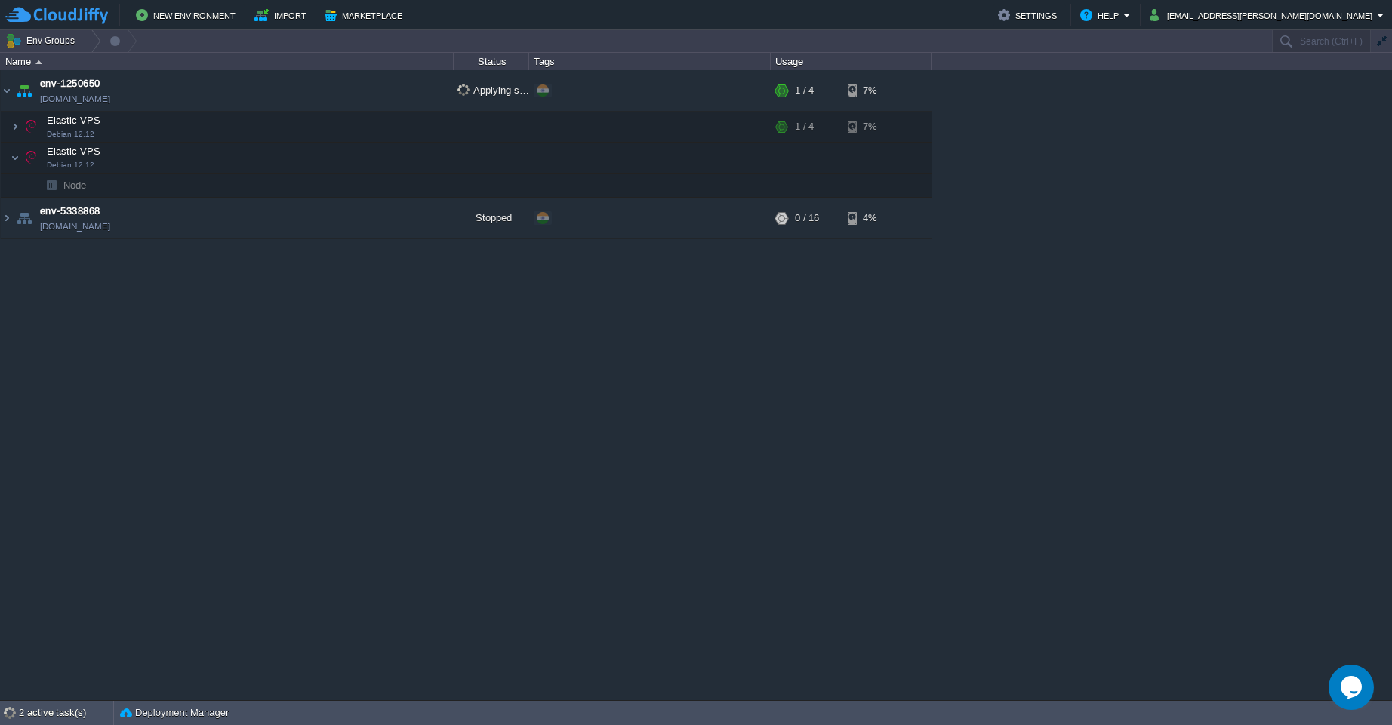
click at [66, 188] on span "Node" at bounding box center [75, 185] width 26 height 13
